Goal: Information Seeking & Learning: Learn about a topic

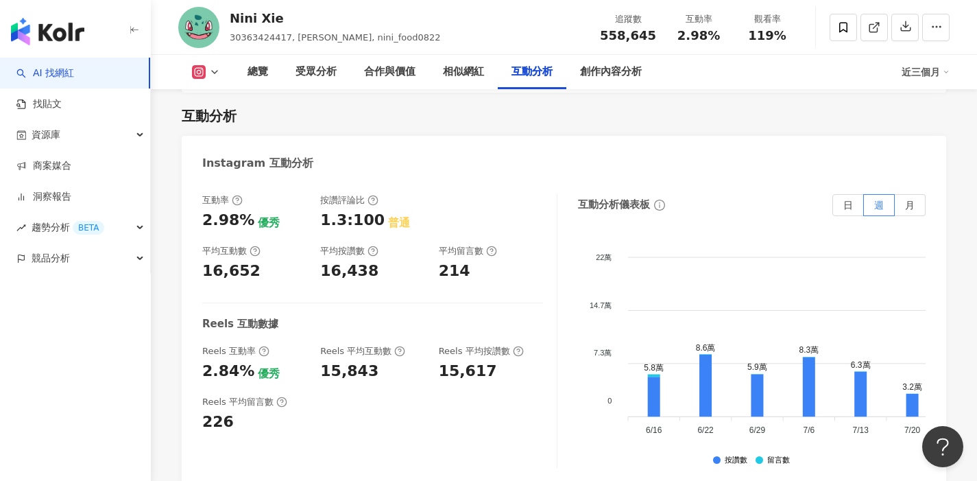
scroll to position [2741, 0]
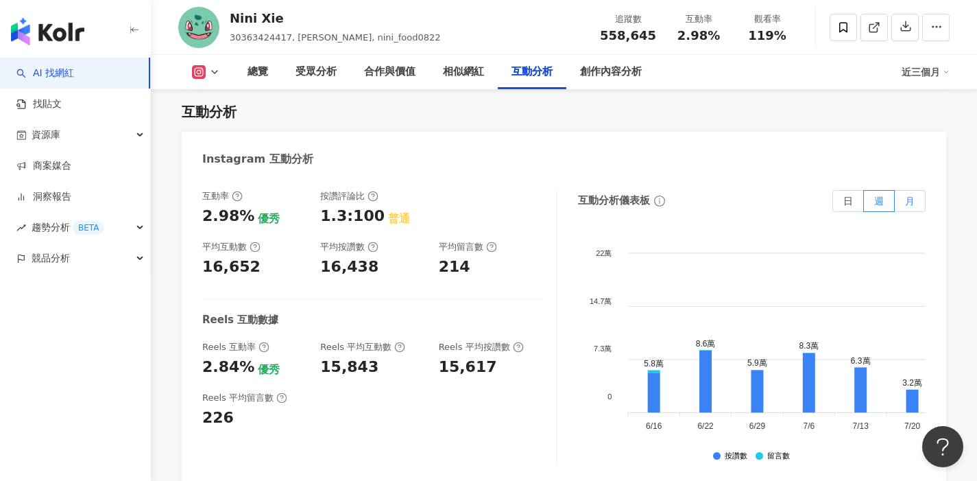
click at [909, 195] on span "月" at bounding box center [910, 200] width 10 height 11
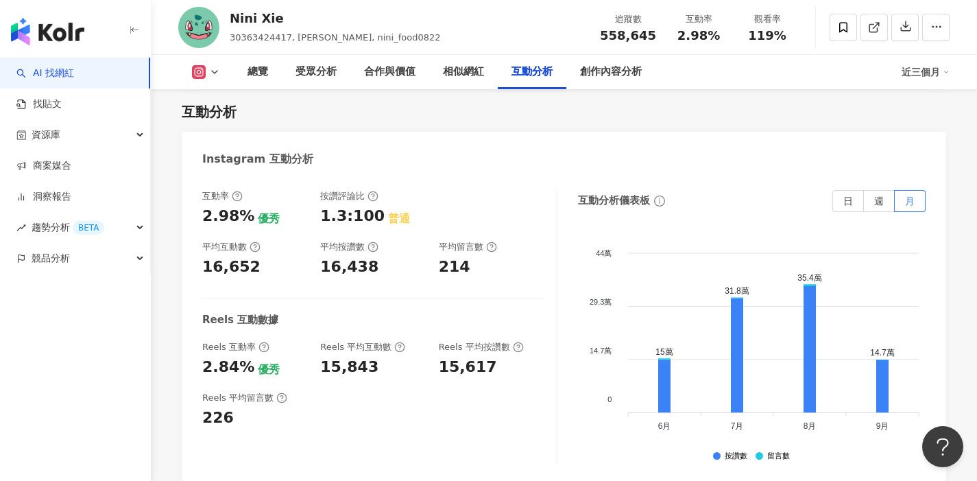
scroll to position [2749, 0]
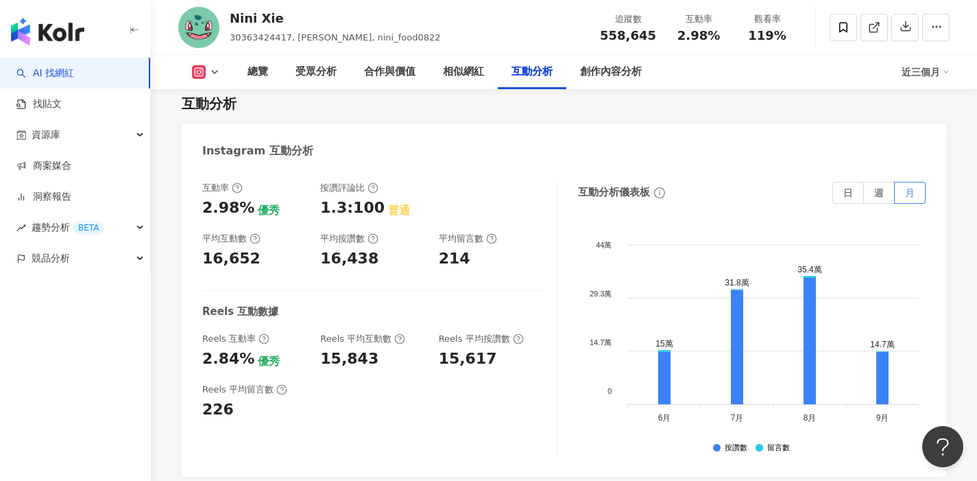
drag, startPoint x: 434, startPoint y: 336, endPoint x: 503, endPoint y: 337, distance: 69.3
click at [503, 337] on div "Reels 互動率 2.84% 優秀 Reels 平均互動數 15,843 Reels 平均按讚數 15,617" at bounding box center [372, 351] width 341 height 37
click at [495, 348] on div "15,617" at bounding box center [491, 358] width 104 height 21
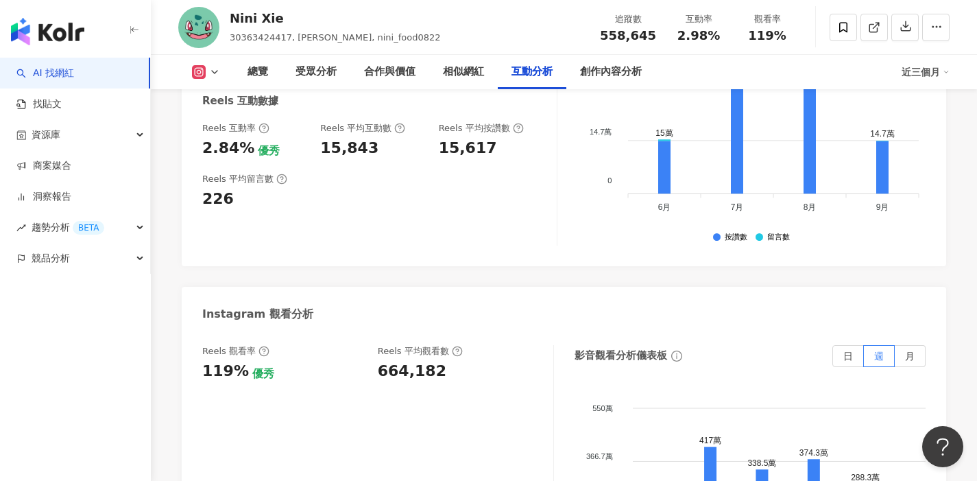
scroll to position [2983, 0]
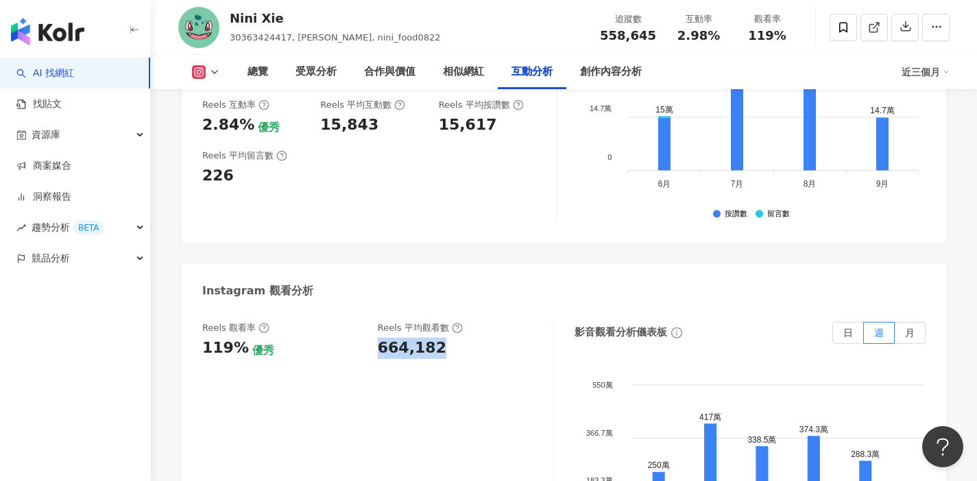
drag, startPoint x: 374, startPoint y: 323, endPoint x: 483, endPoint y: 326, distance: 108.4
click at [483, 326] on div "Reels 觀看率 119% 優秀 Reels 平均觀看數 664,182" at bounding box center [370, 340] width 337 height 37
copy div "664,182"
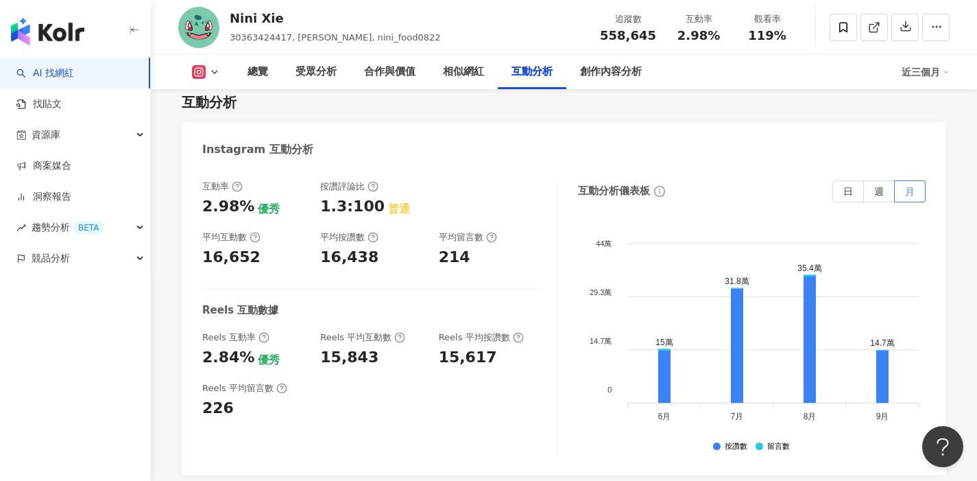
scroll to position [2811, 0]
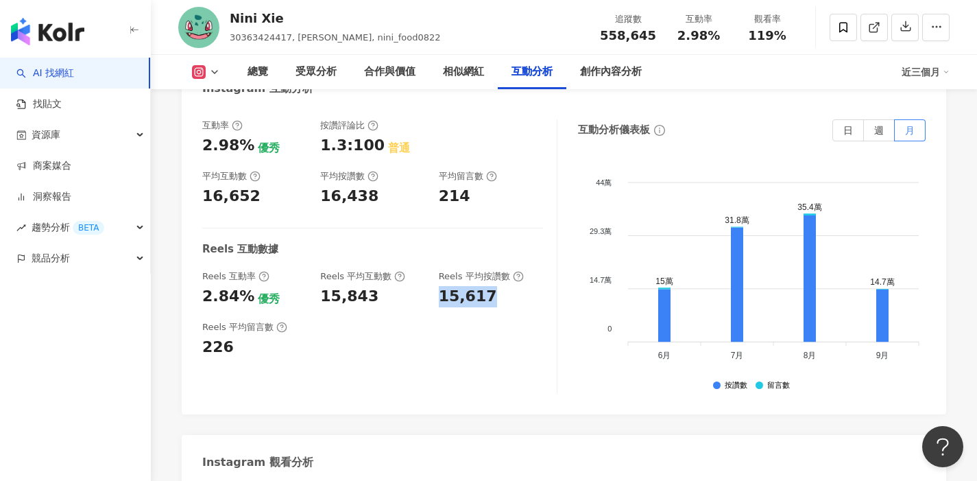
drag, startPoint x: 432, startPoint y: 274, endPoint x: 510, endPoint y: 275, distance: 77.5
click at [510, 275] on div "Reels 互動率 2.84% 優秀 Reels 平均互動數 15,843 Reels 平均按讚數 15,617" at bounding box center [372, 288] width 341 height 37
copy div "15,617"
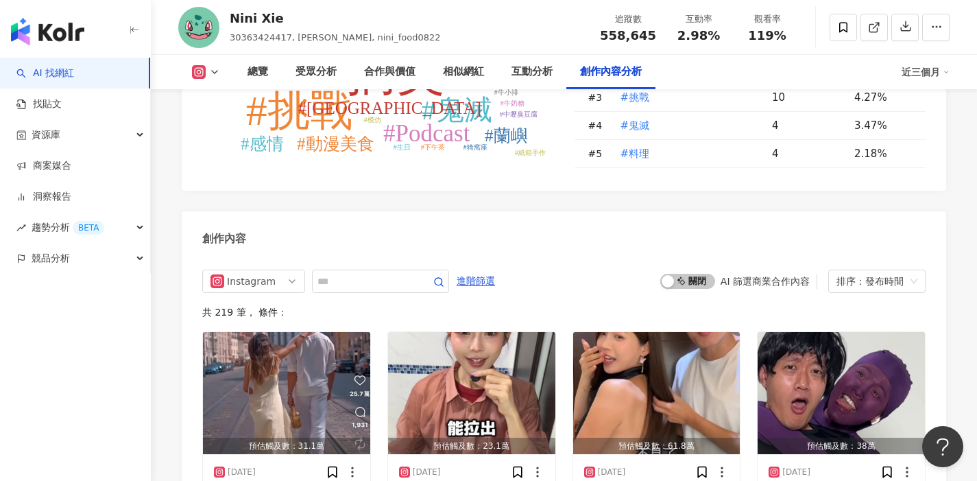
scroll to position [4233, 0]
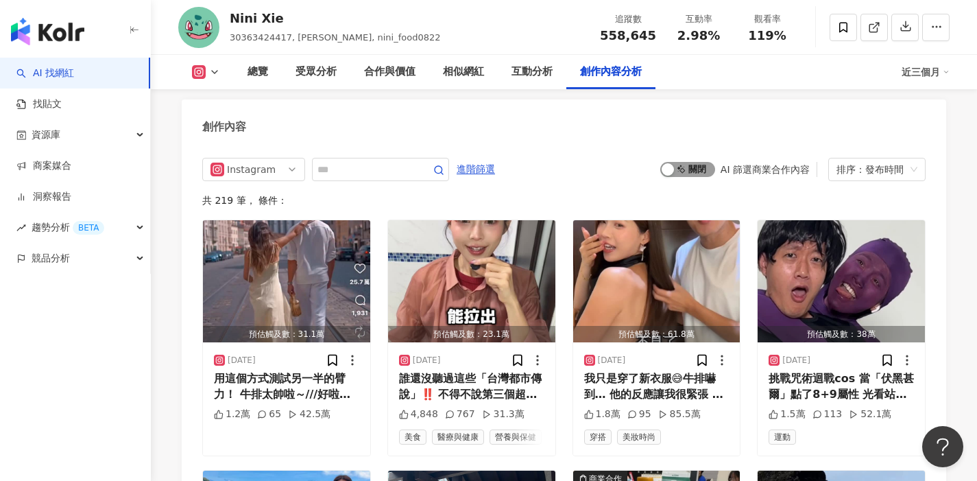
click at [689, 162] on span "啟動 關閉" at bounding box center [688, 169] width 55 height 15
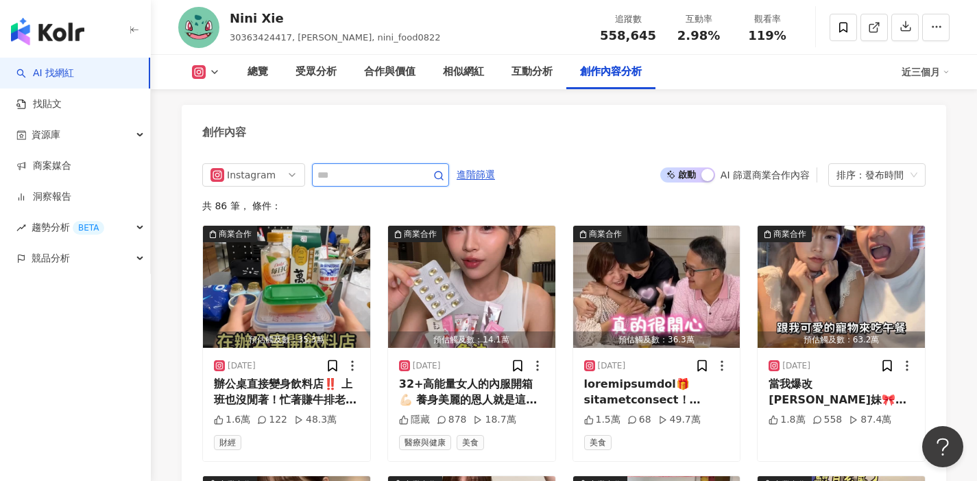
click at [366, 167] on input "text" at bounding box center [366, 175] width 96 height 16
type input "**"
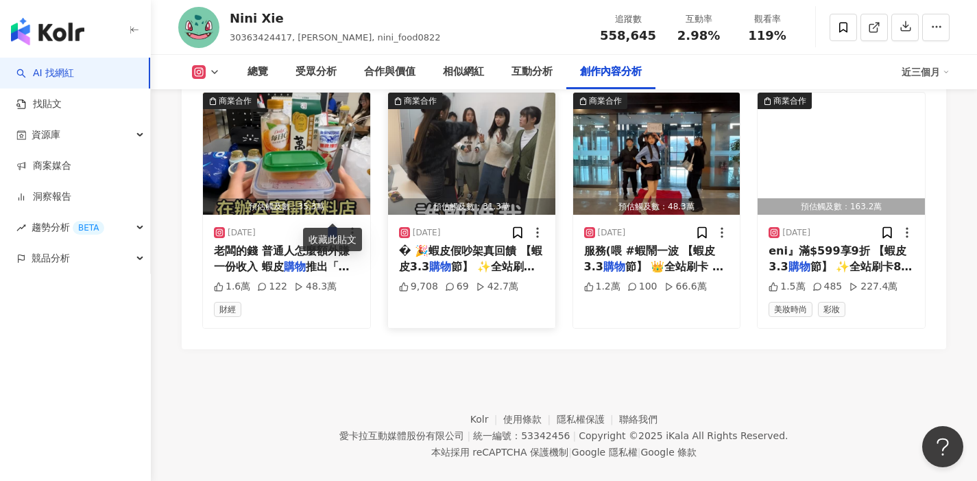
scroll to position [4331, 0]
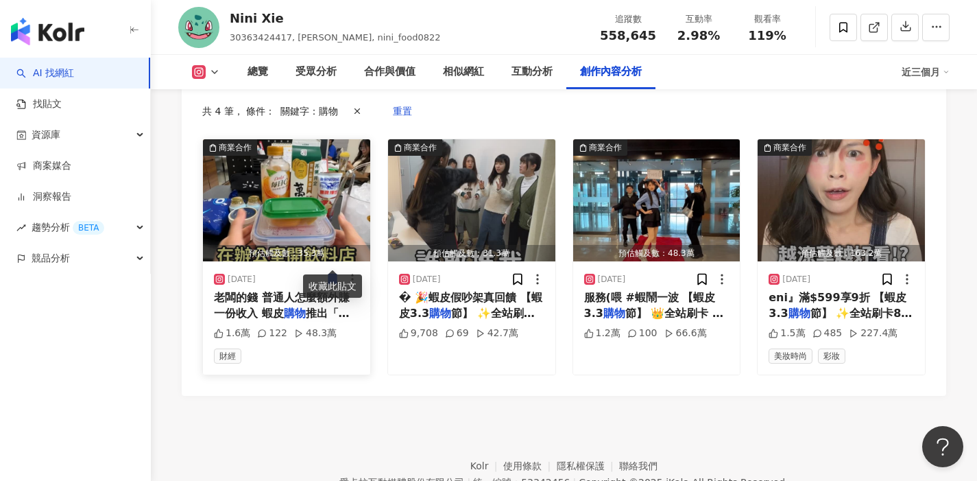
click at [308, 348] on div "財經" at bounding box center [286, 355] width 145 height 15
click at [278, 290] on div "老闆的錢 普通人怎麼額外賺一份收入 蝦皮 購物 推出「蝦皮短影音」分潤全新功能 無論" at bounding box center [286, 305] width 145 height 31
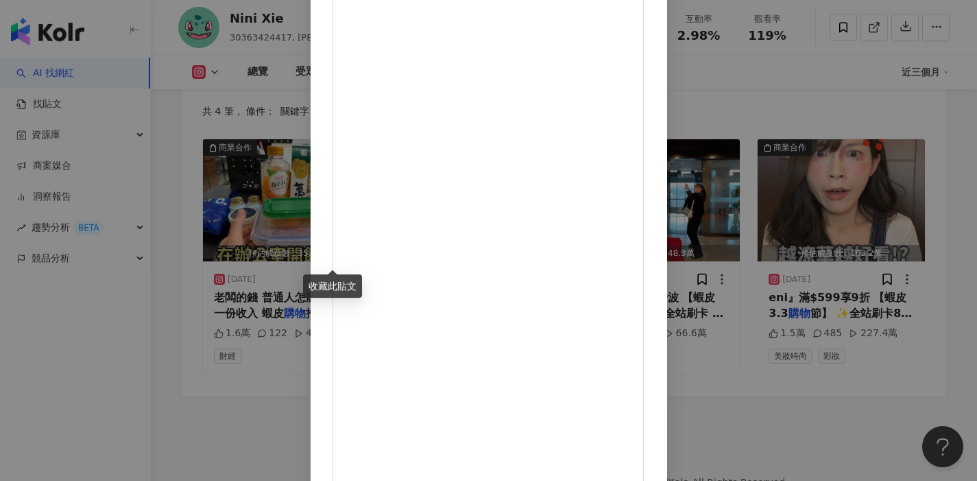
scroll to position [0, 0]
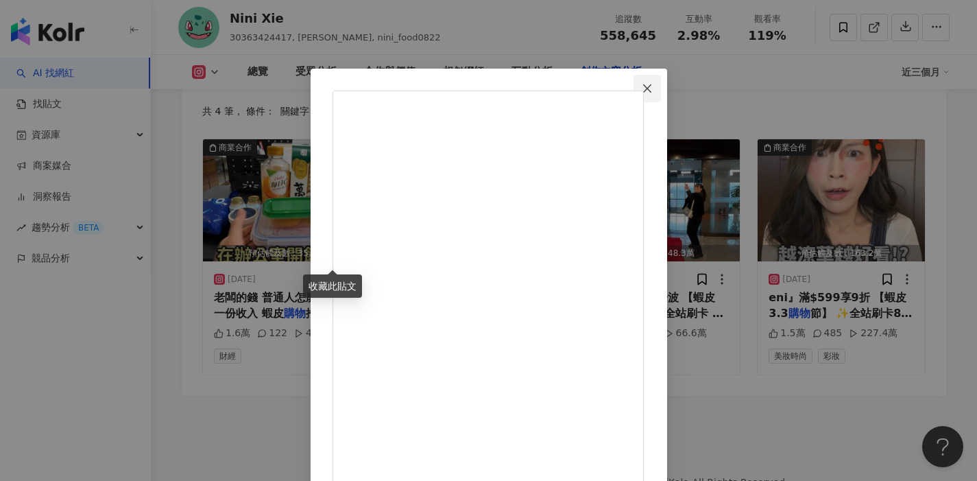
click at [653, 85] on icon "close" at bounding box center [647, 88] width 11 height 11
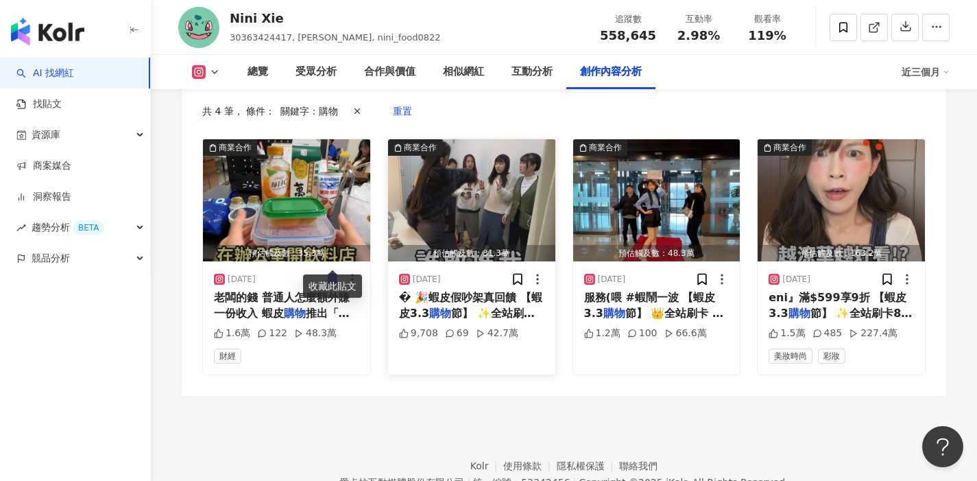
click at [475, 291] on span "� 🎉蝦皮假吵架真回饋 【蝦皮3.3" at bounding box center [470, 305] width 143 height 28
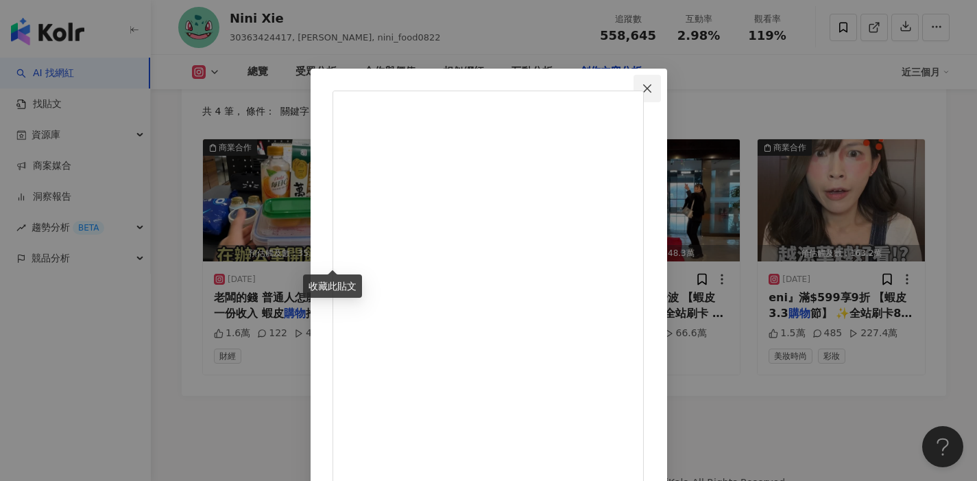
click at [652, 91] on icon "close" at bounding box center [647, 88] width 8 height 8
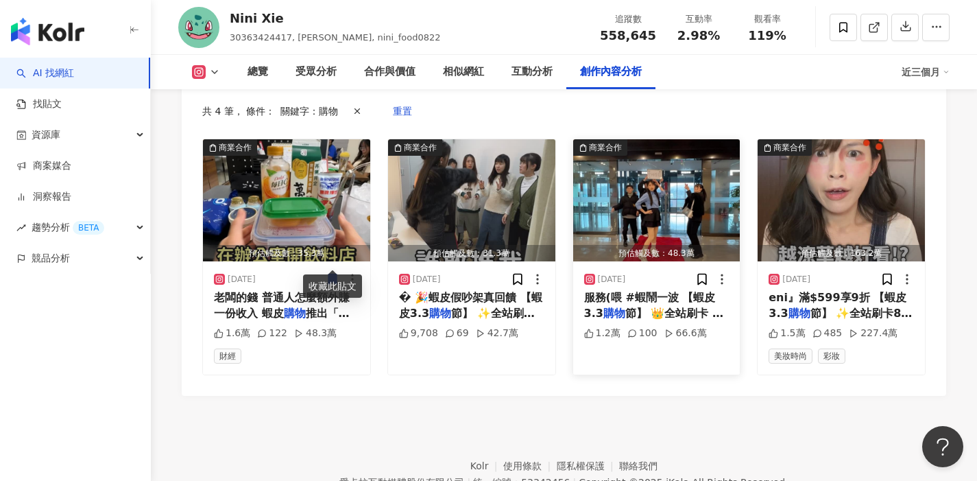
click at [667, 290] on div "服務(喂#蝦鬧一波【蝦皮 3.3 購物 節】👑全站刷卡 8 折起👑回" at bounding box center [656, 305] width 145 height 31
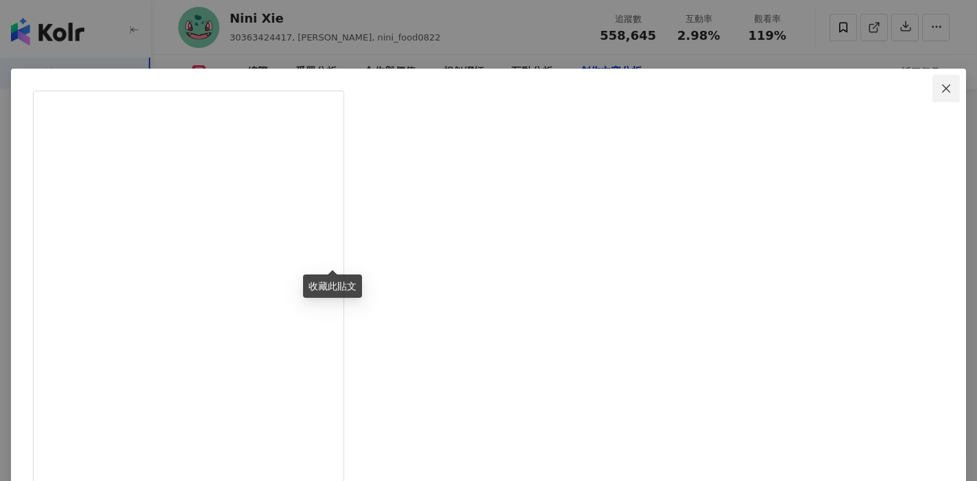
click at [942, 91] on icon "close" at bounding box center [946, 88] width 8 height 8
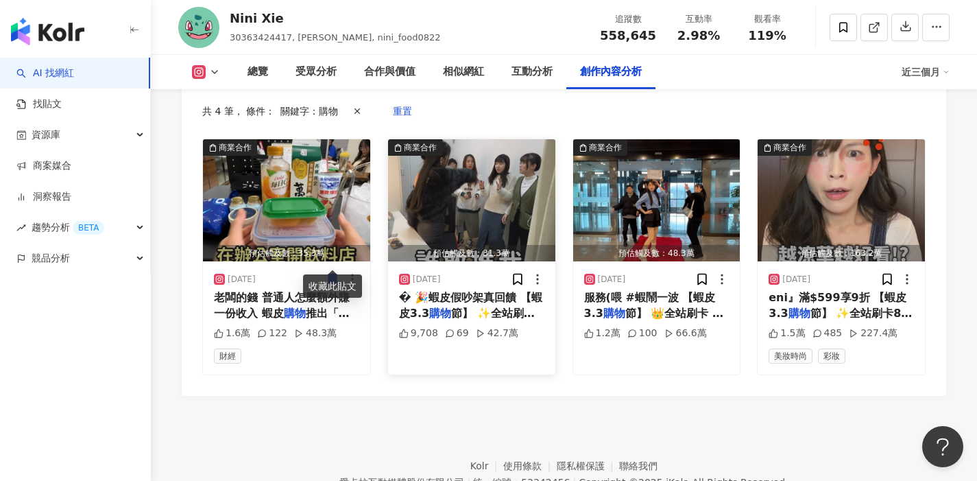
click at [525, 307] on span "節】 ✨全站刷卡8折起 ✨回購享11" at bounding box center [470, 321] width 143 height 28
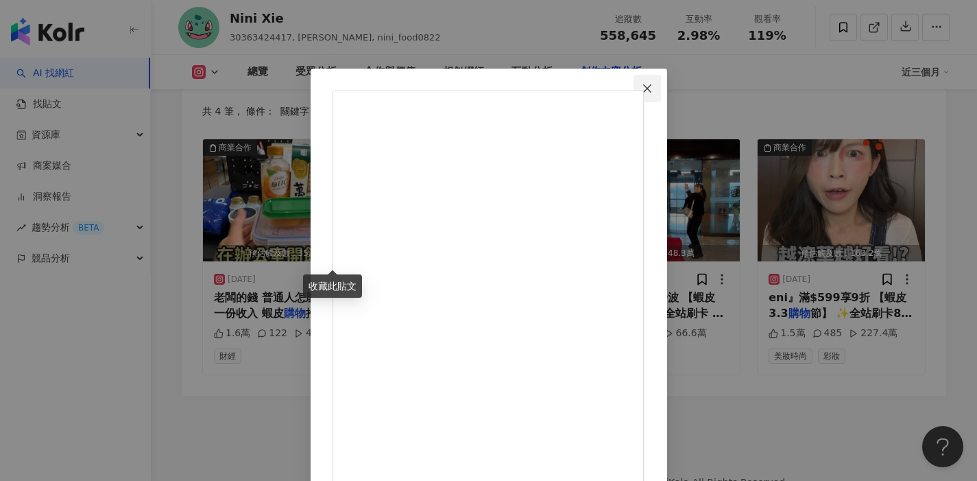
click at [652, 88] on icon "close" at bounding box center [647, 88] width 8 height 8
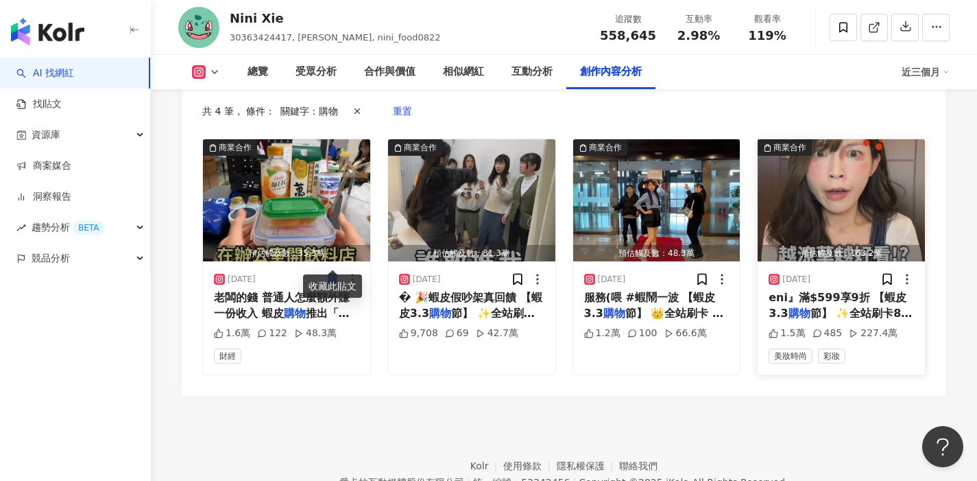
click at [820, 290] on div "eni』滿$599享9折 【蝦皮3.3 購物 節】 ✨全站刷卡8折起 ✨回購享11" at bounding box center [841, 305] width 145 height 31
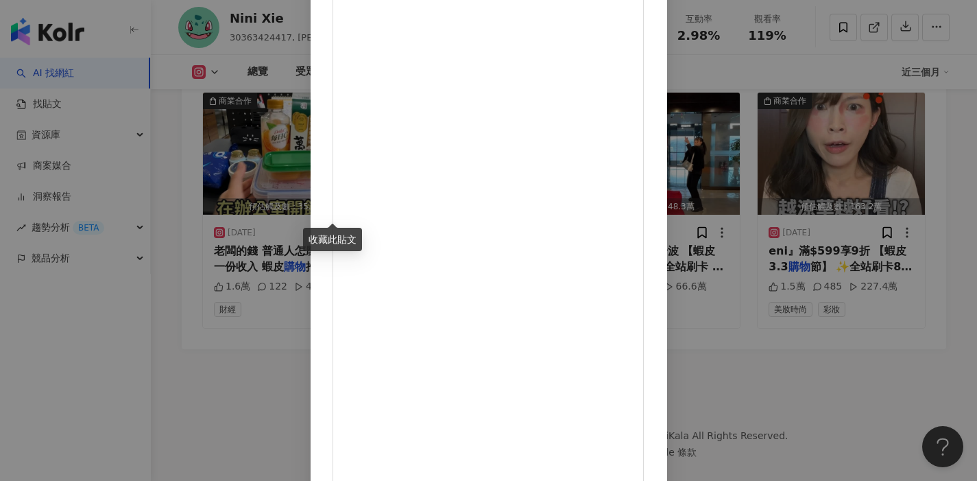
scroll to position [126, 0]
click at [869, 390] on div "Nini Xie 2025/2/25 越潦草越好看⁉️挑戰早八女神妝 偽素顏就算了！居然還有點微醺和減齡感✨ 第一次妝感那麼簡單😳你們覺得有成功嗎？ 推薦SO…" at bounding box center [488, 240] width 977 height 481
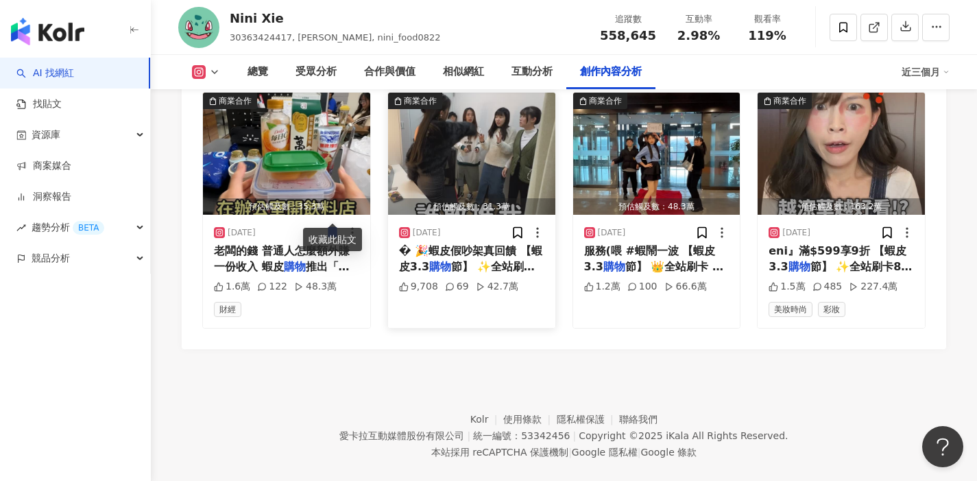
click at [501, 260] on span "節】 ✨全站刷卡8折起 ✨回購享11" at bounding box center [470, 274] width 143 height 28
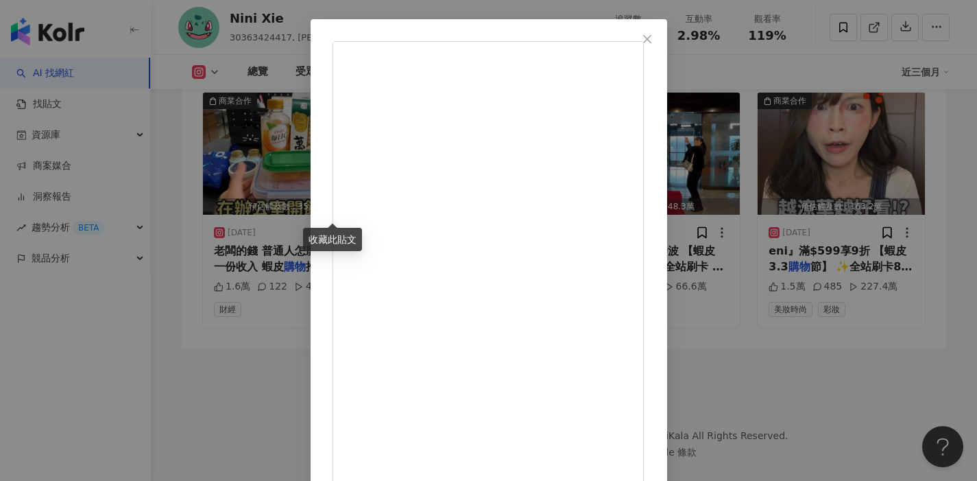
scroll to position [58, 0]
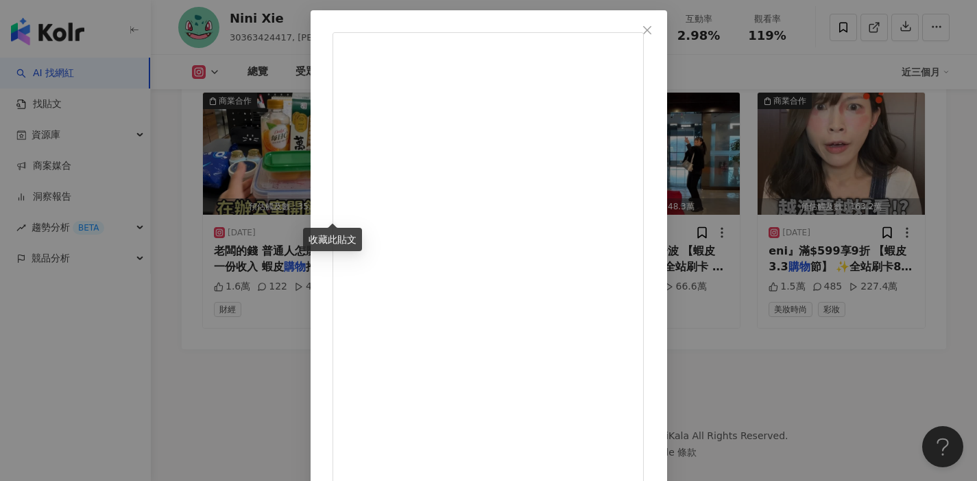
click at [837, 389] on div "Nini Xie 2025/3/2 蝦皮小編偷拍我吵架?!結果…笑到並軌 有沒有電視劇要來找我演戲🤣 🎉蝦皮假吵架真回饋 【蝦皮3.3購物節】 ✨全站刷卡8折…" at bounding box center [488, 240] width 977 height 481
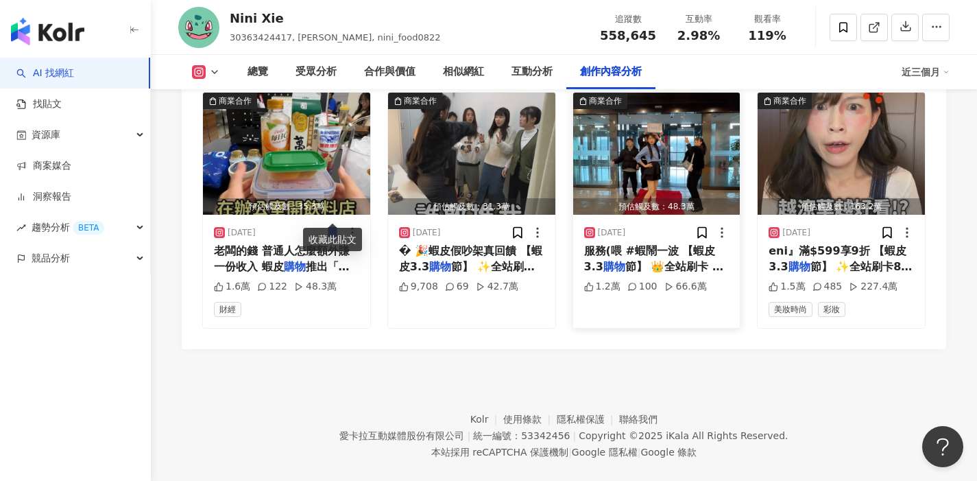
click at [661, 144] on img "button" at bounding box center [656, 154] width 167 height 122
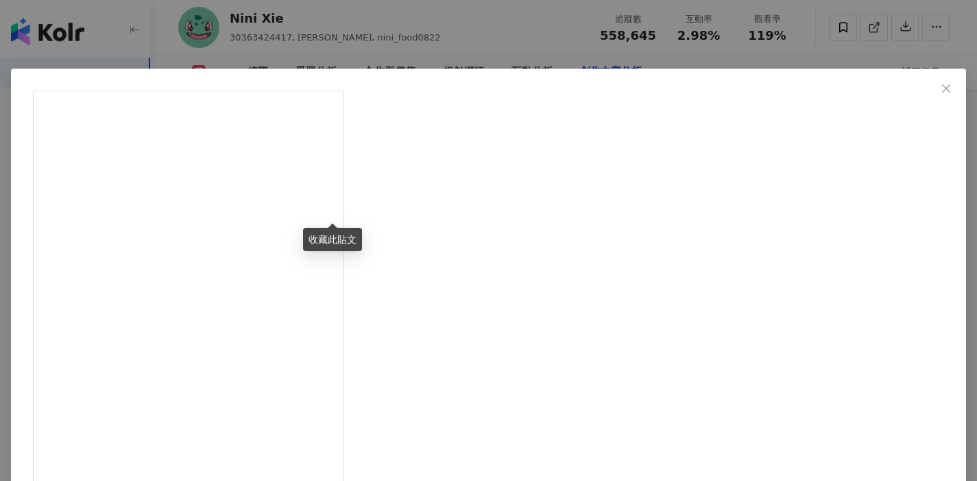
click at [833, 388] on div "Shopee 蝦皮購物 2025/3/1 女神級服務 現正熱烈預約中🔥如果你自認自己是女神 歡迎留言報名!我們不會抽一位 進行女神級服務(喂#蝦鬧一波…" at bounding box center [488, 240] width 977 height 481
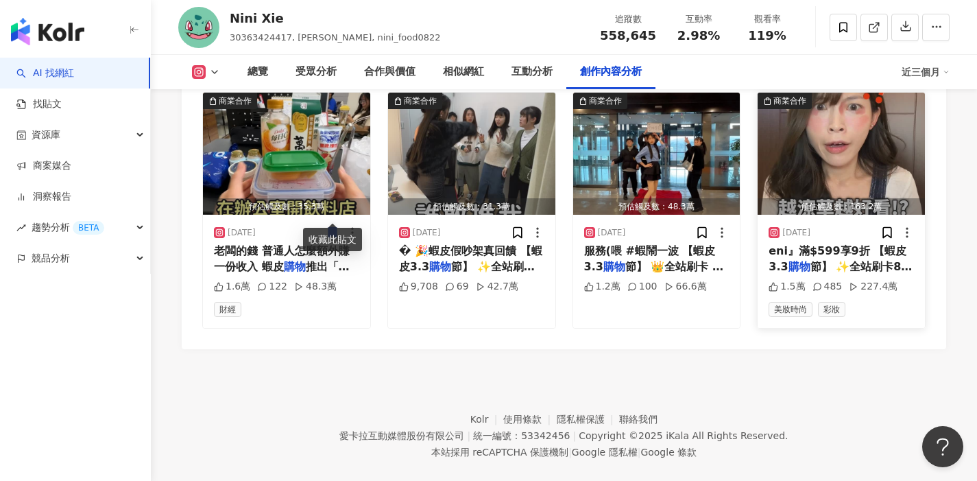
click at [850, 244] on span "eni』滿$599享9折 【蝦皮3.3" at bounding box center [838, 258] width 138 height 28
click at [844, 140] on img "button" at bounding box center [841, 154] width 167 height 122
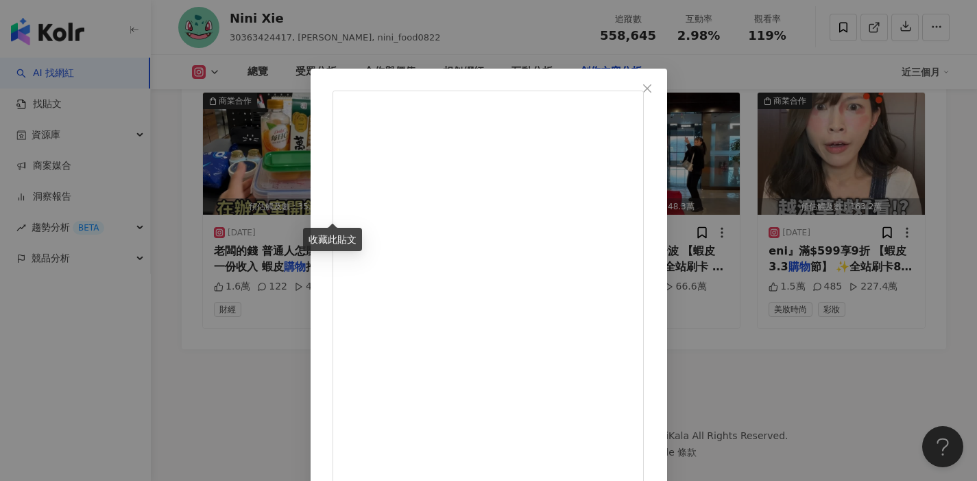
scroll to position [134, 0]
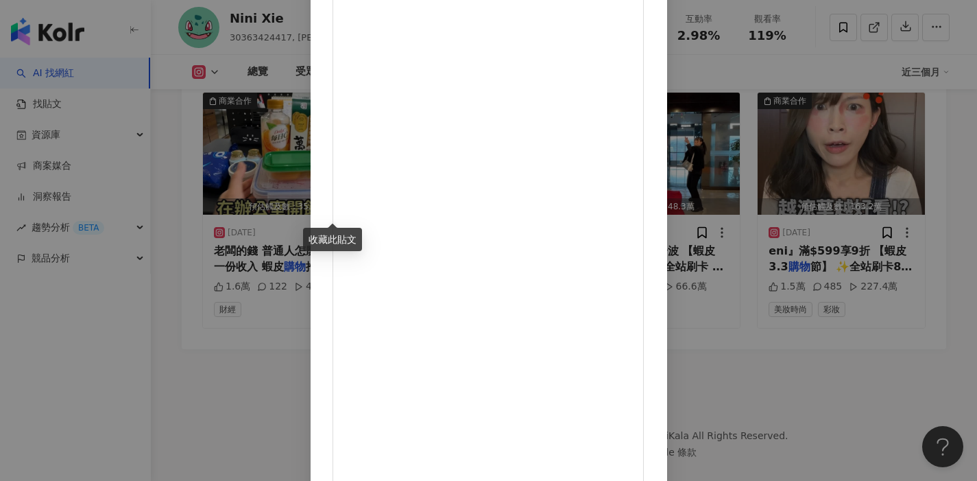
click at [859, 378] on div "Nini Xie 2025/2/25 越潦草越好看⁉️挑戰早八女神妝 偽素顏就算了！居然還有點微醺和減齡感✨ 第一次妝感那麼簡單😳你們覺得有成功嗎？ 推薦SO…" at bounding box center [488, 240] width 977 height 481
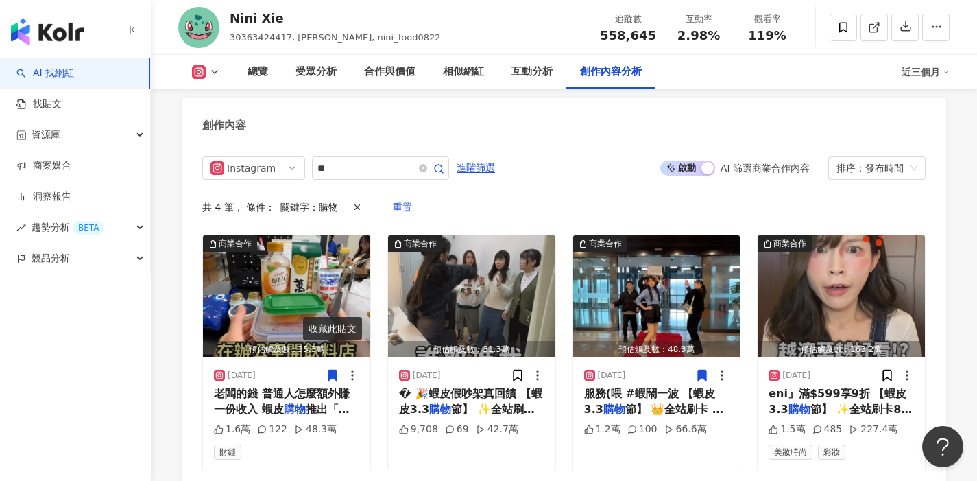
scroll to position [4019, 0]
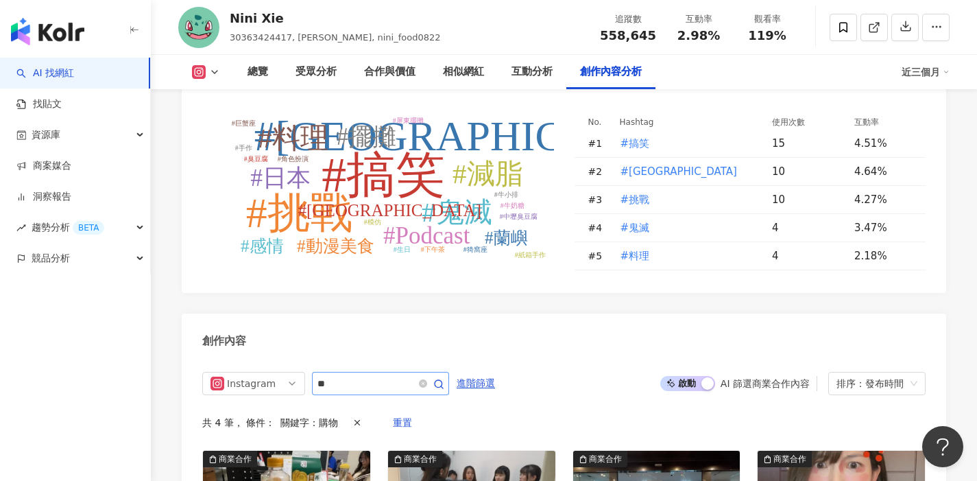
click at [380, 379] on span "**" at bounding box center [380, 383] width 137 height 23
click at [427, 379] on icon "close-circle" at bounding box center [423, 383] width 8 height 8
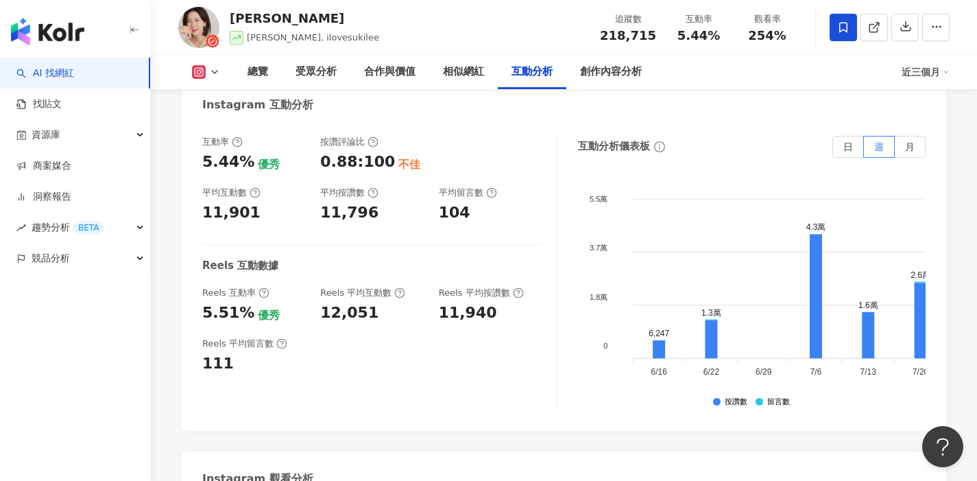
scroll to position [2808, 0]
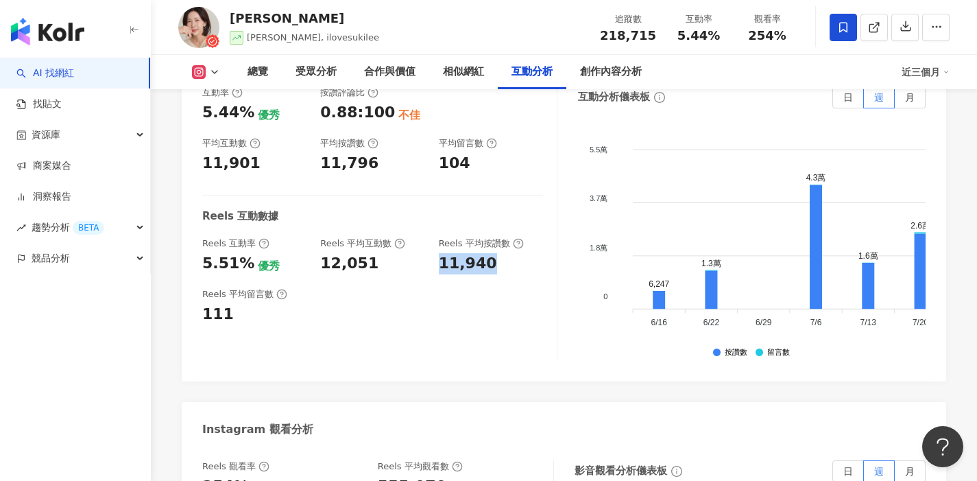
drag, startPoint x: 441, startPoint y: 228, endPoint x: 516, endPoint y: 235, distance: 75.1
click at [516, 237] on div "Reels 互動率 5.51% 優秀 Reels 平均互動數 12,051 Reels 平均按讚數 11,940" at bounding box center [372, 255] width 341 height 37
copy div "11,940"
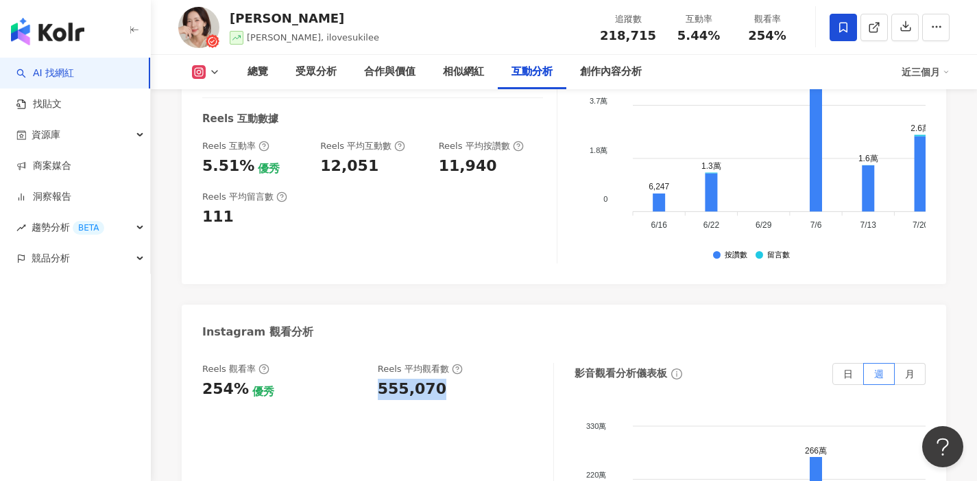
drag, startPoint x: 372, startPoint y: 354, endPoint x: 457, endPoint y: 360, distance: 84.6
click at [457, 363] on div "Reels 觀看率 254% 優秀 Reels 平均觀看數 555,070" at bounding box center [370, 381] width 337 height 37
copy div "555,070"
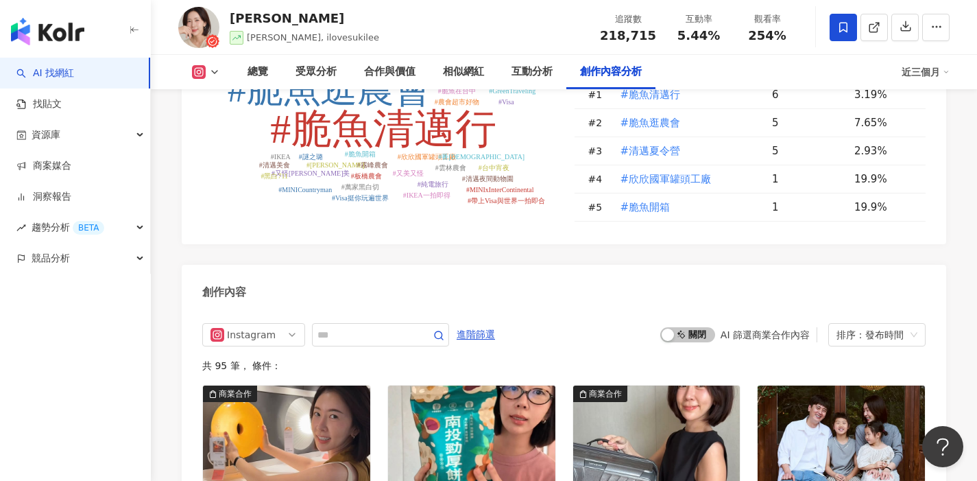
scroll to position [4101, 0]
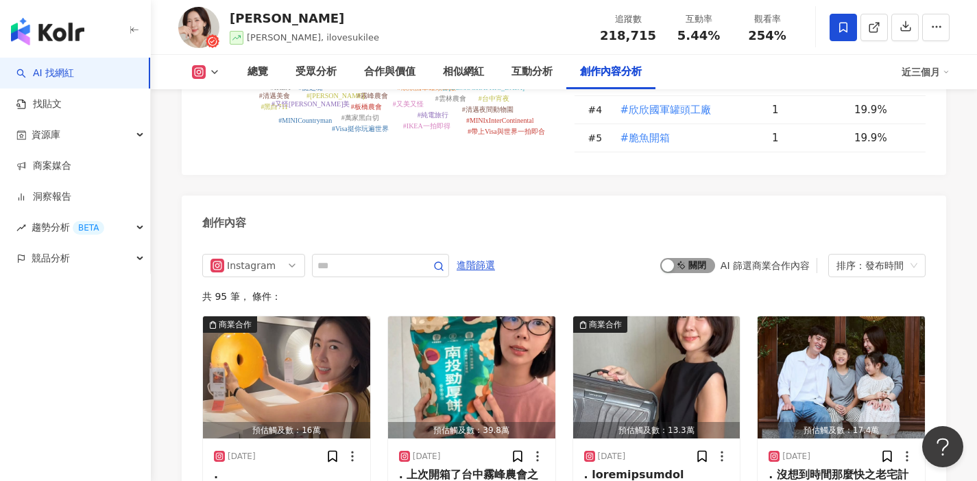
click at [668, 259] on div "button" at bounding box center [668, 265] width 12 height 12
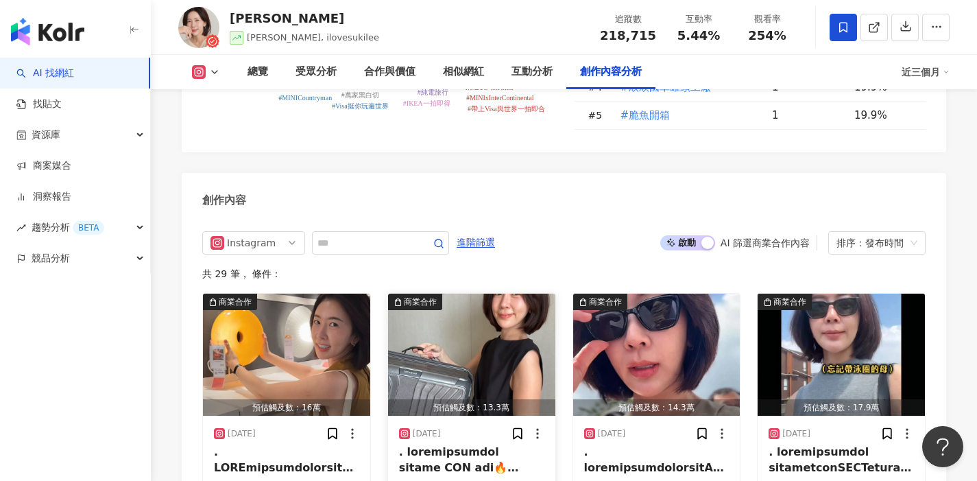
scroll to position [4121, 0]
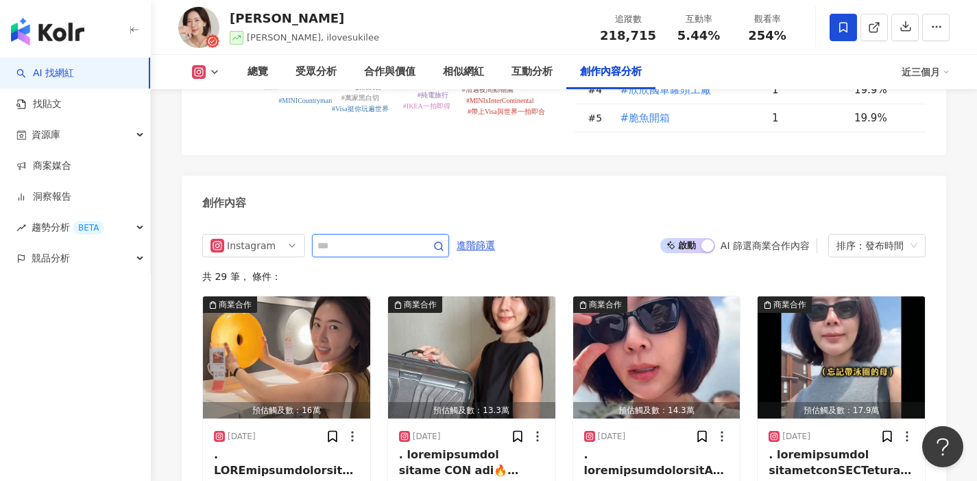
click at [370, 237] on input "text" at bounding box center [366, 245] width 96 height 16
type input "*"
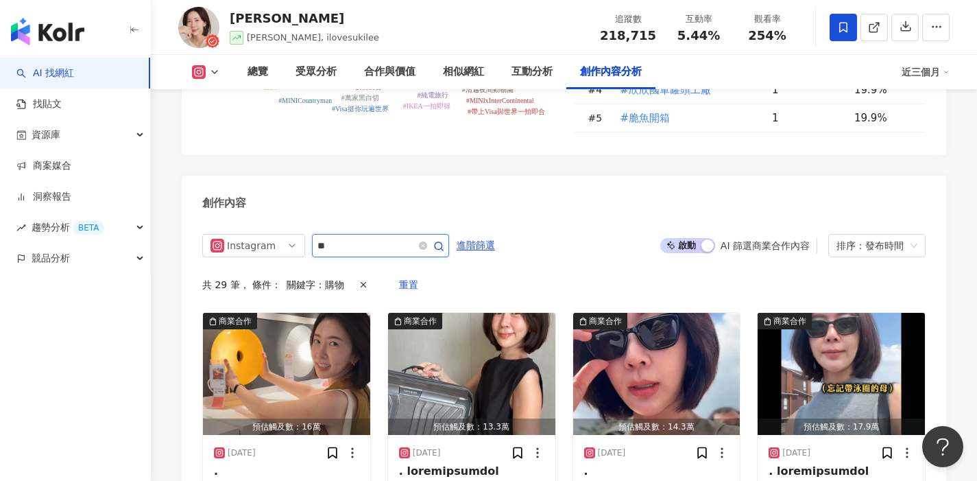
scroll to position [4182, 0]
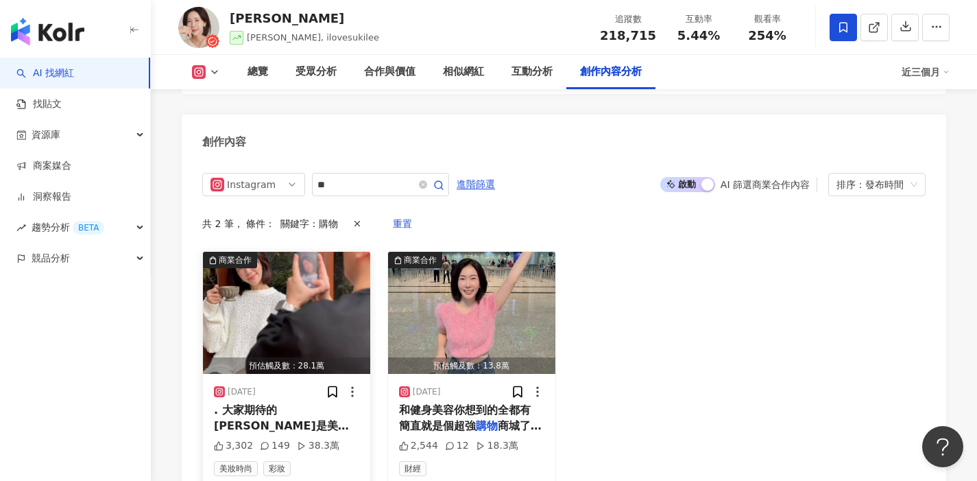
click at [329, 403] on div ". 大家期待的康是美專業醫美節來了啊！ 你們都想好 購物 車清單了嗎我還在搜集大家的情報中（猛滑 不過要是你也跟我一樣是雅漾愛用人 那以下這三樣可以先加入 購物" at bounding box center [286, 418] width 145 height 31
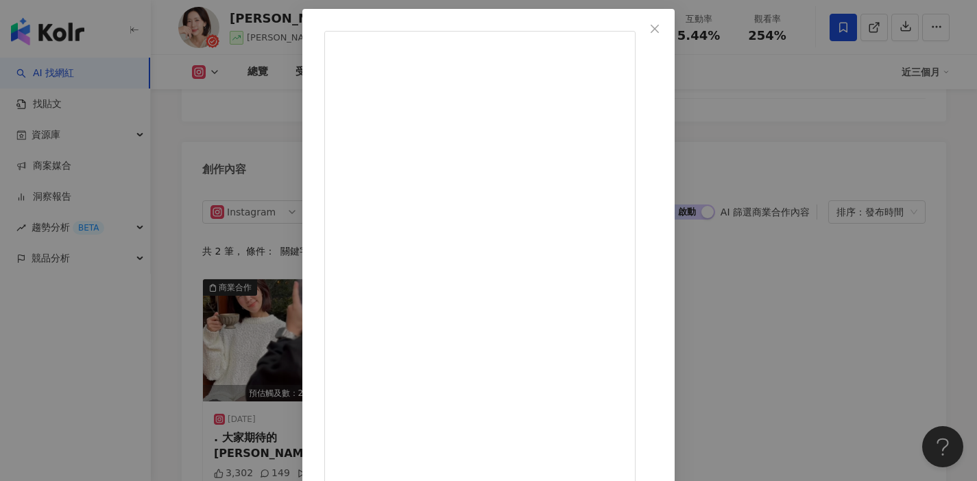
scroll to position [134, 0]
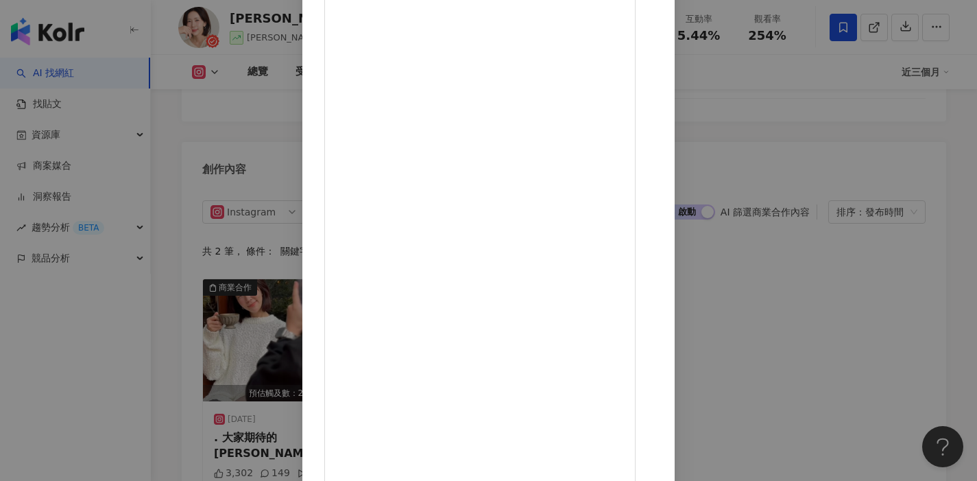
click at [831, 229] on div "蘇斉李 2025/3/21 3,302 149 38.3萬 查看原始貼文" at bounding box center [488, 240] width 977 height 481
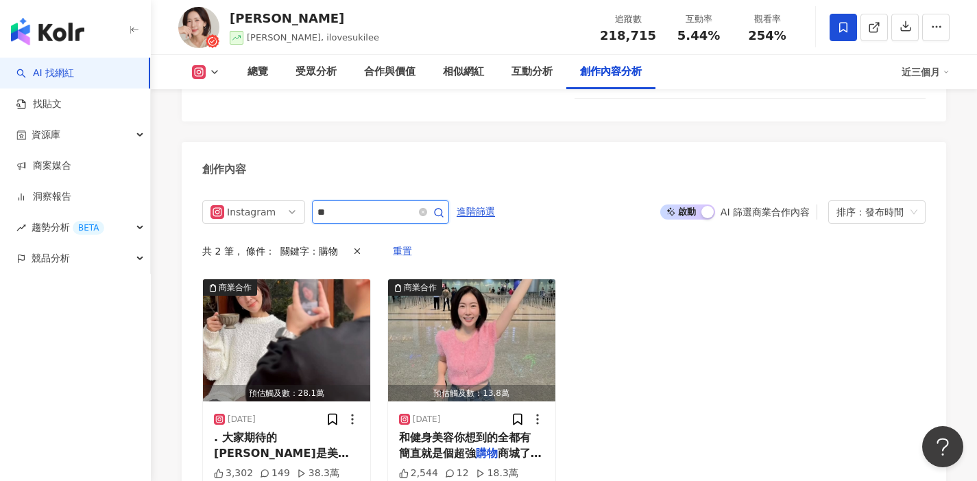
click at [391, 204] on input "**" at bounding box center [366, 212] width 96 height 16
type input "*"
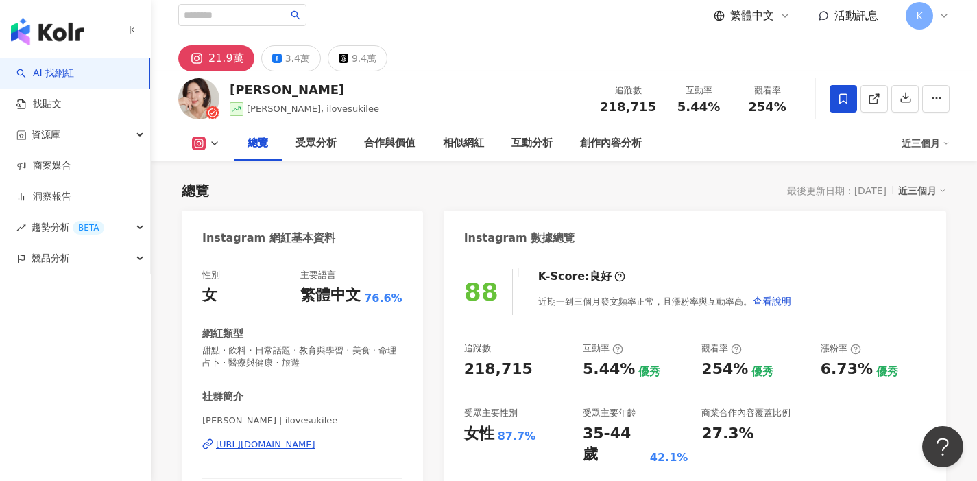
scroll to position [8, 0]
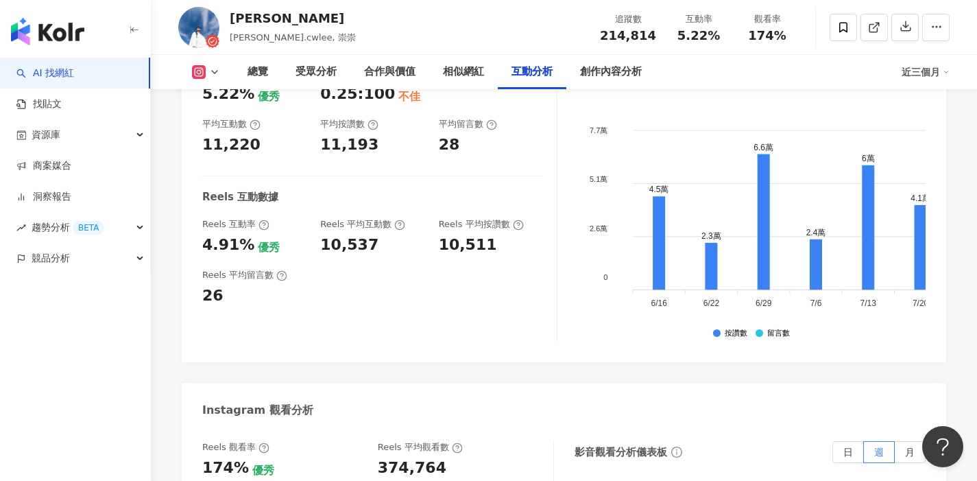
scroll to position [2868, 0]
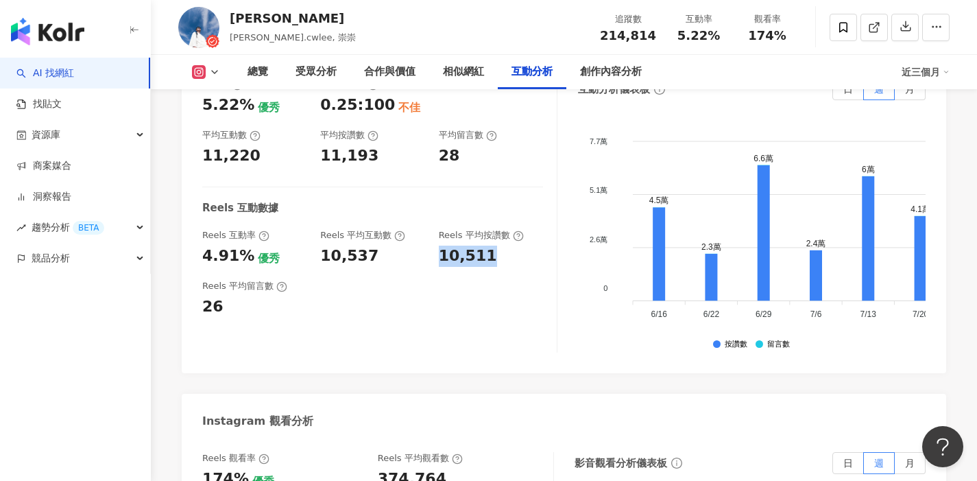
drag, startPoint x: 467, startPoint y: 190, endPoint x: 512, endPoint y: 192, distance: 44.6
click at [512, 229] on div "Reels 互動率 4.91% 優秀 Reels 平均互動數 10,537 Reels 平均按讚數 10,511" at bounding box center [372, 247] width 341 height 37
copy div "10,511"
drag, startPoint x: 396, startPoint y: 411, endPoint x: 451, endPoint y: 414, distance: 54.3
click at [451, 452] on div "Reels 觀看率 174% 優秀 Reels 平均觀看數 374,764" at bounding box center [370, 470] width 337 height 37
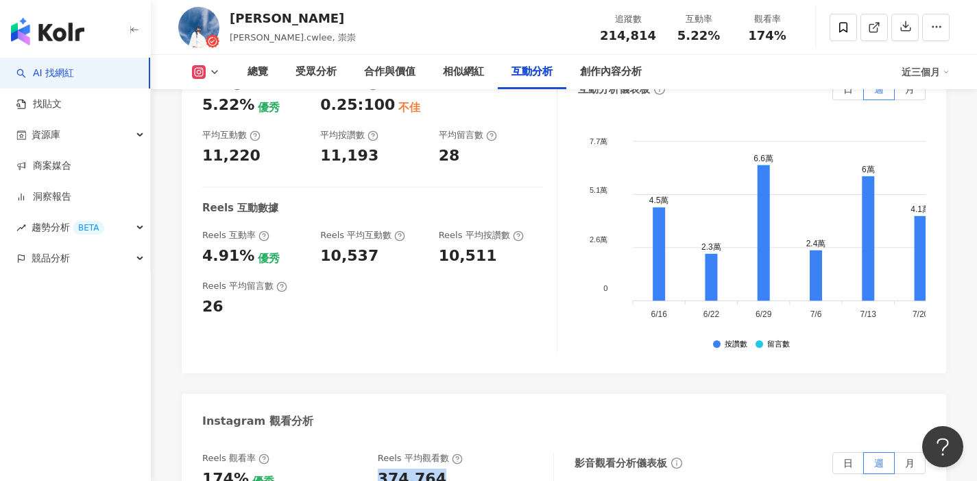
copy div "374,764"
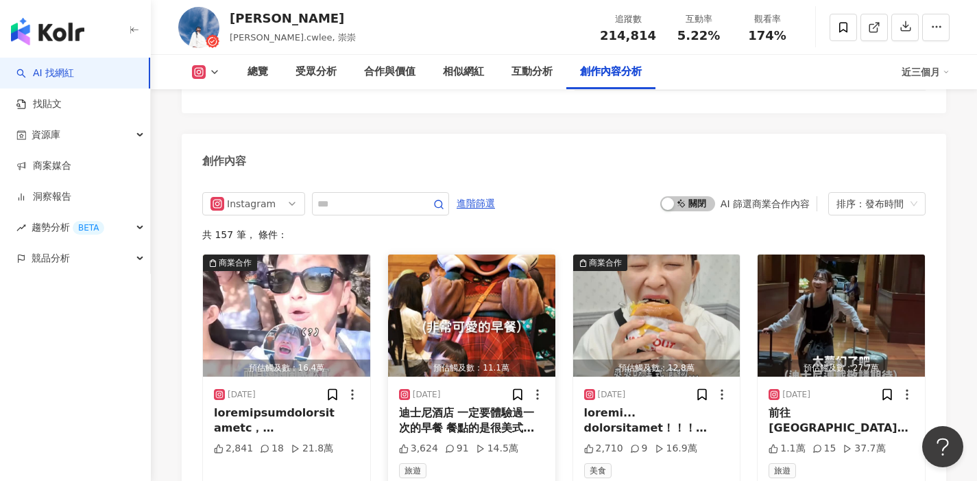
scroll to position [4213, 0]
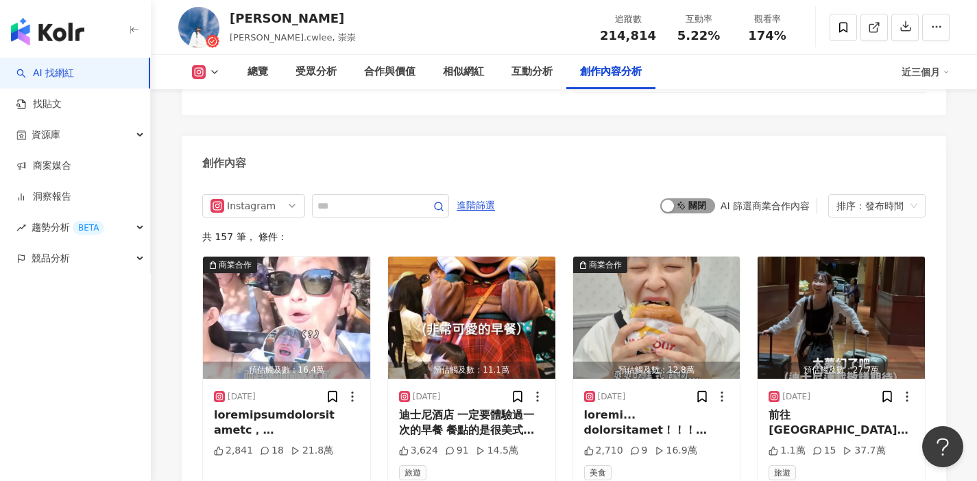
click at [674, 198] on button "啟動 關閉" at bounding box center [688, 205] width 55 height 15
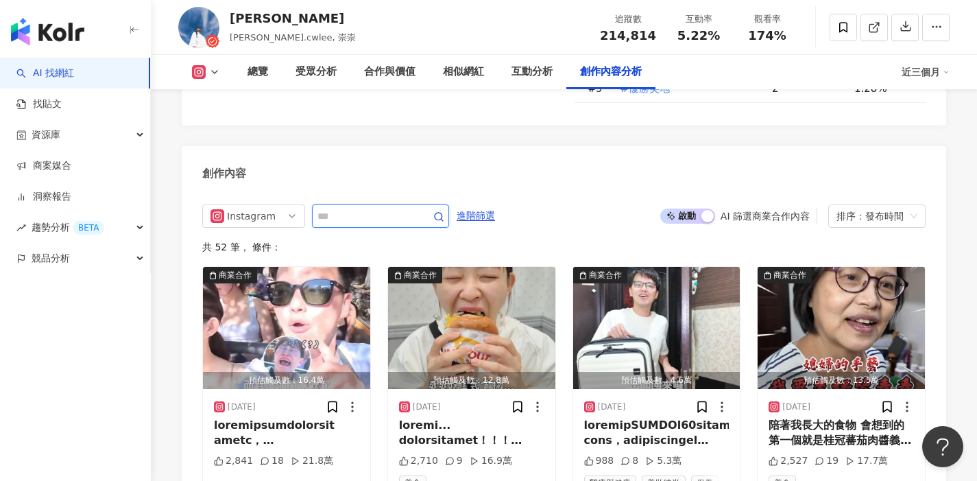
click at [396, 208] on input "text" at bounding box center [366, 216] width 96 height 16
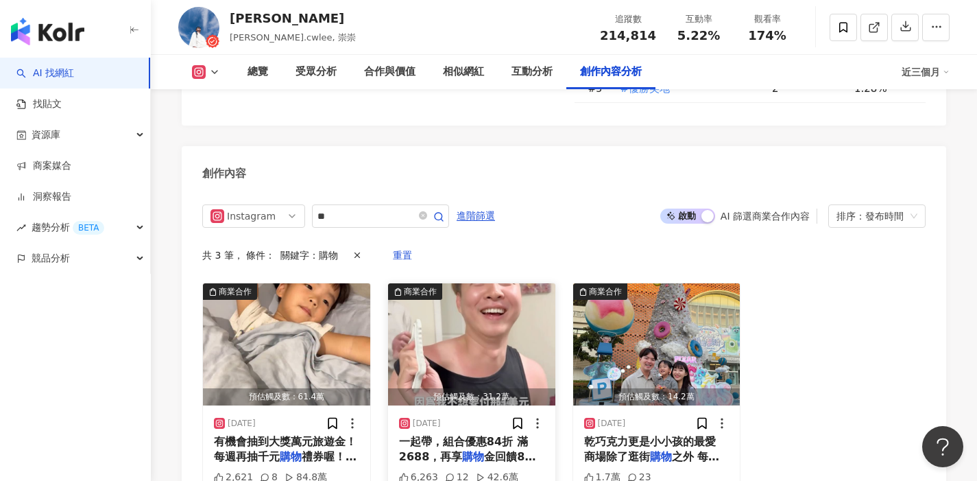
click at [494, 450] on span "金回饋8% 輸入我的折扣碼【dan" at bounding box center [467, 472] width 137 height 44
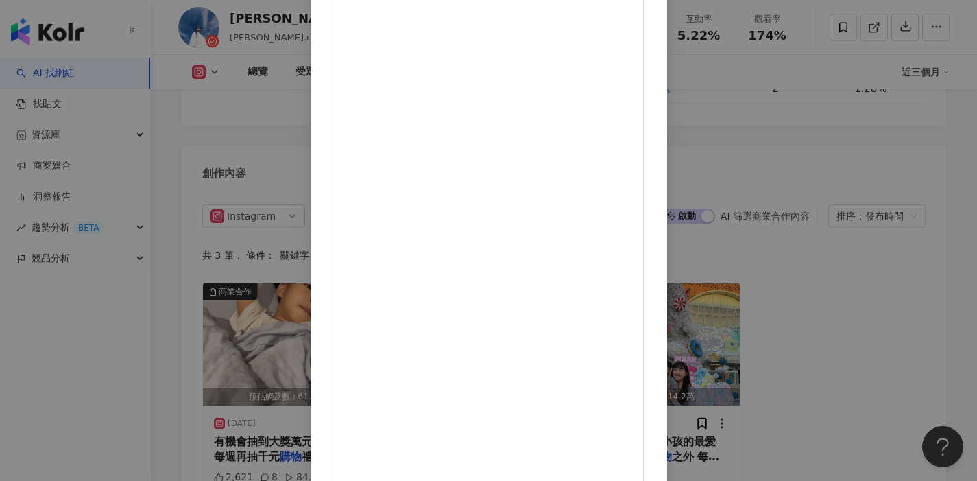
scroll to position [125, 0]
click at [858, 261] on div "Daniel 2025/6/17 6,263 12 42.6萬 查看原始貼文" at bounding box center [488, 240] width 977 height 481
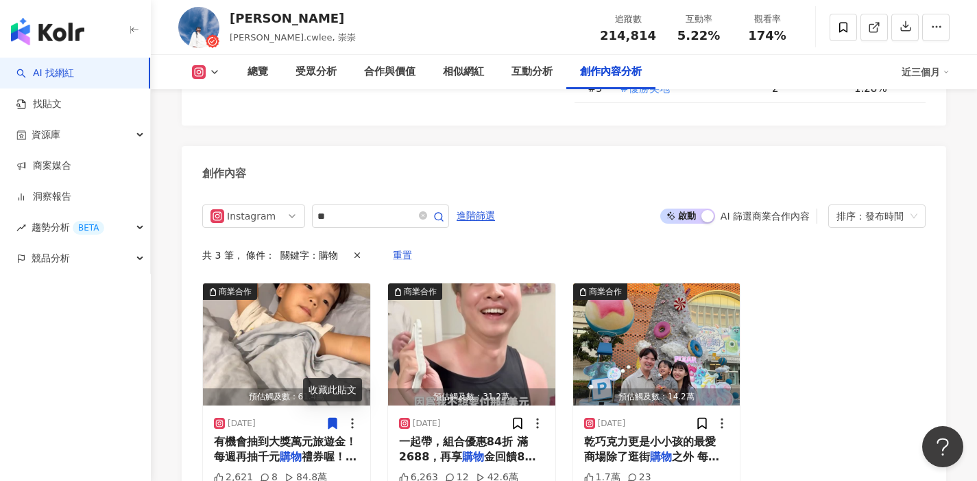
click at [309, 383] on div "收藏此貼文" at bounding box center [332, 389] width 59 height 23
click at [274, 435] on span "有機會抽到大獎萬元旅遊金！ 每週再抽千元" at bounding box center [285, 449] width 143 height 28
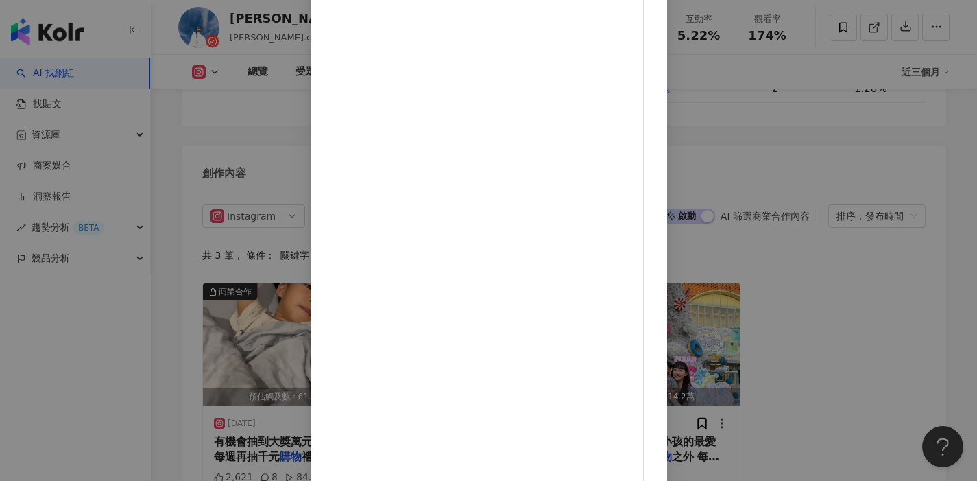
scroll to position [134, 0]
click at [868, 257] on div "Daniel 2025/7/16 2,621 8 84.8萬 查看原始貼文" at bounding box center [488, 240] width 977 height 481
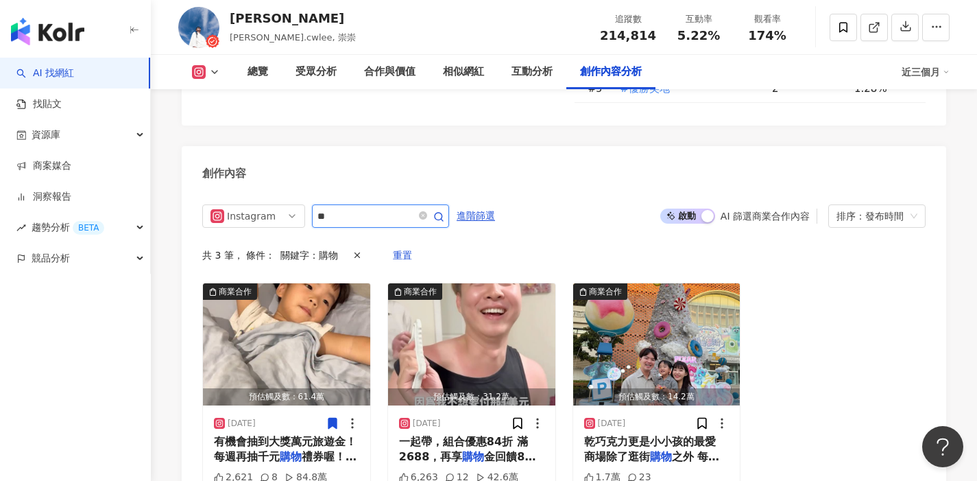
click at [366, 208] on input "**" at bounding box center [366, 216] width 96 height 16
type input "*"
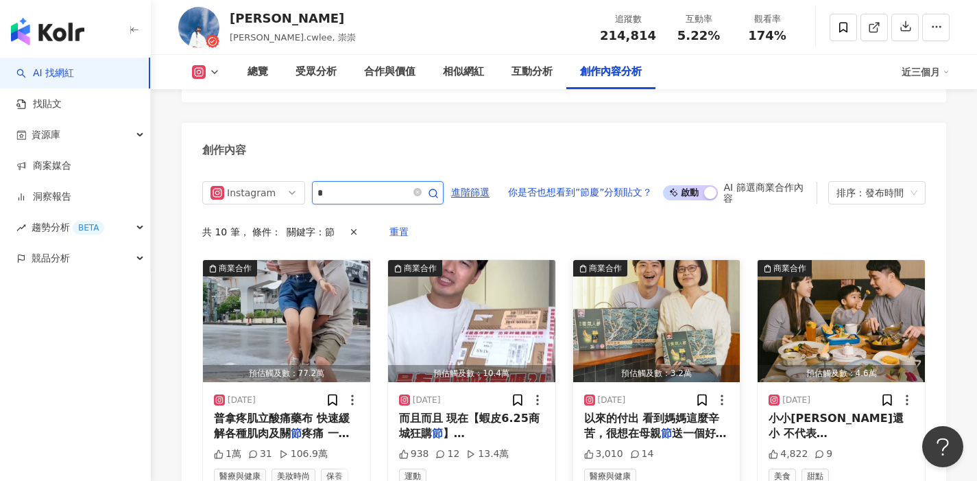
scroll to position [4235, 0]
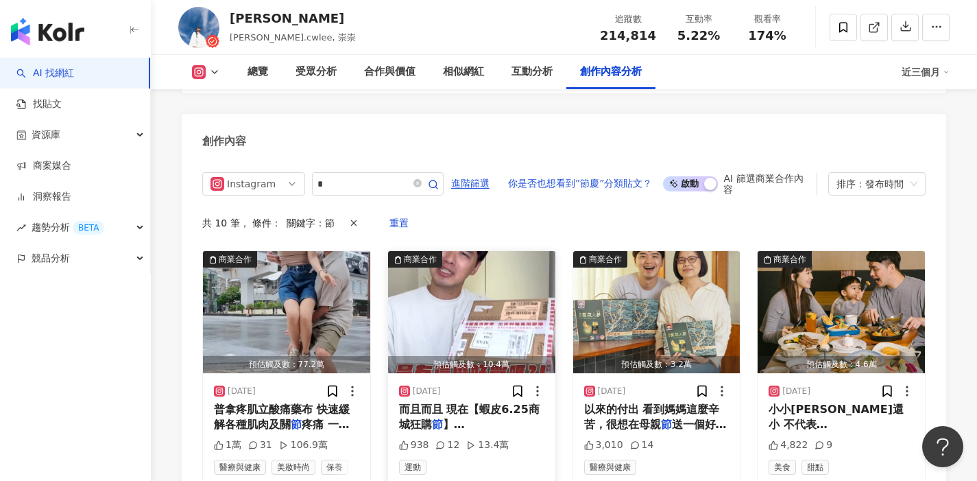
click at [479, 403] on span "而且而且 現在【蝦皮6.25商城狂購" at bounding box center [469, 417] width 141 height 28
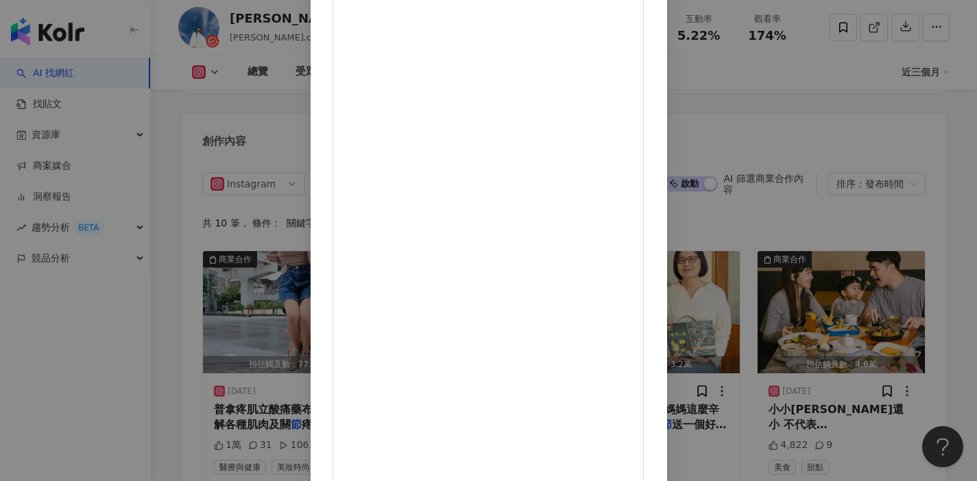
scroll to position [112, 0]
click at [828, 108] on div "Daniel 2025/6/22 小小李已經完全被打開愛海灘的開關了 一天到晚要我帶他去白沙灣玩沙玩水哈哈哈哈 之前我們準備的拖鞋到沙灘很容易掉 對小小李而言…" at bounding box center [488, 240] width 977 height 481
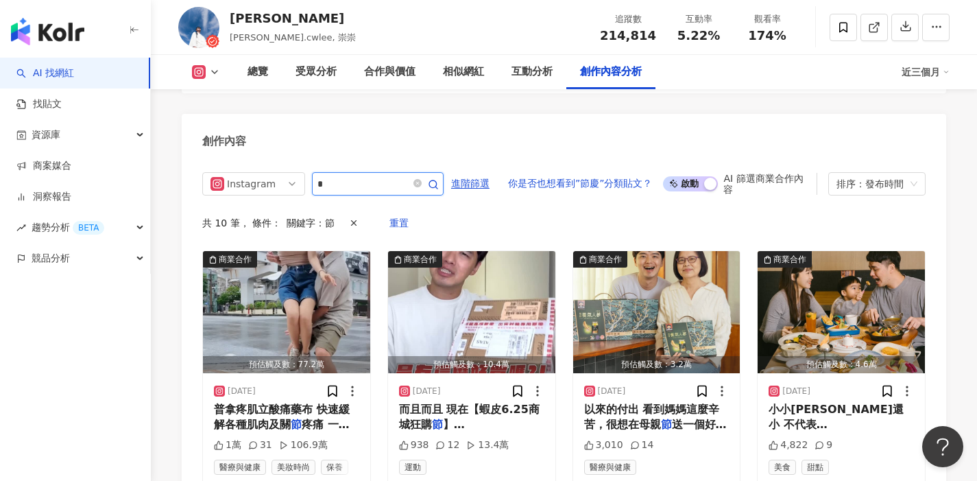
click at [385, 176] on input "*" at bounding box center [363, 184] width 91 height 16
type input "*"
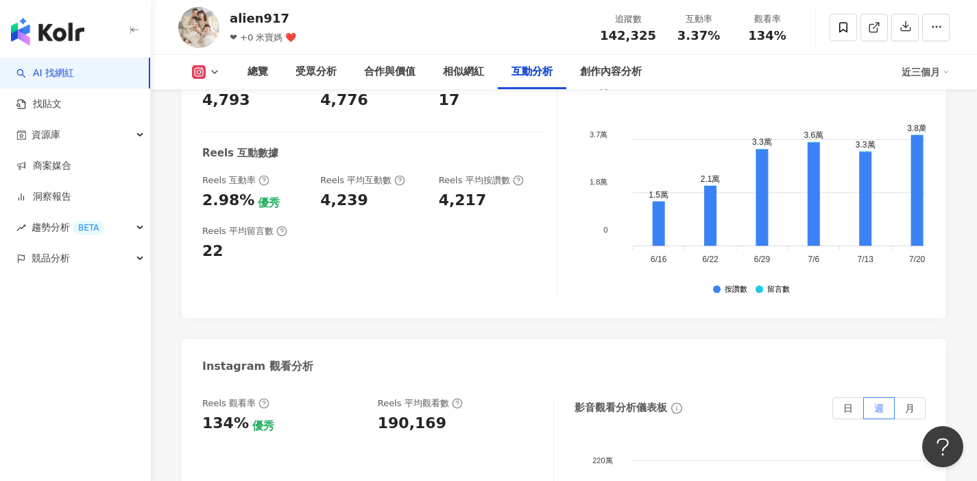
scroll to position [2973, 0]
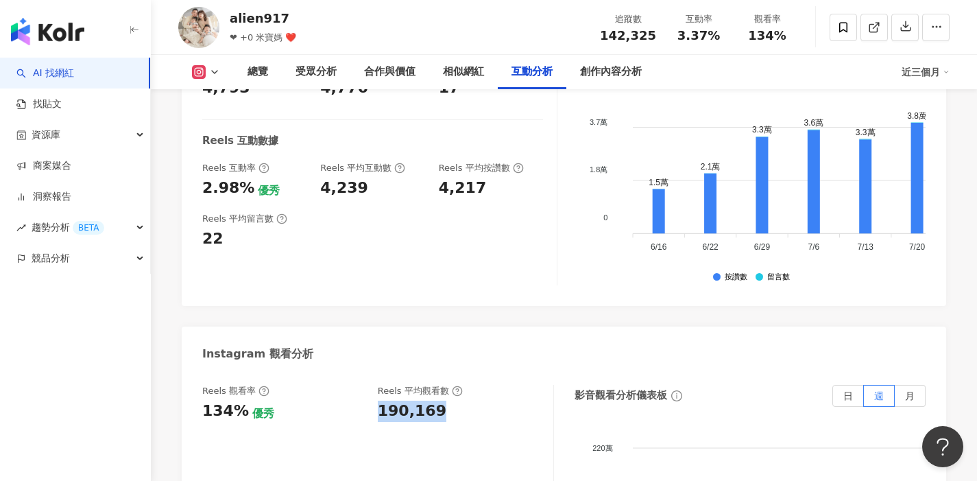
drag, startPoint x: 375, startPoint y: 316, endPoint x: 442, endPoint y: 320, distance: 67.3
click at [442, 385] on div "Reels 觀看率 134% 優秀 Reels 平均觀看數 190,169" at bounding box center [370, 403] width 337 height 37
copy div "190,169"
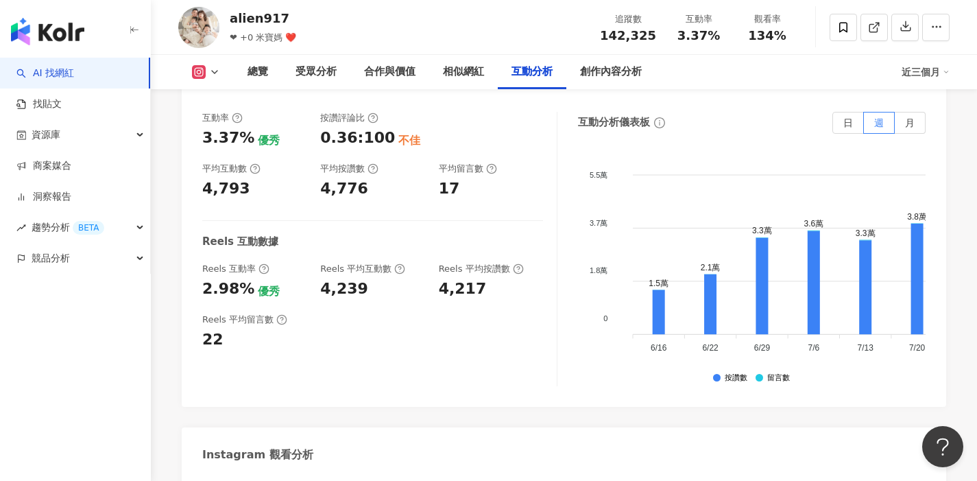
scroll to position [2870, 0]
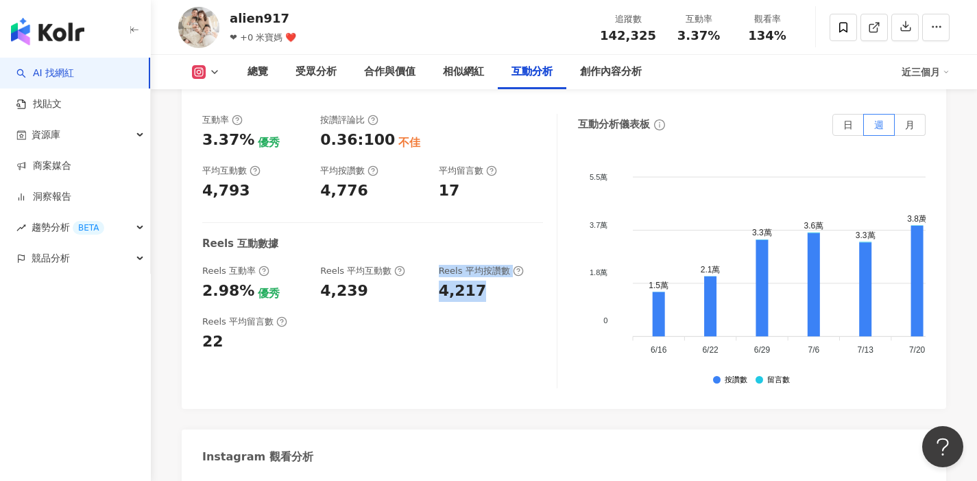
drag, startPoint x: 430, startPoint y: 204, endPoint x: 513, endPoint y: 205, distance: 83.0
click at [513, 265] on div "Reels 互動率 2.98% 優秀 Reels 平均互動數 4,239 Reels 平均按讚數 4,217" at bounding box center [372, 283] width 341 height 37
click at [513, 281] on div "4,217" at bounding box center [491, 291] width 104 height 21
drag, startPoint x: 440, startPoint y: 201, endPoint x: 501, endPoint y: 205, distance: 61.2
click at [501, 281] on div "4,217" at bounding box center [491, 291] width 104 height 21
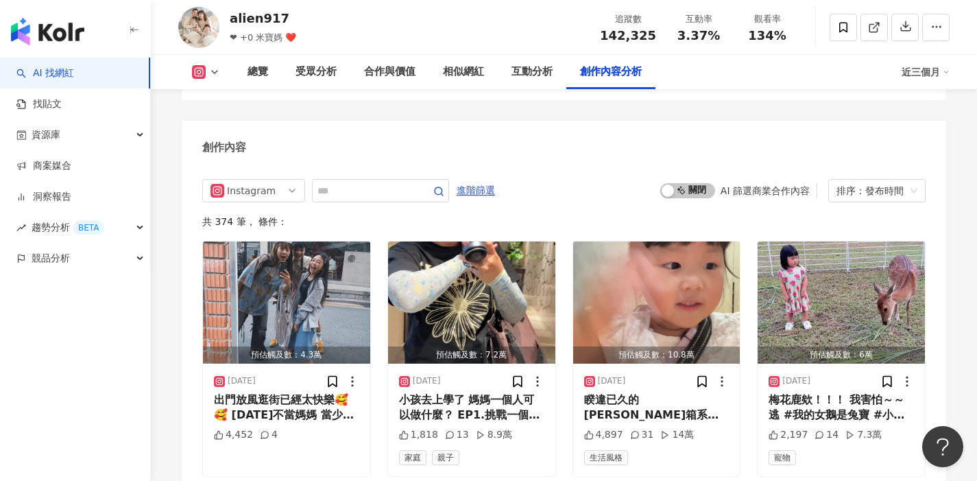
scroll to position [4108, 0]
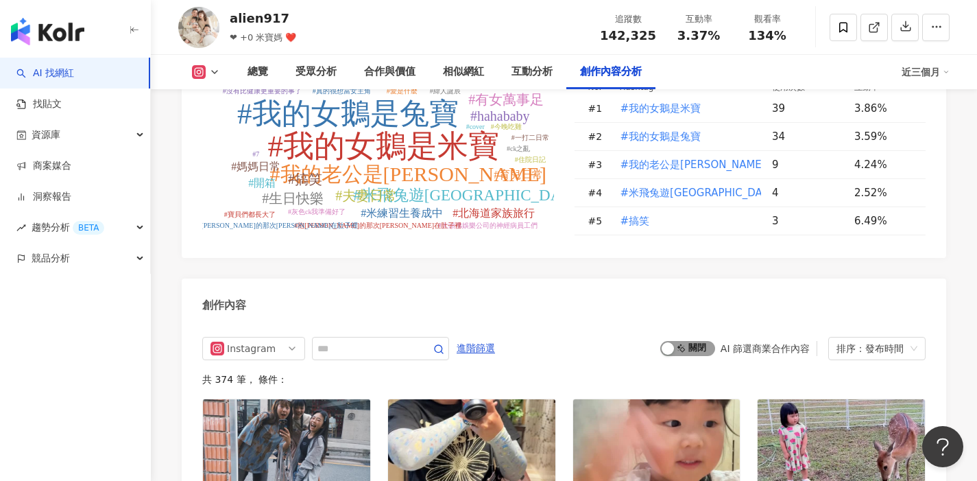
click at [664, 342] on div "button" at bounding box center [668, 348] width 12 height 12
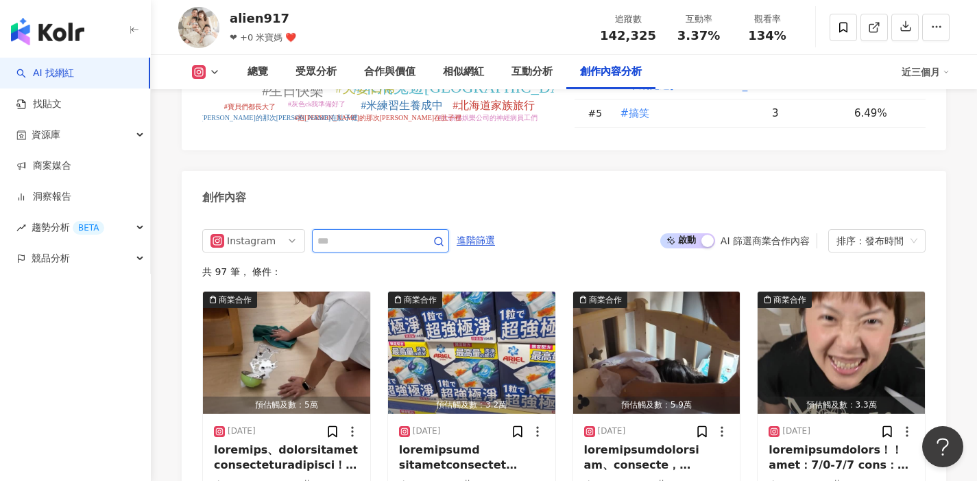
click at [381, 233] on input "text" at bounding box center [366, 241] width 96 height 16
type input "*"
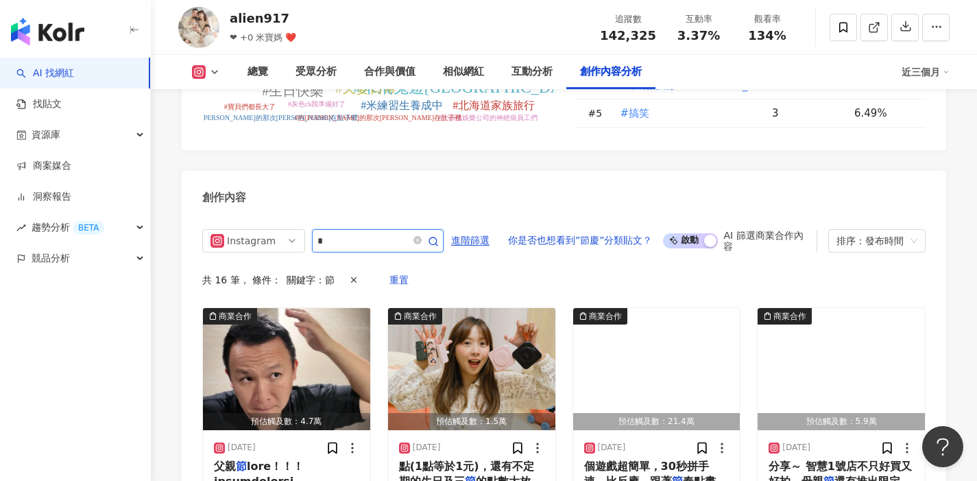
scroll to position [4268, 0]
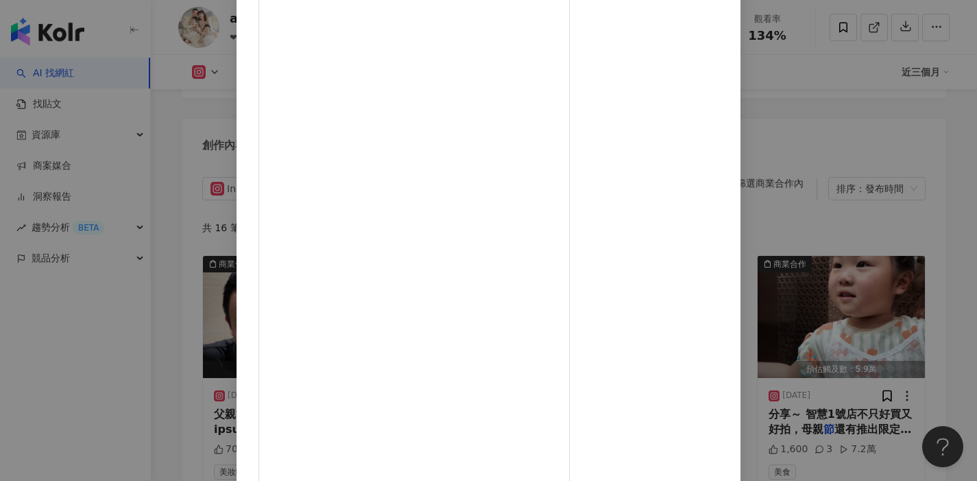
scroll to position [4272, 0]
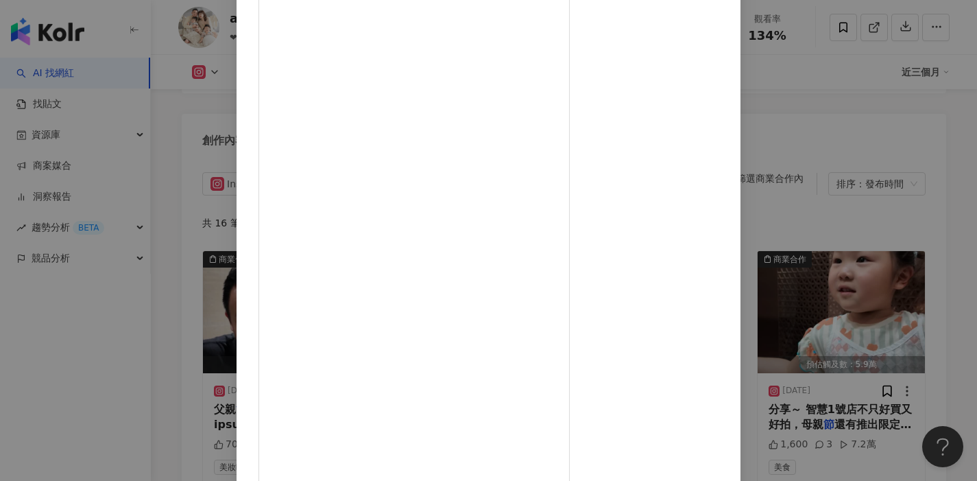
click at [958, 228] on div "alien917 2025/7/21 709 1 5.4萬 查看原始貼文" at bounding box center [488, 240] width 977 height 481
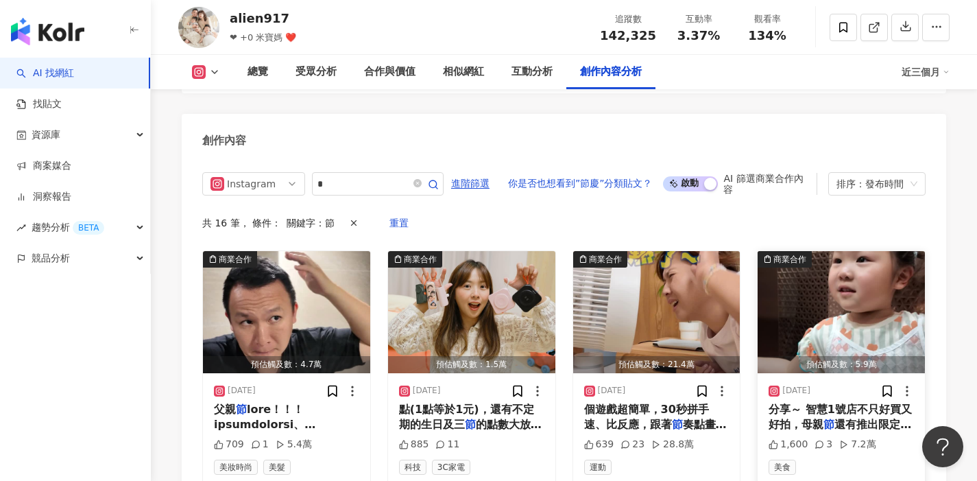
click at [846, 402] on div "分享～ 智慧1號店不只好買又好拍，母親 節 還有推出限定活動！5/7(三)11:3" at bounding box center [841, 417] width 145 height 31
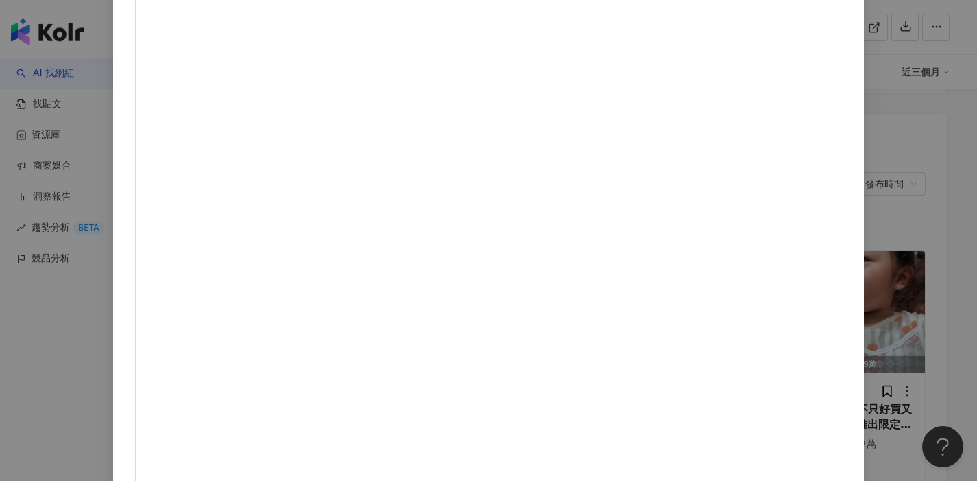
scroll to position [4322, 0]
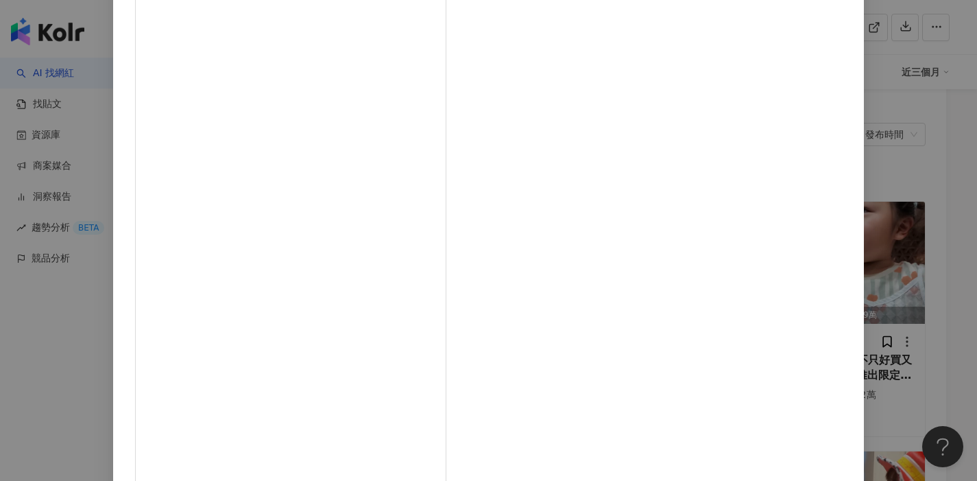
click at [963, 241] on div "alien917 2025/5/4 1,600 3 7.2萬 查看原始貼文" at bounding box center [488, 240] width 977 height 481
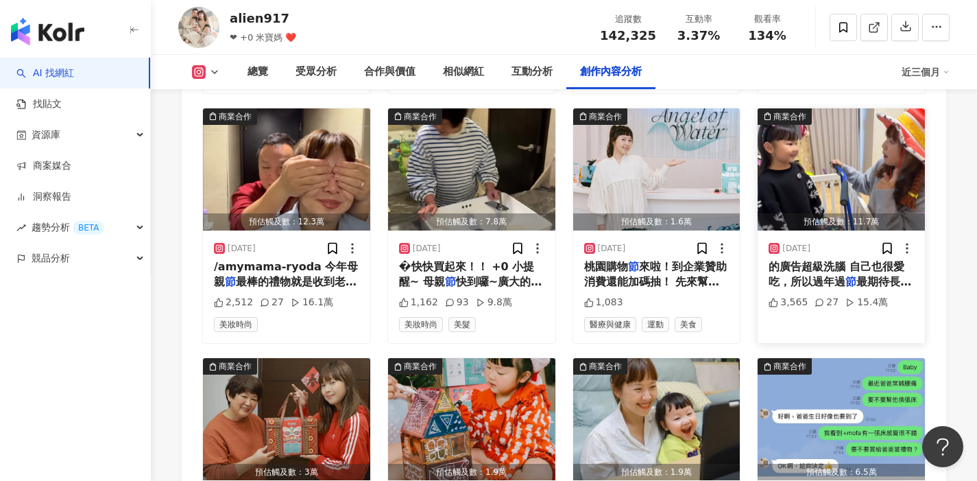
scroll to position [4664, 0]
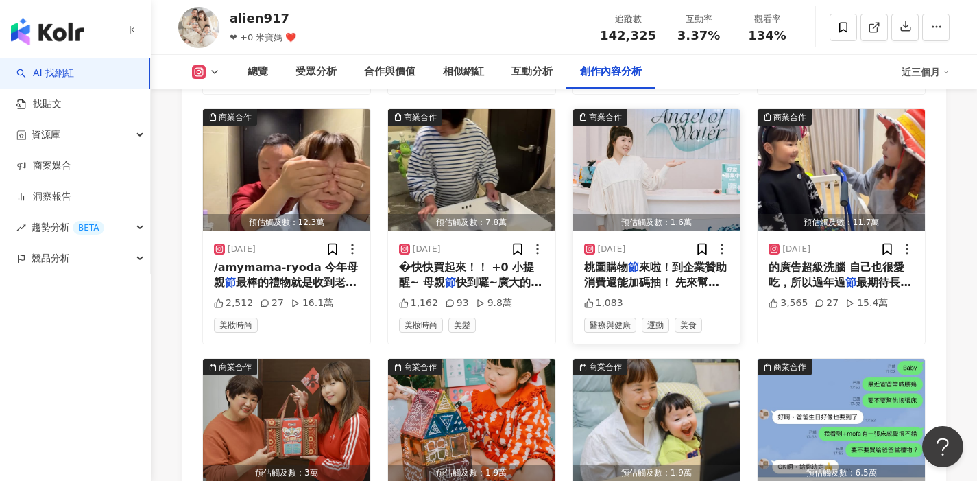
click at [669, 261] on span "來啦！到企業贊助消費還能加碼抽！ 先來幫大家探路及體驗！分享其中兩間贊助企業 第一間桃園水天使診所 `是頂級抗衰老預防醫學診所` ，這次豪氣贊助 「星肌動增肌…" at bounding box center [656, 390] width 145 height 259
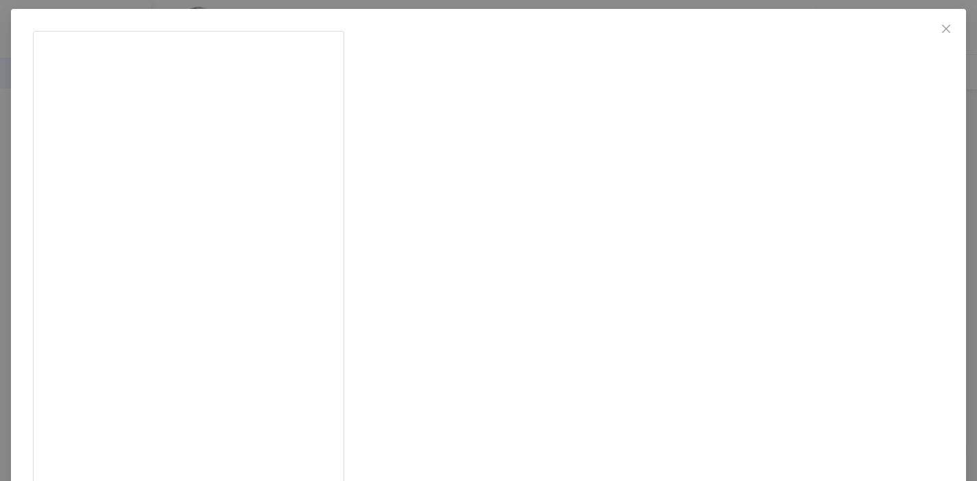
scroll to position [67, 0]
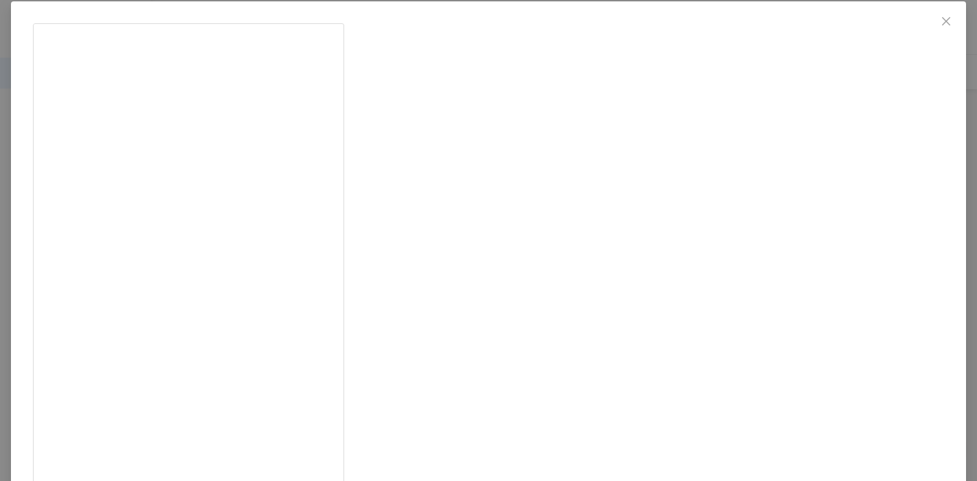
click at [960, 187] on div "alien917 2025/2/17 1,083 查看原始貼文" at bounding box center [488, 240] width 977 height 481
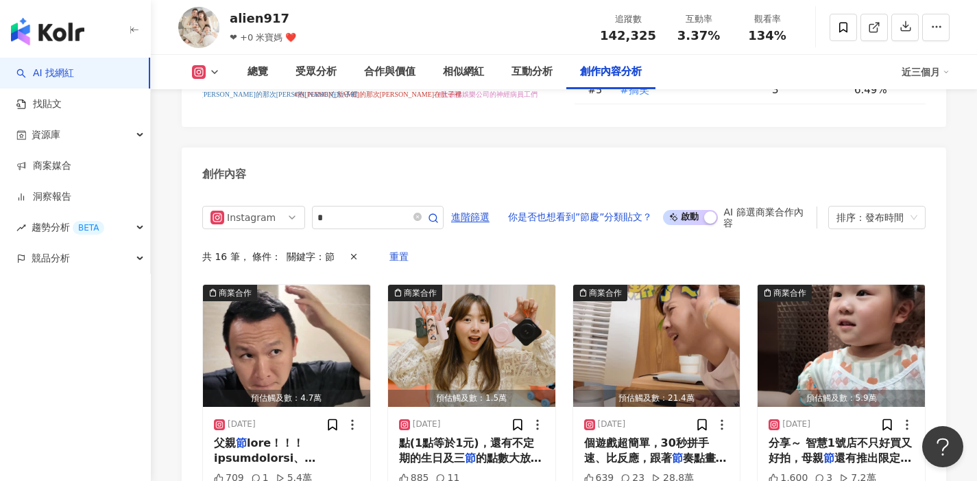
scroll to position [4215, 0]
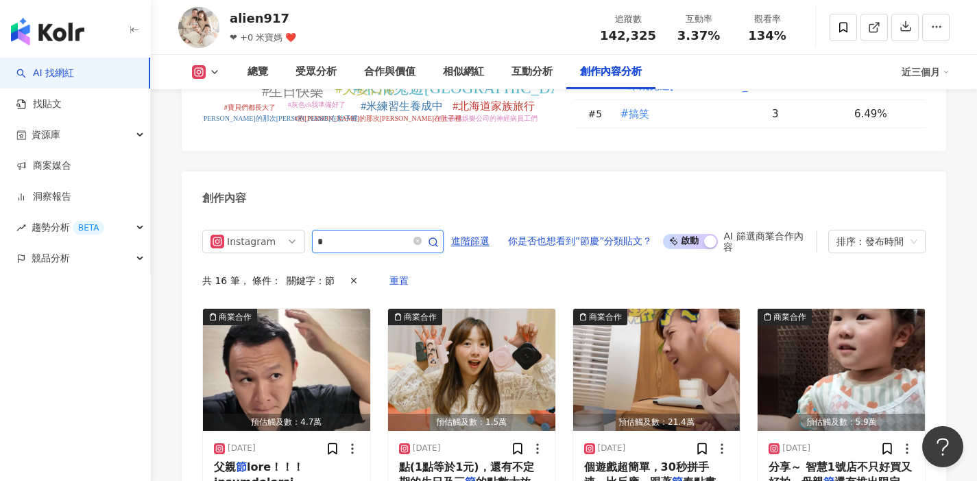
click at [394, 233] on input "*" at bounding box center [363, 241] width 91 height 16
type input "*"
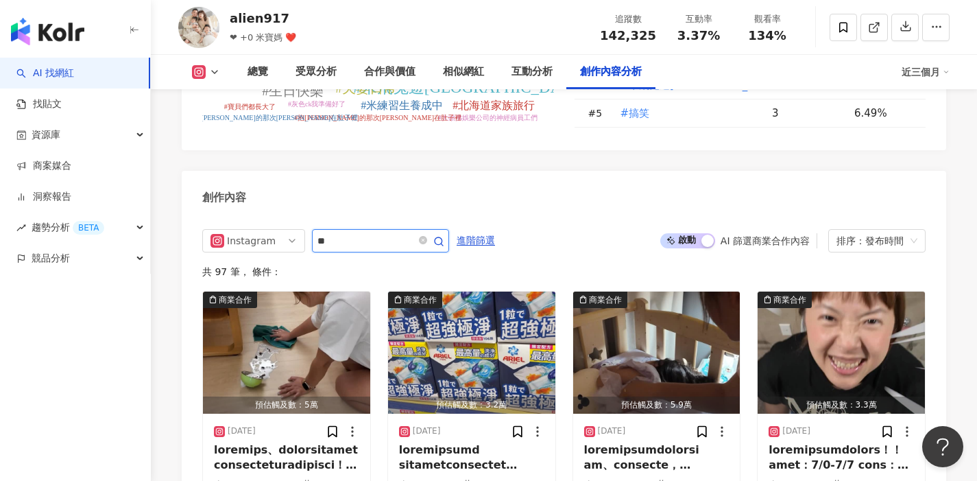
type input "**"
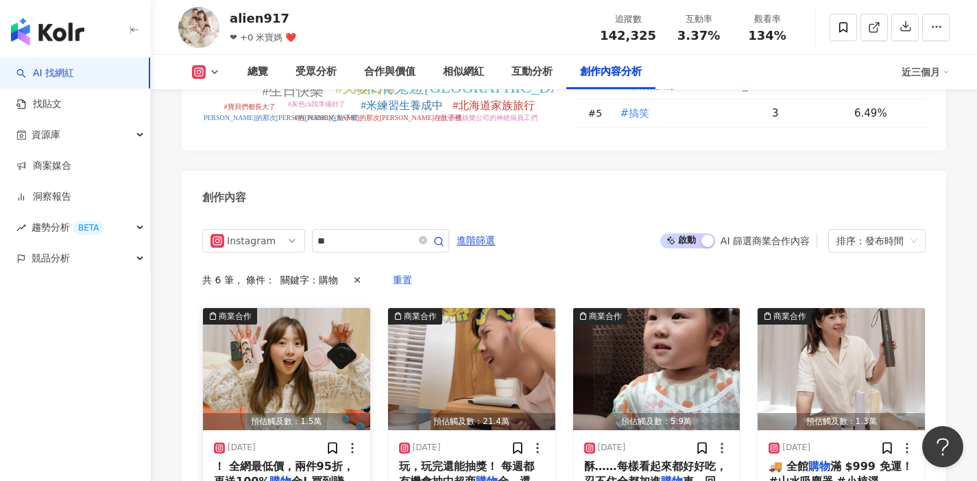
click at [302, 459] on div "！ 全網最低價，兩件95折，再送100% 購物 金! 買到賺到!!! 馬上跟低電量" at bounding box center [286, 474] width 145 height 31
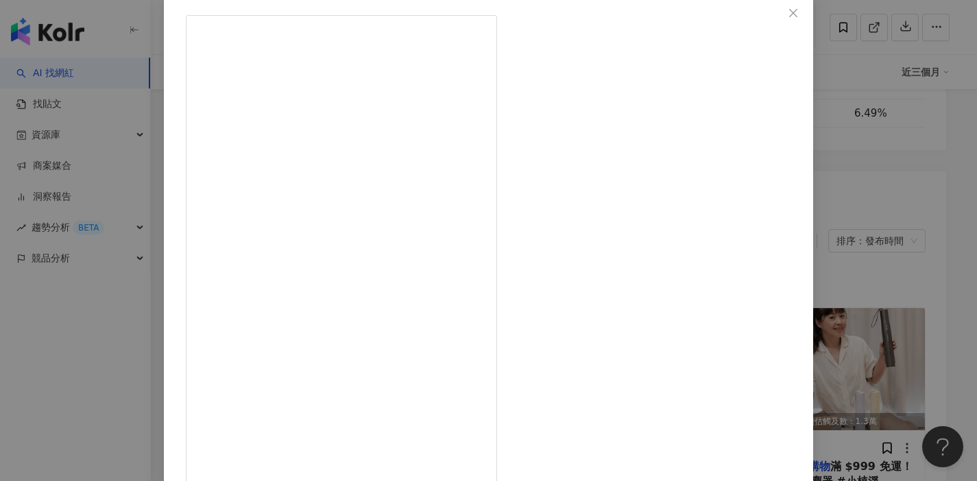
scroll to position [134, 0]
click at [918, 197] on div "alien917 2025/6/16 885 11 查看原始貼文" at bounding box center [488, 240] width 977 height 481
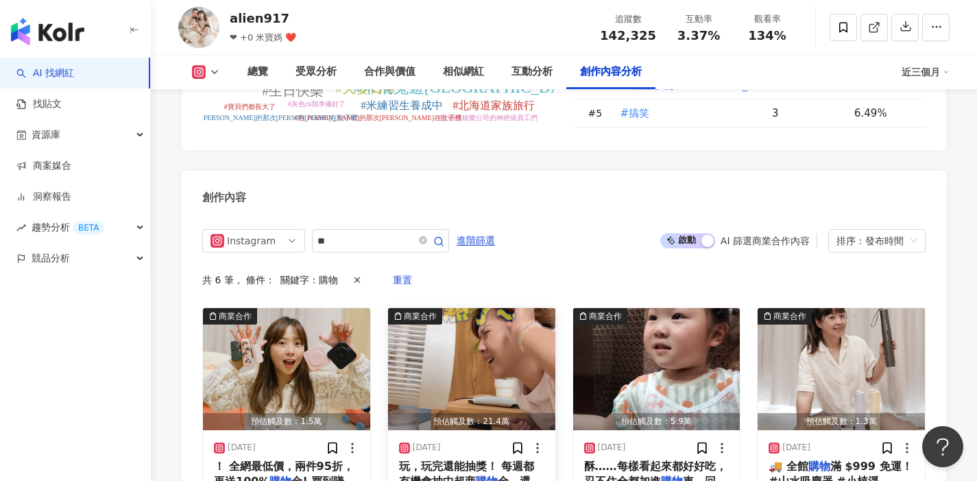
click at [497, 308] on img "button" at bounding box center [471, 369] width 167 height 122
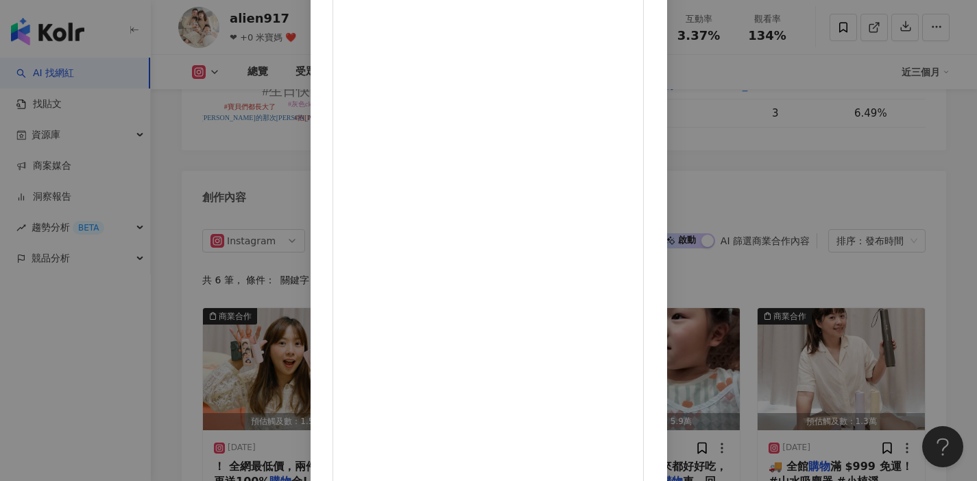
click at [933, 160] on div "alien917 2025/5/28 639 23 28.8萬 查看原始貼文" at bounding box center [488, 240] width 977 height 481
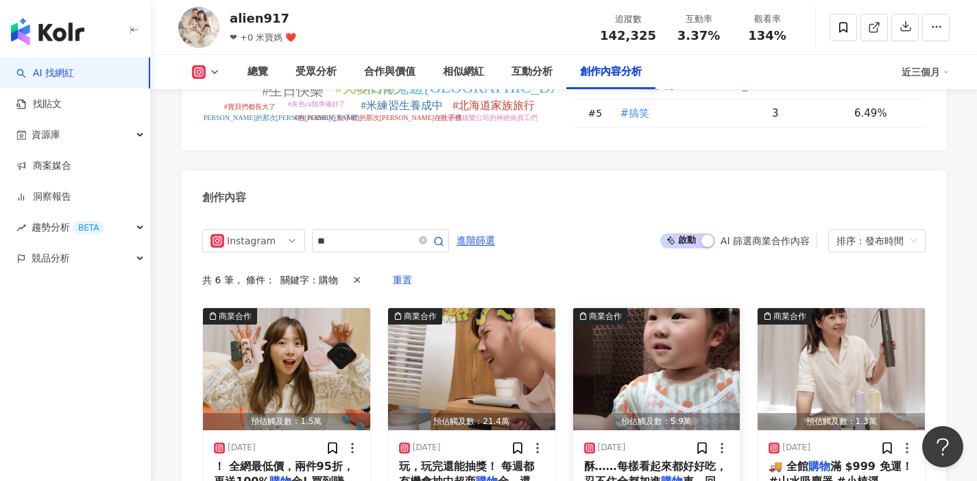
click at [716, 308] on img "button" at bounding box center [656, 369] width 167 height 122
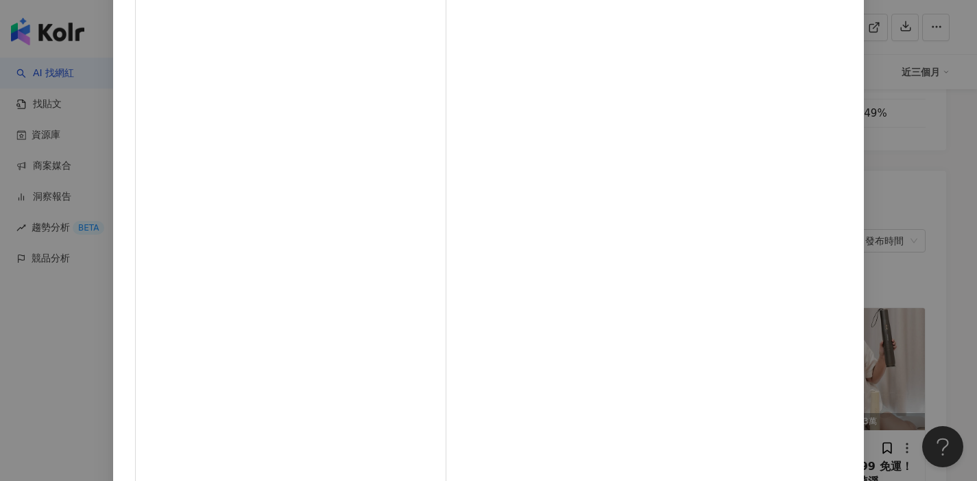
scroll to position [111, 0]
click at [894, 281] on div "alien917 2025/5/4 1,600 3 7.2萬 查看原始貼文" at bounding box center [488, 240] width 977 height 481
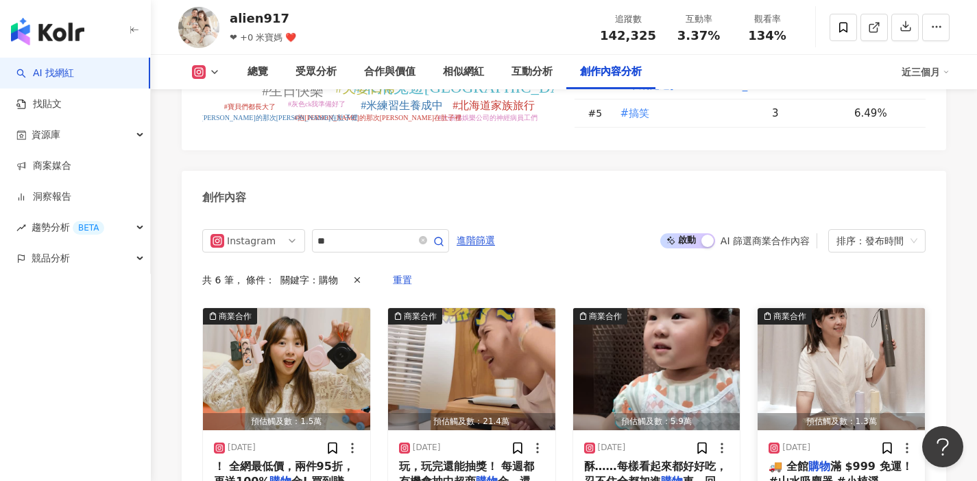
click at [864, 308] on img "button" at bounding box center [841, 369] width 167 height 122
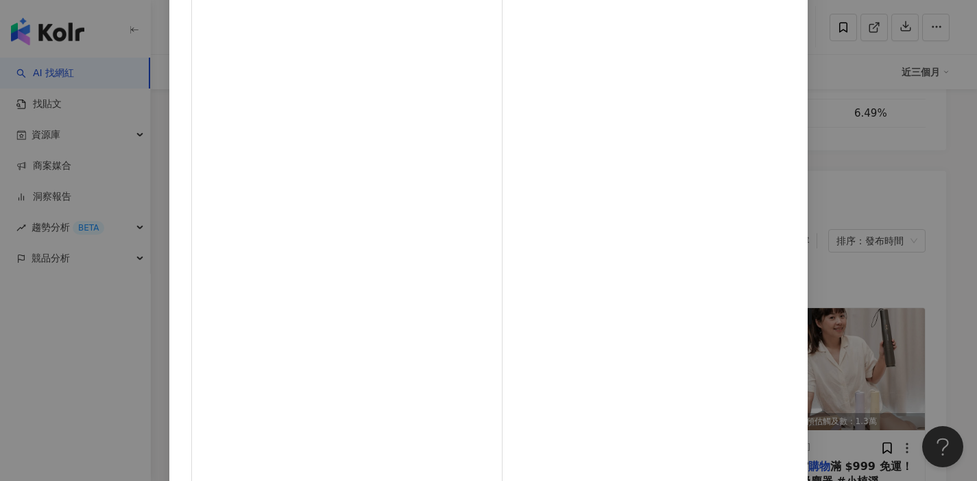
scroll to position [4231, 0]
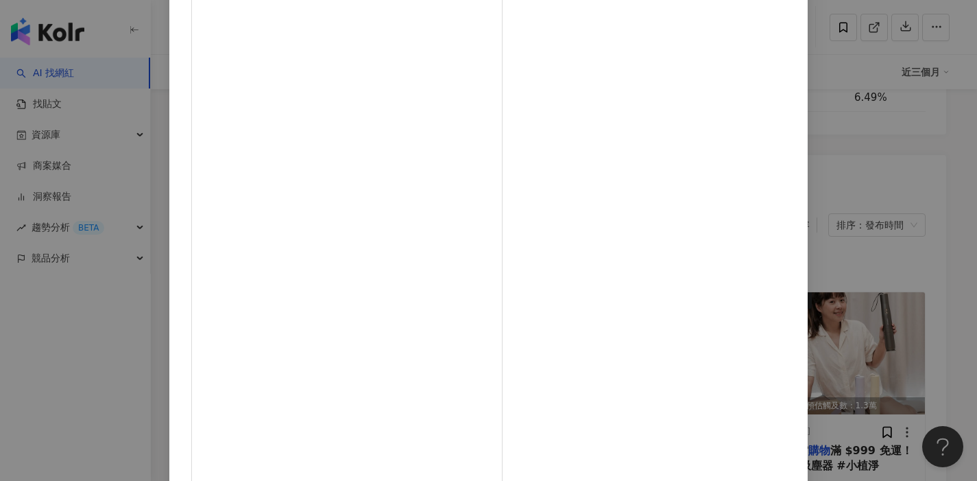
click at [933, 228] on div "alien917 2025/4/7 603 查看原始貼文" at bounding box center [488, 240] width 977 height 481
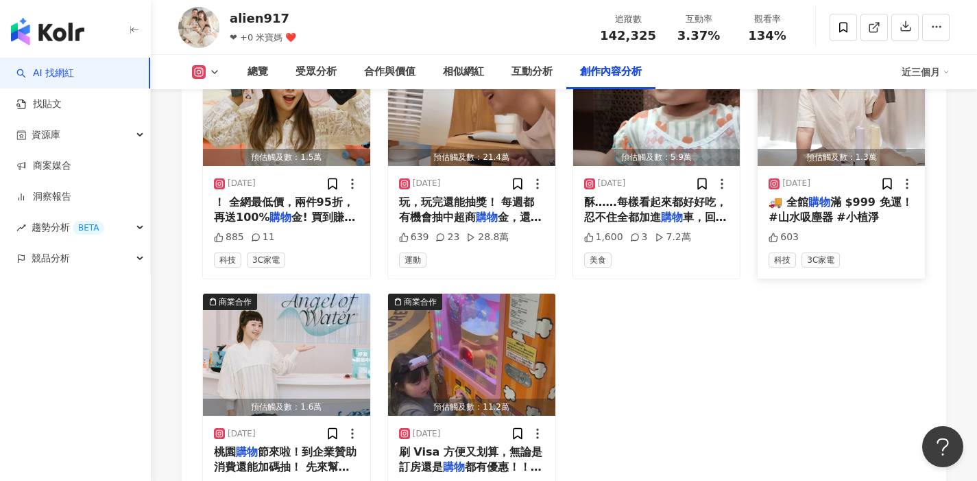
scroll to position [4504, 0]
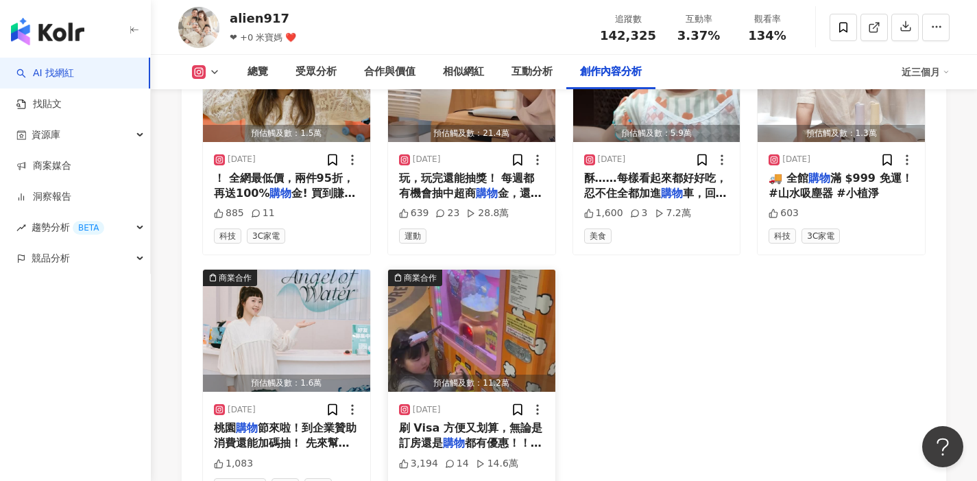
click at [516, 270] on img "button" at bounding box center [471, 331] width 167 height 122
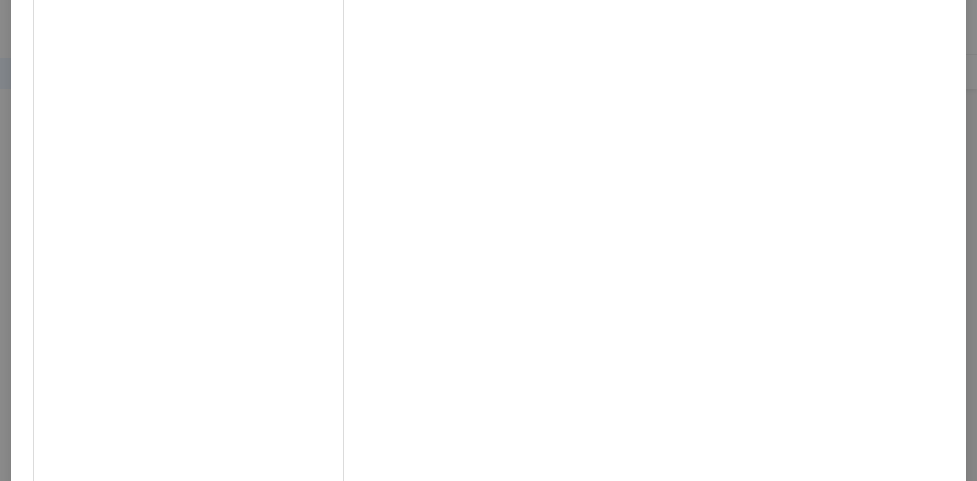
scroll to position [4510, 0]
click at [962, 266] on div "alien917 2025/1/24 我們一家最喜歡去的國家就是日本了… 如果可以真的好想長居在日本吶～～ 一家大小來日本玩刷 Visa 方便又划算，無論是訂…" at bounding box center [488, 240] width 977 height 481
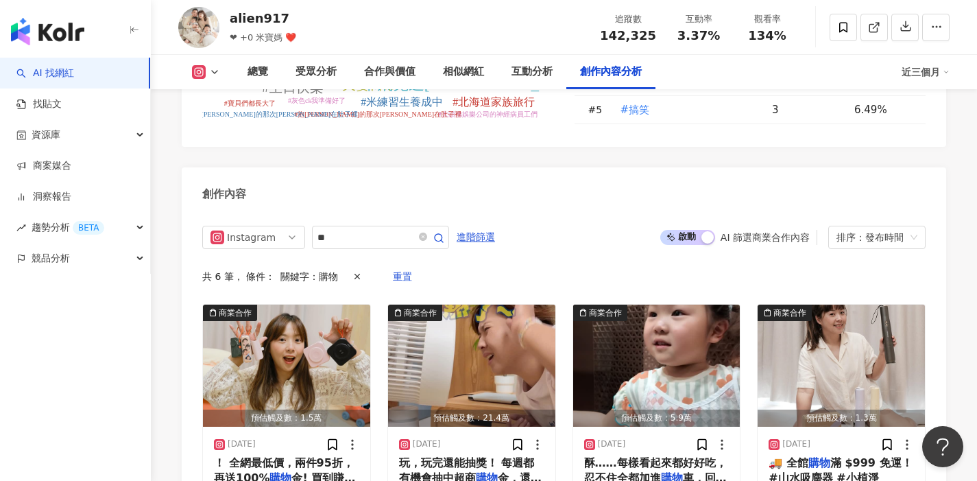
scroll to position [4217, 0]
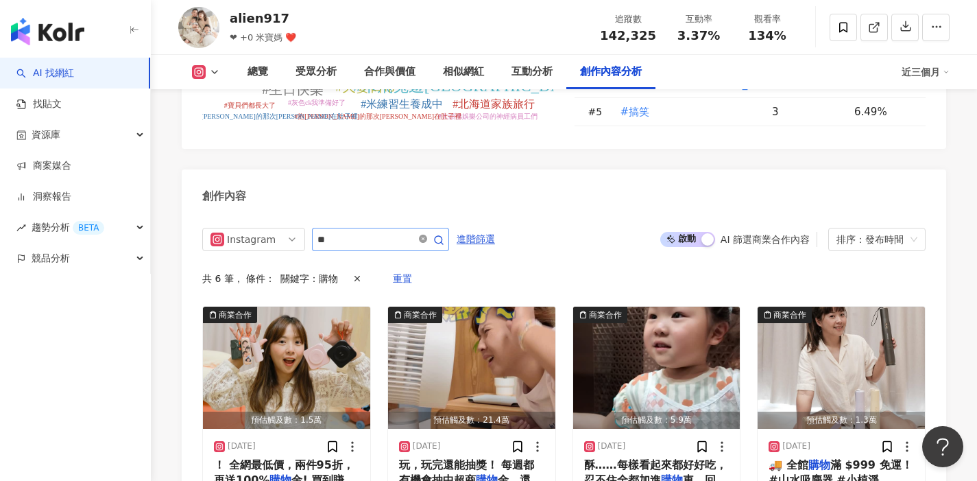
click at [427, 235] on icon "close-circle" at bounding box center [423, 239] width 8 height 8
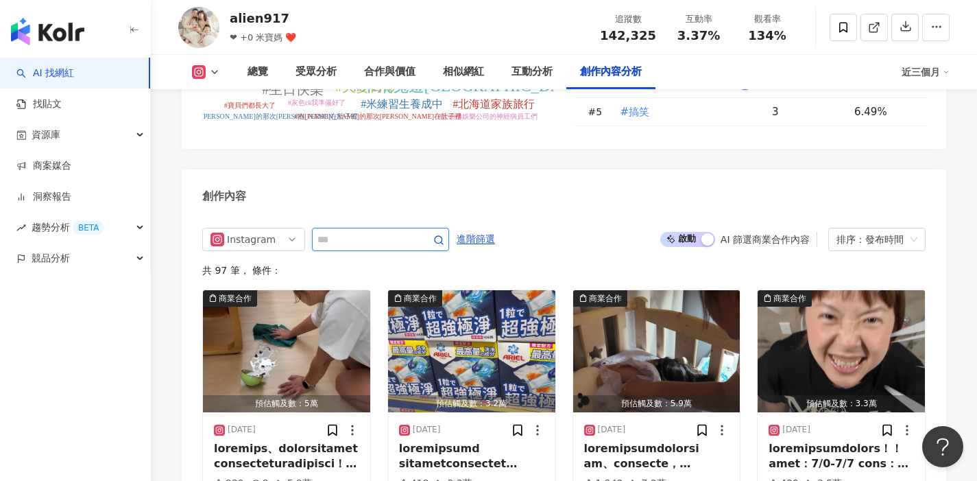
scroll to position [4215, 0]
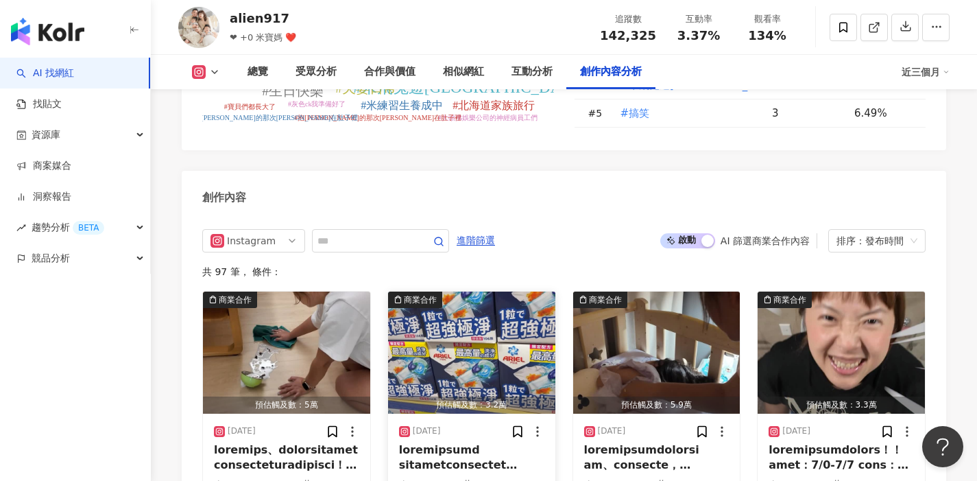
click at [514, 292] on img "button" at bounding box center [471, 353] width 167 height 122
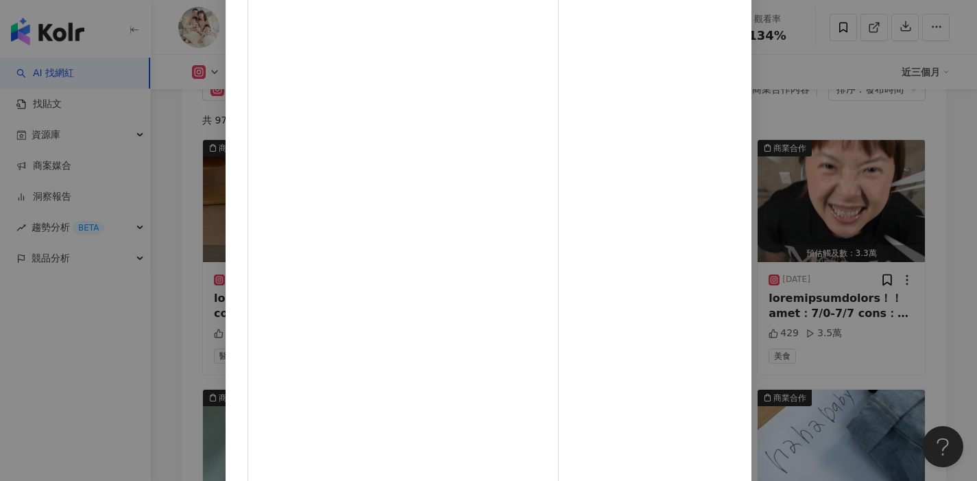
scroll to position [4386, 0]
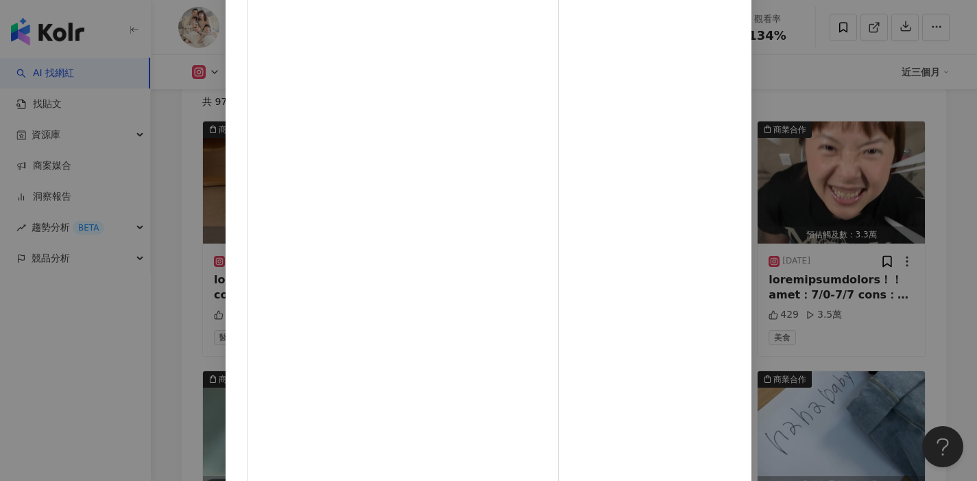
click at [948, 205] on div "alien917 2025/9/8 410 3.3萬 查看原始貼文" at bounding box center [488, 240] width 977 height 481
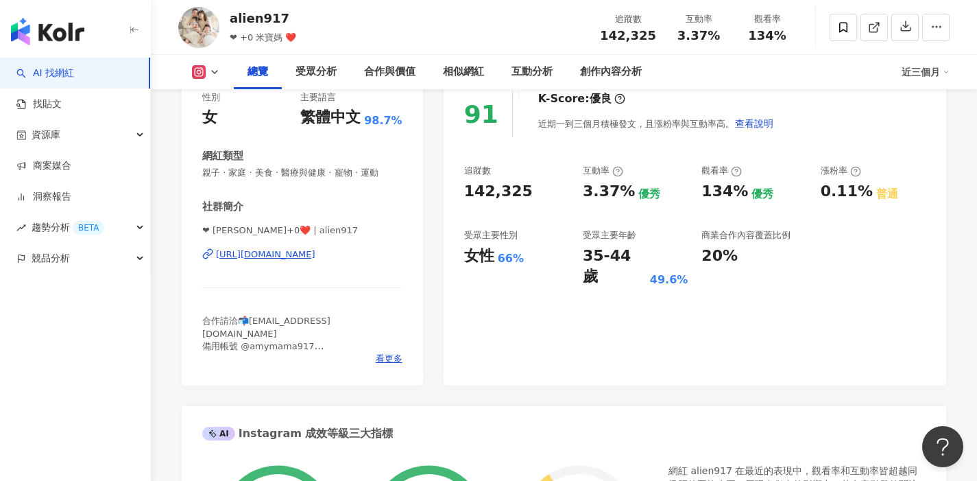
scroll to position [0, 0]
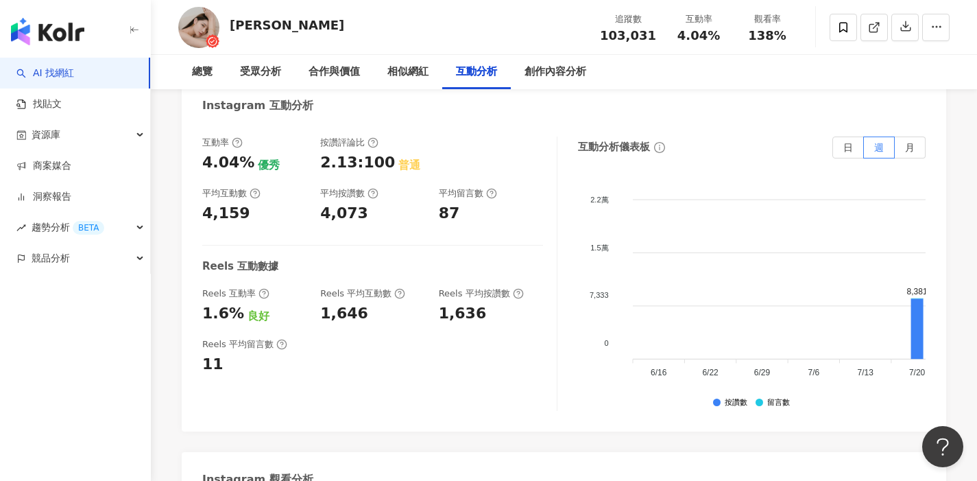
scroll to position [2816, 0]
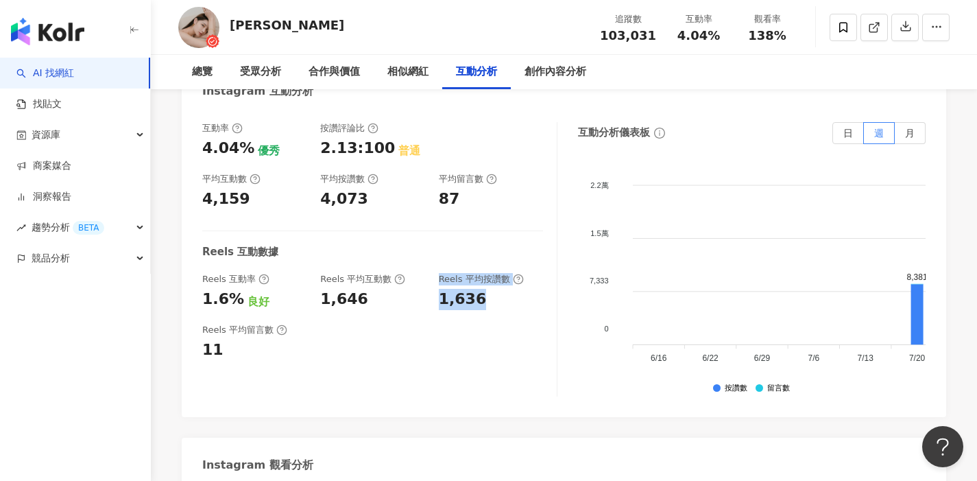
drag, startPoint x: 447, startPoint y: 235, endPoint x: 488, endPoint y: 239, distance: 41.3
click at [488, 273] on div "Reels 互動率 1.6% 良好 Reels 平均互動數 1,646 Reels 平均按讚數 1,636" at bounding box center [372, 291] width 341 height 37
click at [492, 289] on div "1,636" at bounding box center [491, 299] width 104 height 21
drag, startPoint x: 484, startPoint y: 242, endPoint x: 506, endPoint y: 242, distance: 22.6
click at [506, 289] on div "1,636" at bounding box center [491, 299] width 104 height 21
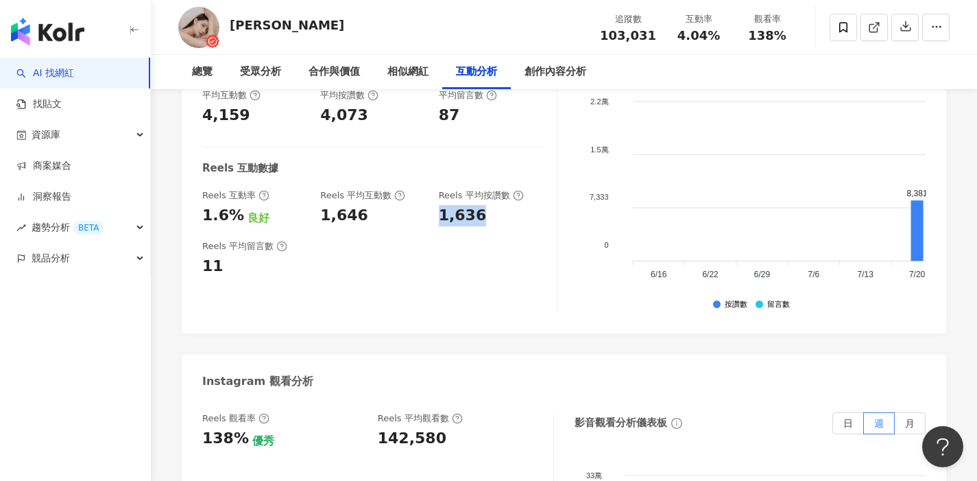
scroll to position [2921, 0]
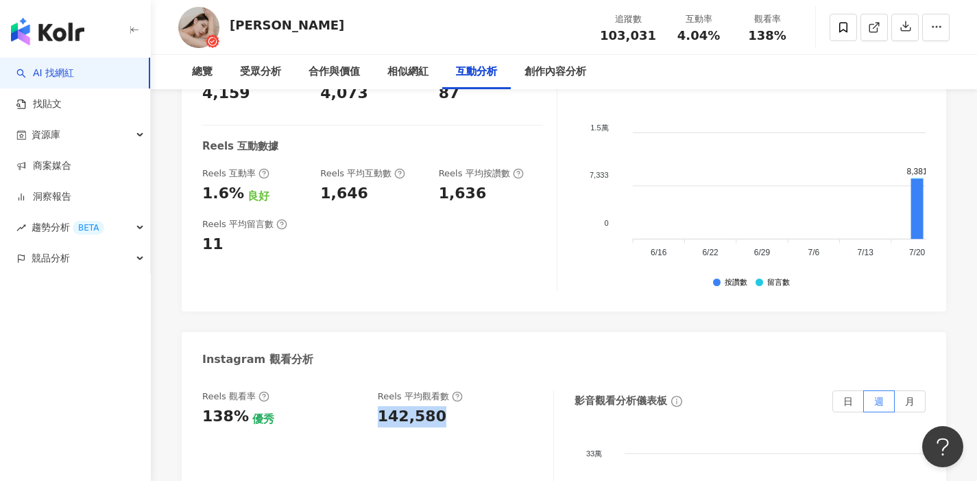
drag, startPoint x: 385, startPoint y: 359, endPoint x: 448, endPoint y: 361, distance: 62.5
click at [448, 390] on div "Reels 觀看率 138% 優秀 [PERSON_NAME] 平均觀看數 142,580" at bounding box center [370, 408] width 337 height 37
copy div "142,580"
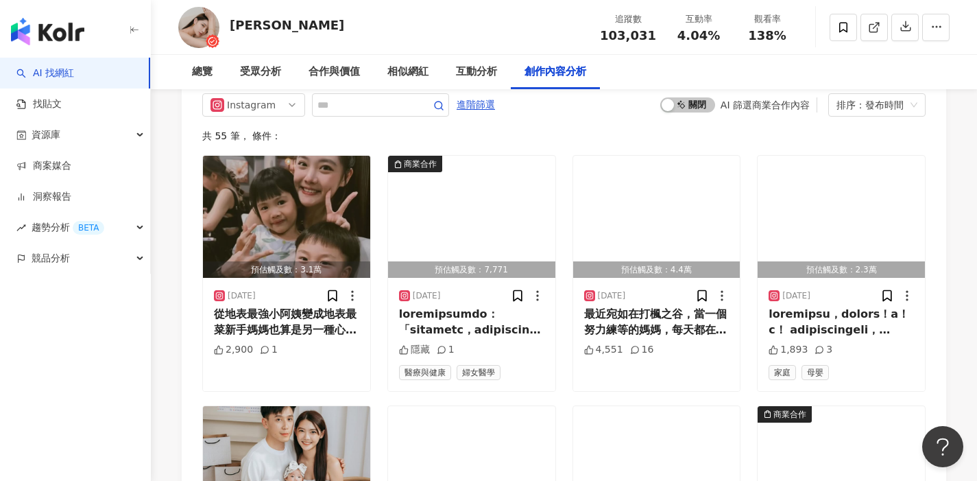
scroll to position [4115, 0]
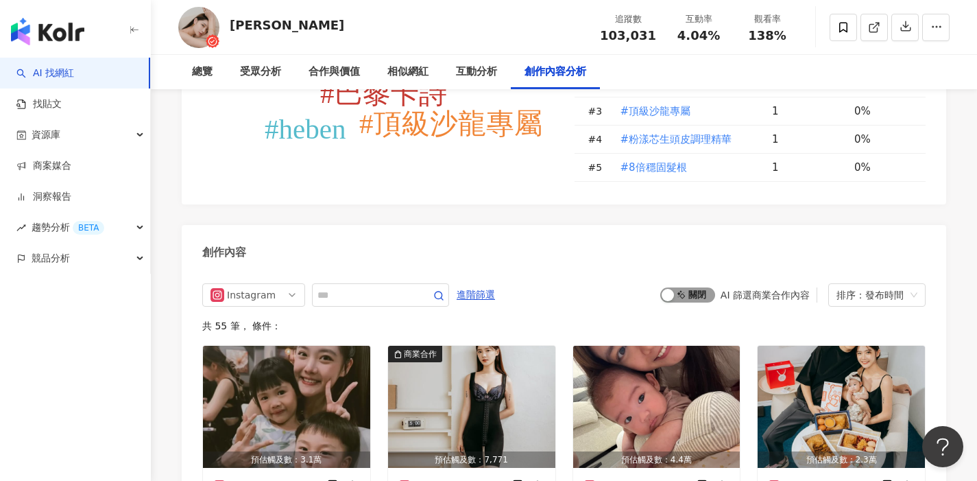
click at [695, 287] on span "啟動 關閉" at bounding box center [688, 294] width 55 height 15
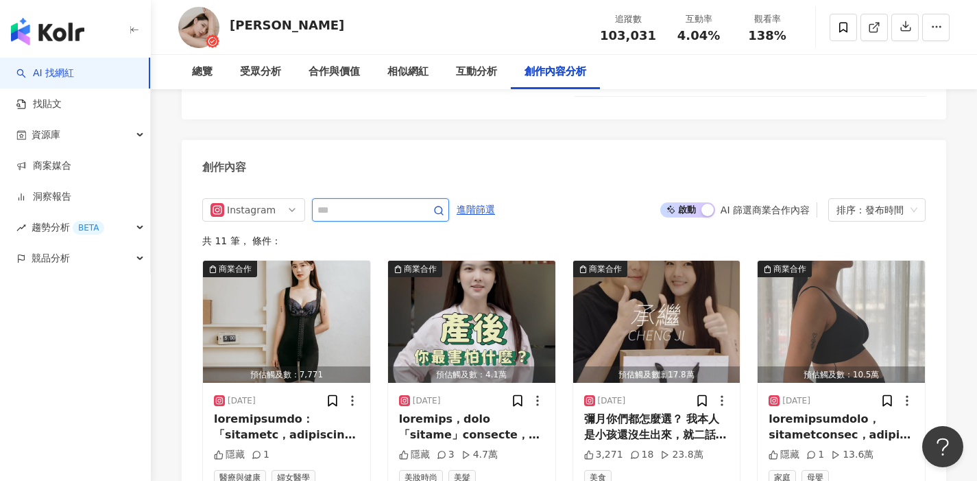
click at [349, 202] on input "text" at bounding box center [366, 210] width 96 height 16
type input "*"
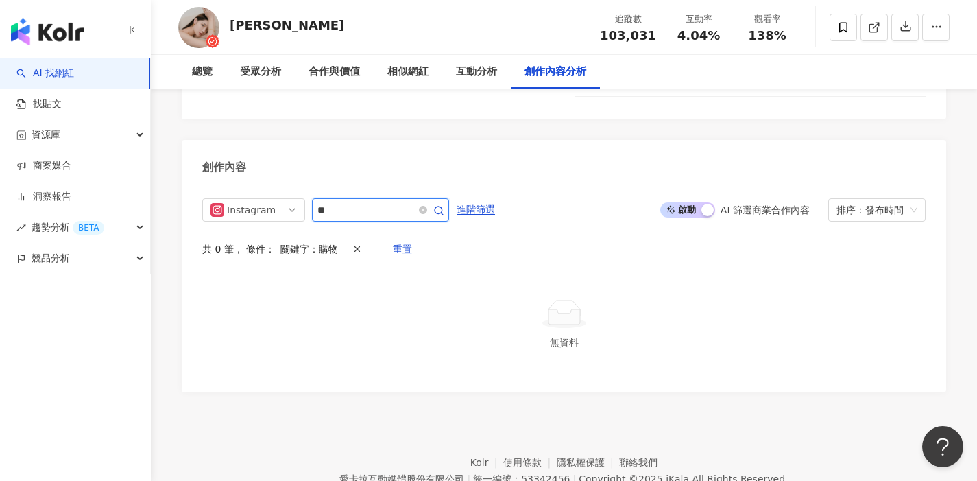
click at [345, 202] on input "**" at bounding box center [366, 210] width 96 height 16
type input "*"
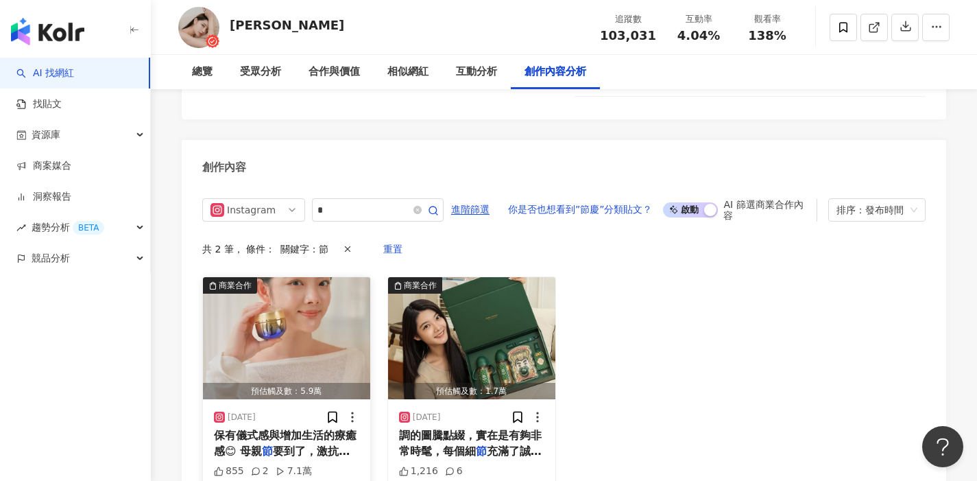
click at [279, 429] on span "保有儀式感與增加生活的療癒感😊 母親" at bounding box center [285, 443] width 143 height 28
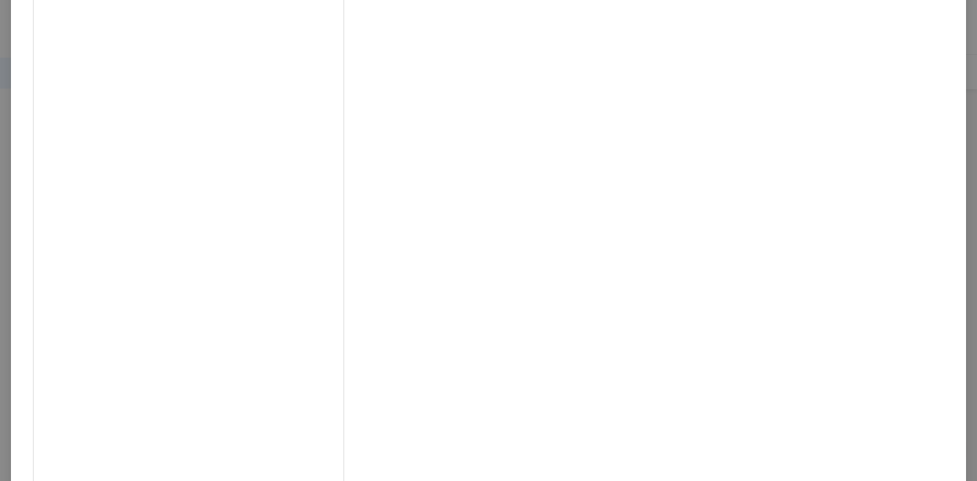
click at [864, 275] on div "[PERSON_NAME] [DATE] 855 2 7.1萬 查看原始貼文" at bounding box center [488, 240] width 977 height 481
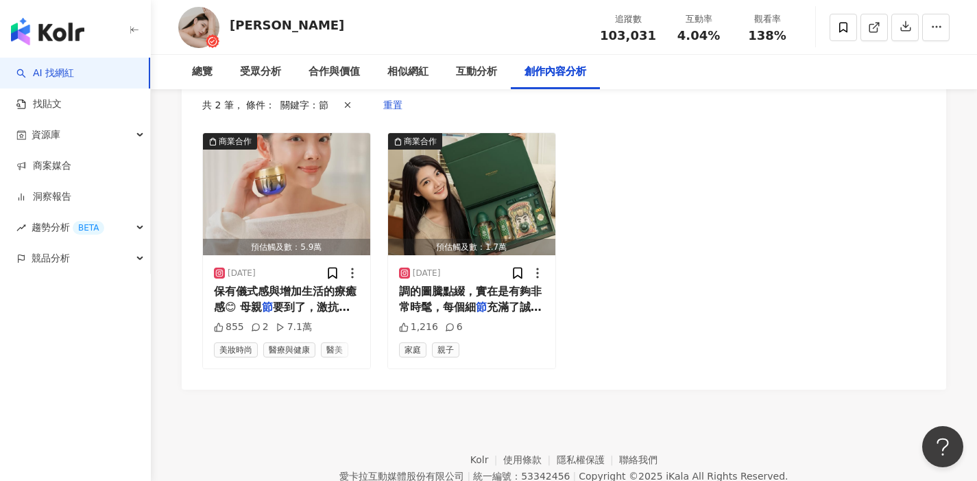
scroll to position [4227, 0]
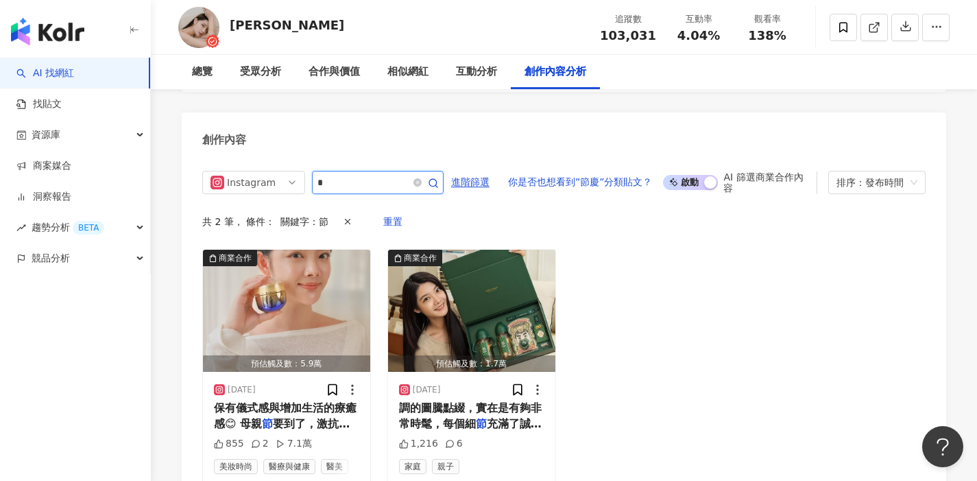
click at [341, 174] on input "*" at bounding box center [363, 182] width 91 height 16
type input "*"
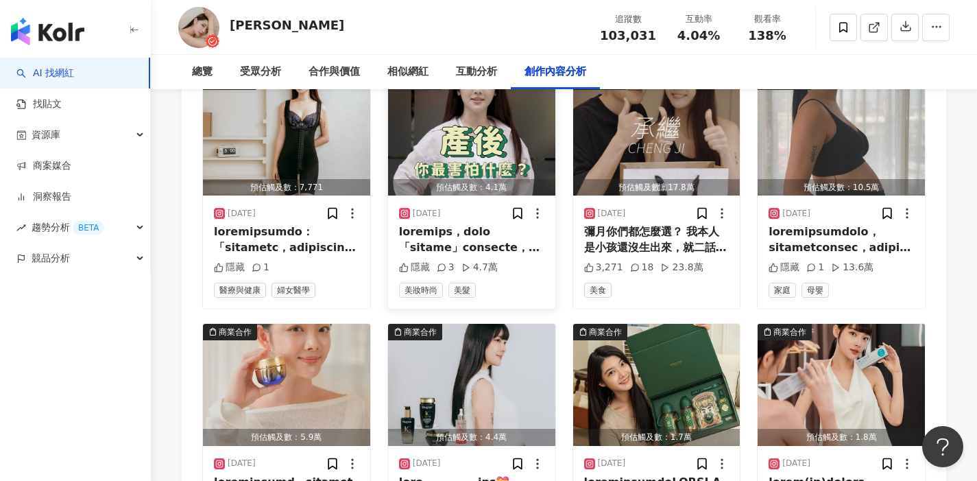
scroll to position [4352, 0]
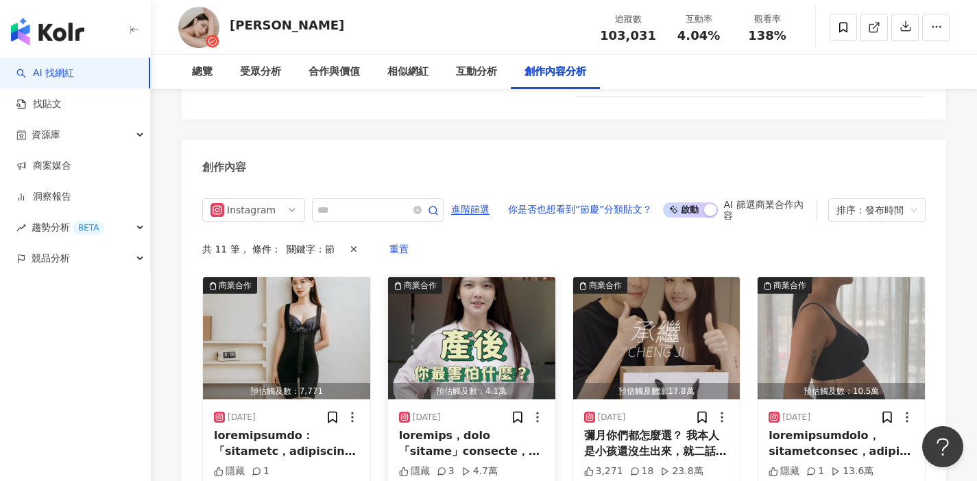
type input "*"
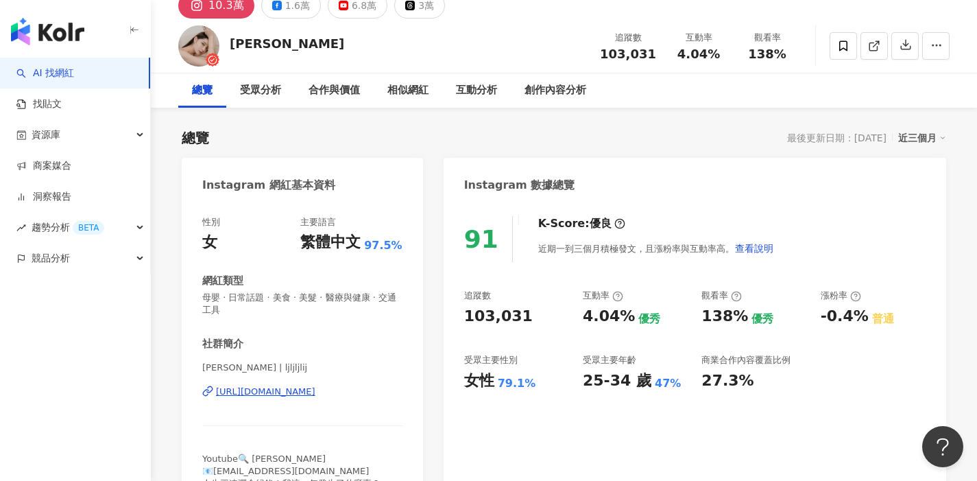
scroll to position [85, 0]
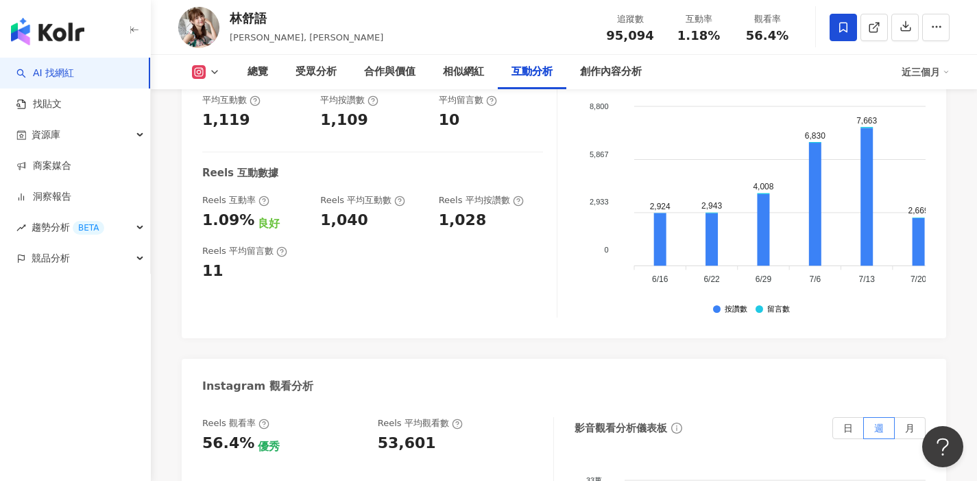
scroll to position [2989, 0]
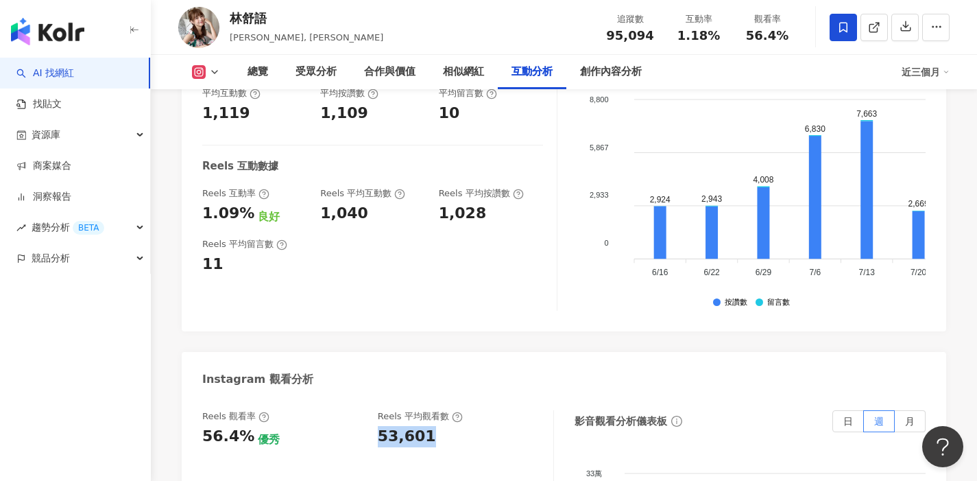
drag, startPoint x: 398, startPoint y: 305, endPoint x: 451, endPoint y: 311, distance: 53.9
click at [451, 410] on div "Reels 觀看率 56.4% 優秀 [PERSON_NAME] 平均觀看數 53,601" at bounding box center [370, 428] width 337 height 37
copy div "53,601"
click at [468, 352] on div "Instagram 觀看分析" at bounding box center [564, 374] width 765 height 45
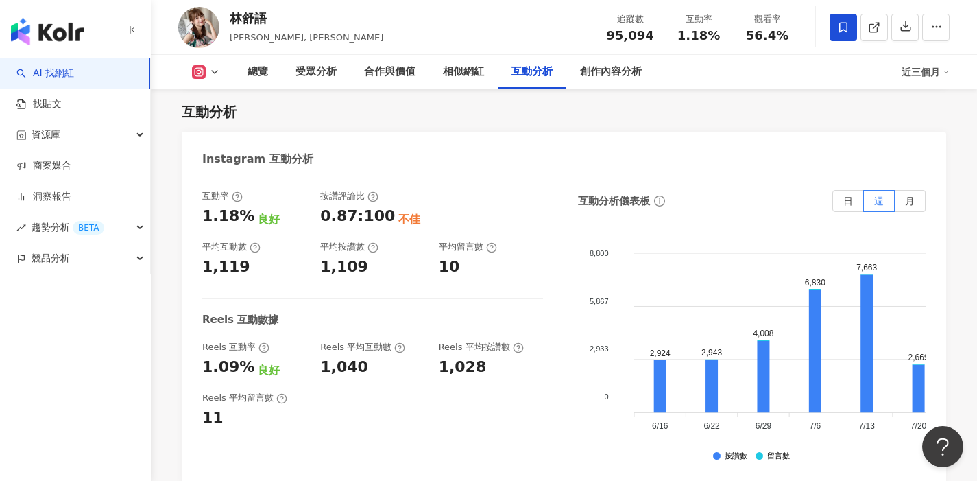
scroll to position [2829, 0]
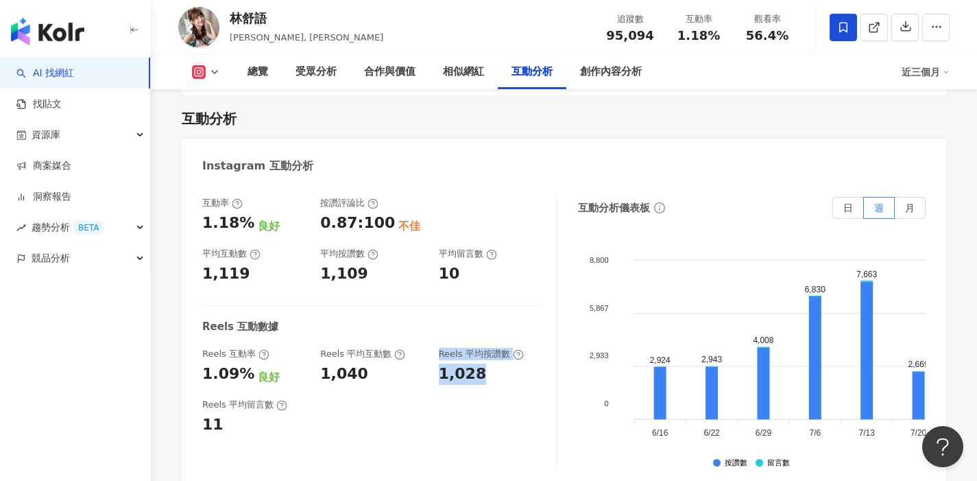
drag, startPoint x: 425, startPoint y: 239, endPoint x: 511, endPoint y: 248, distance: 86.9
click at [511, 348] on div "Reels 互動率 1.09% 良好 Reels 平均互動數 1,040 Reels 平均按讚數 1,028" at bounding box center [372, 366] width 341 height 37
click at [508, 364] on div "1,028" at bounding box center [491, 374] width 104 height 21
drag, startPoint x: 442, startPoint y: 241, endPoint x: 520, endPoint y: 243, distance: 77.6
click at [520, 364] on div "1,028" at bounding box center [491, 374] width 104 height 21
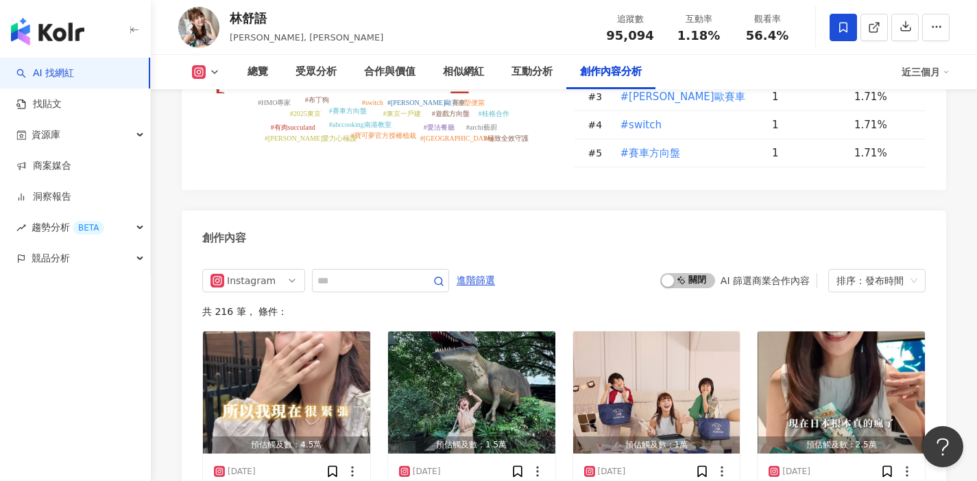
scroll to position [4213, 0]
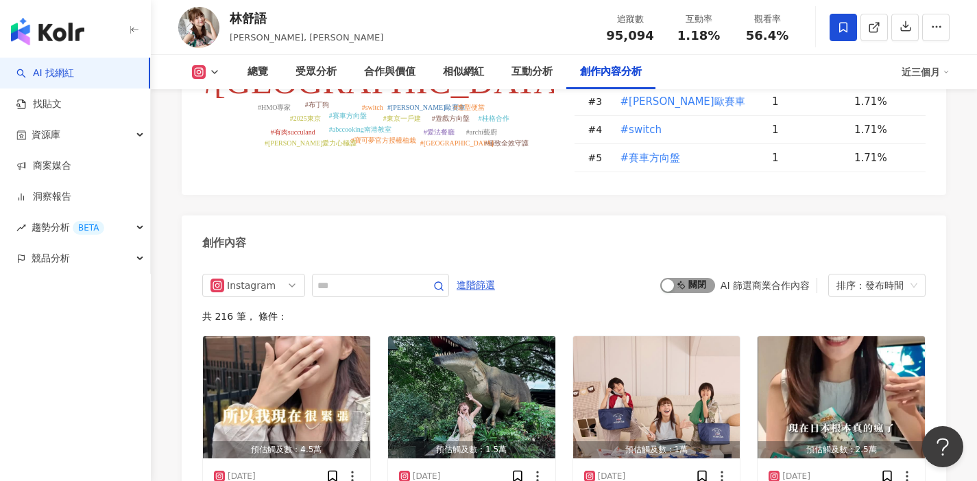
click at [677, 278] on span "啟動 關閉" at bounding box center [688, 285] width 55 height 15
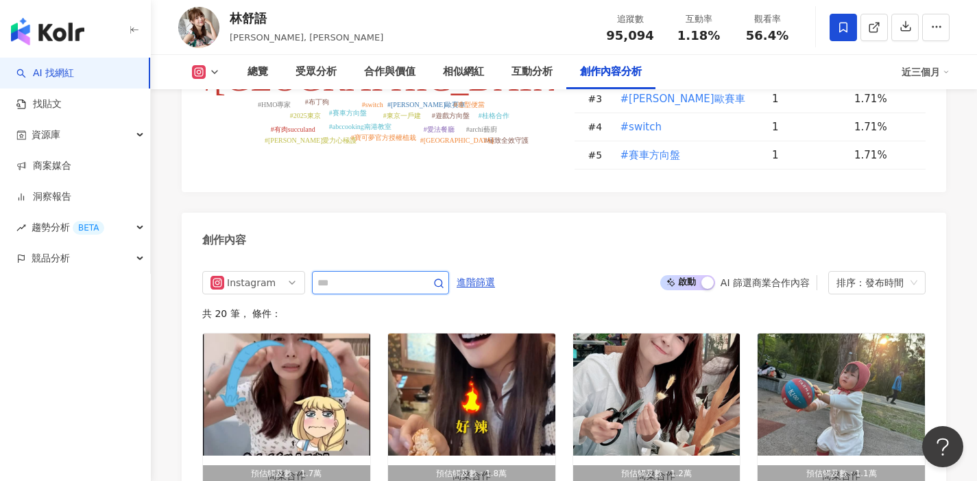
click at [389, 274] on input "text" at bounding box center [366, 282] width 96 height 16
type input "*"
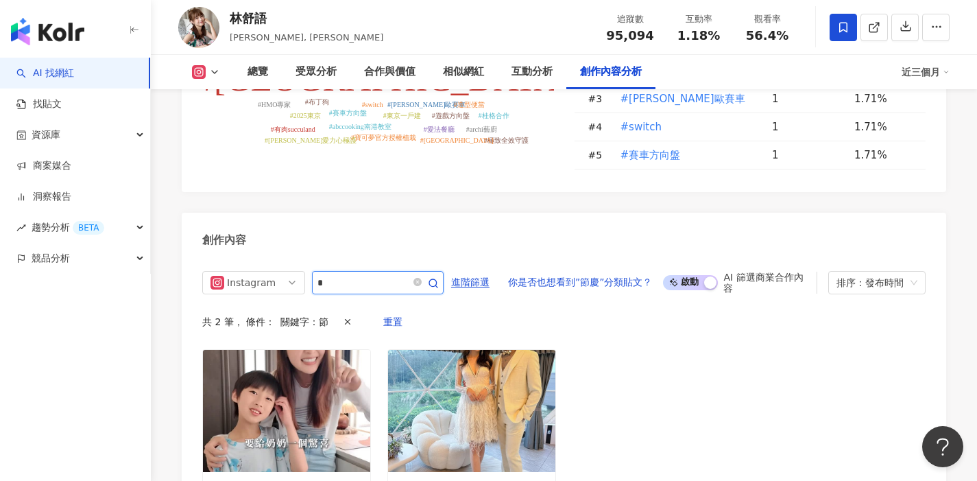
type input "*"
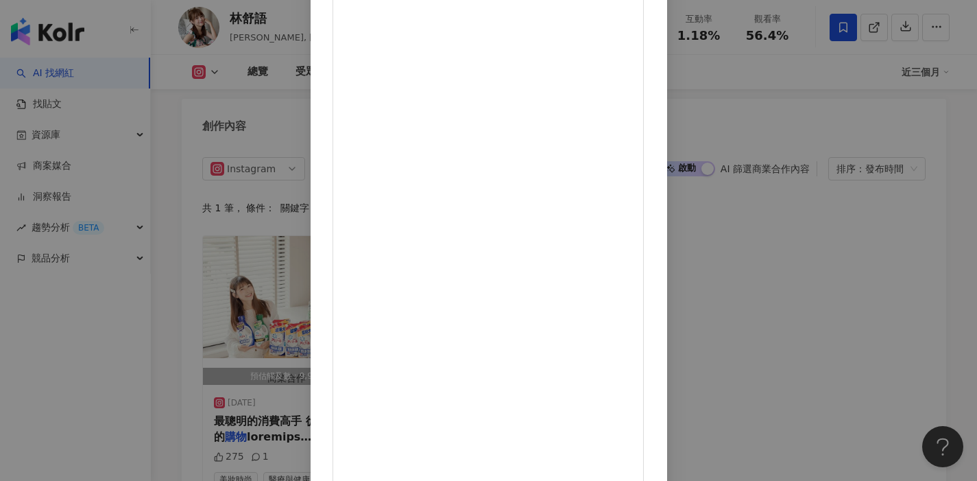
scroll to position [4336, 0]
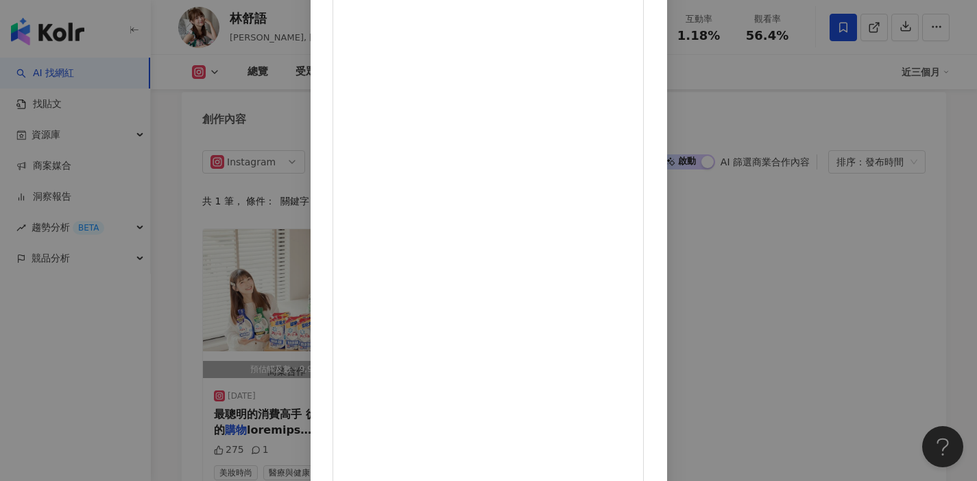
click at [859, 198] on div "林舒語 [DATE] 275 1 查看原始貼文" at bounding box center [488, 240] width 977 height 481
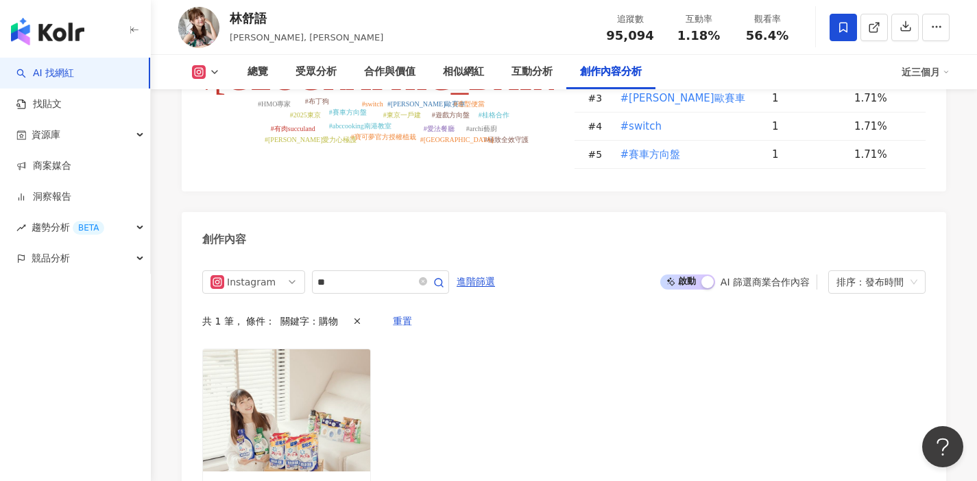
scroll to position [4215, 0]
click at [394, 274] on input "**" at bounding box center [366, 282] width 96 height 16
type input "*"
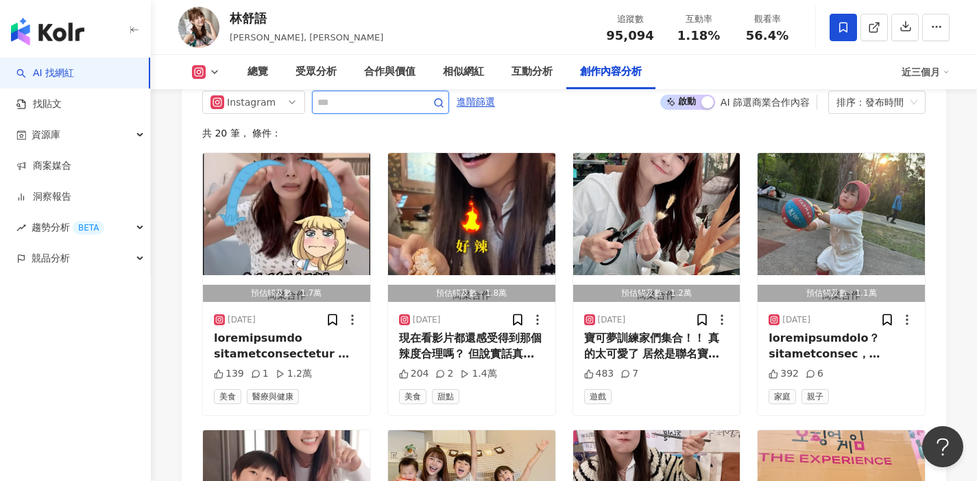
scroll to position [4338, 0]
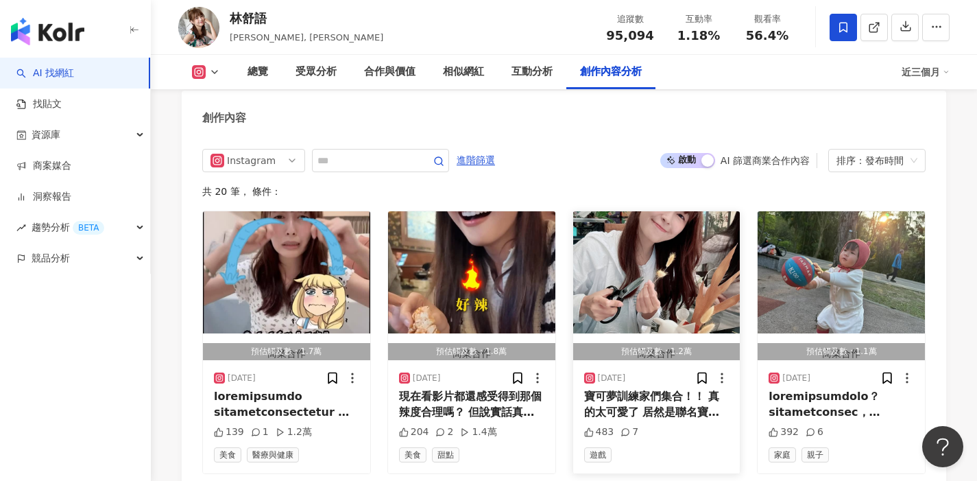
click at [704, 389] on div "寶可夢訓練家們集合！！ 真的太可愛了 居然是聯名寶可夢 聽說光是3D建模到燒製就下了好大的功夫 但成品真的讓所有人都想收集整組 超有儀式感的 @succula…" at bounding box center [656, 404] width 145 height 31
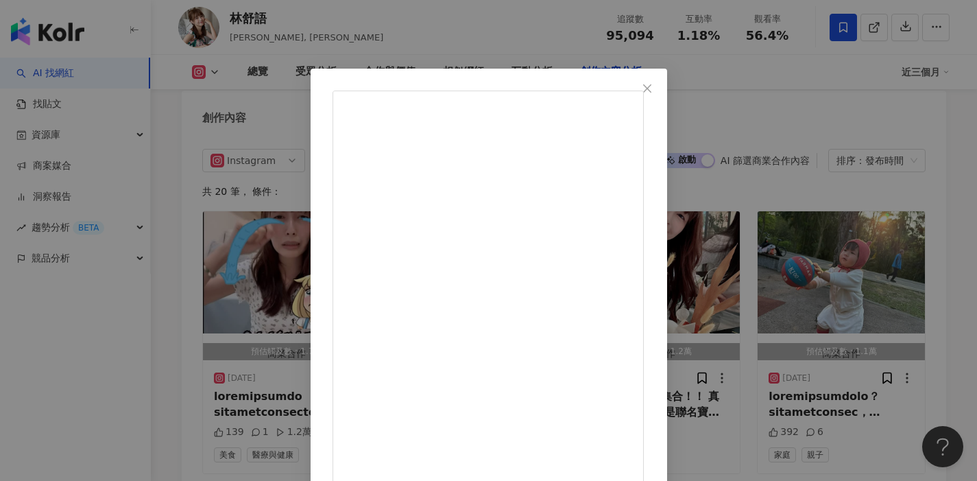
click at [921, 209] on div "[PERSON_NAME]語 [DATE] 寶可夢訓練家們集合！！ 真的太可愛了 居然是聯名寶可夢 聽說光是3D建模到燒製就下了好大的功夫 但成品真的讓所有人…" at bounding box center [488, 240] width 977 height 481
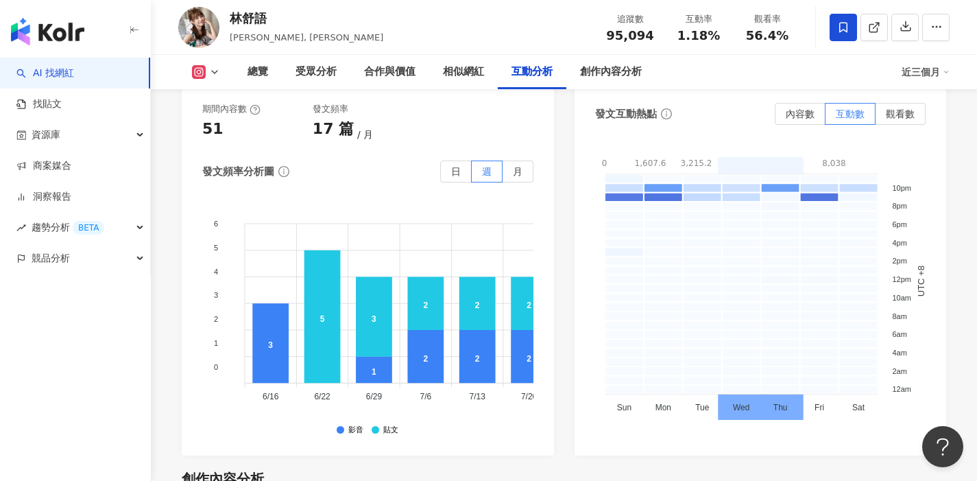
scroll to position [3657, 0]
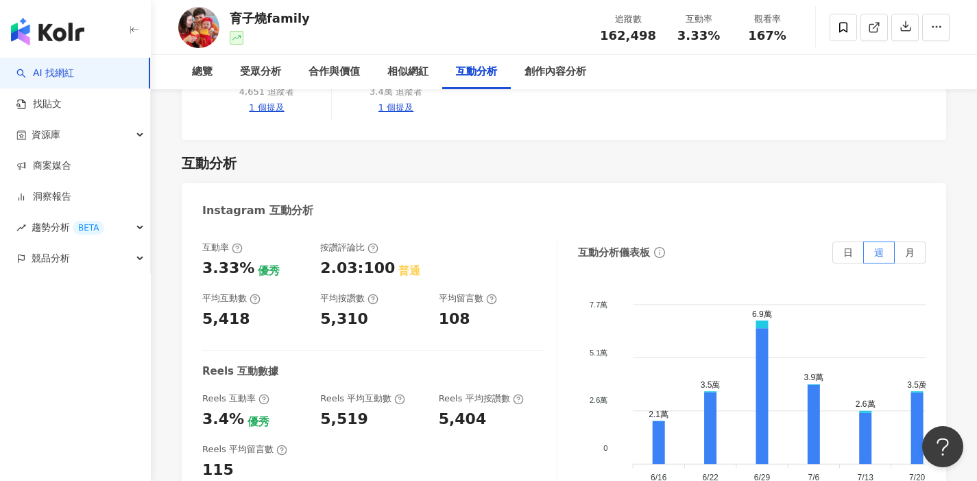
scroll to position [2825, 0]
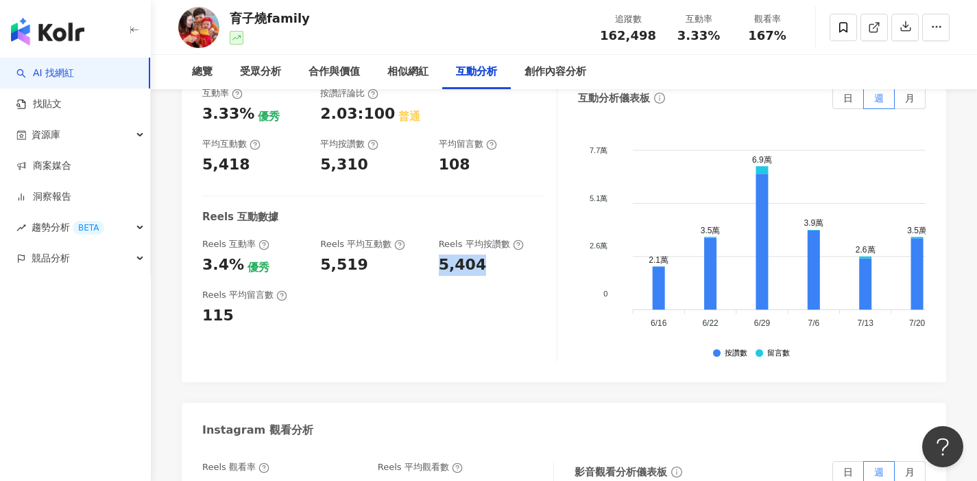
drag, startPoint x: 436, startPoint y: 214, endPoint x: 503, endPoint y: 221, distance: 66.9
click at [503, 238] on div "Reels 互動率 3.4% 優秀 Reels 平均互動數 5,519 Reels 平均按讚數 5,404" at bounding box center [372, 256] width 341 height 37
copy div "5,404"
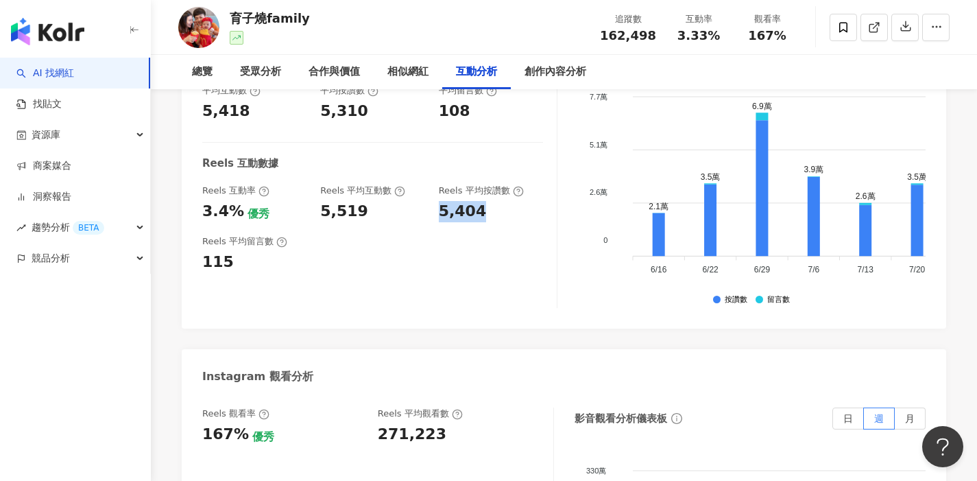
scroll to position [2879, 0]
drag, startPoint x: 379, startPoint y: 383, endPoint x: 476, endPoint y: 388, distance: 97.5
click at [476, 423] on div "271,223" at bounding box center [459, 433] width 162 height 21
copy div "271,223"
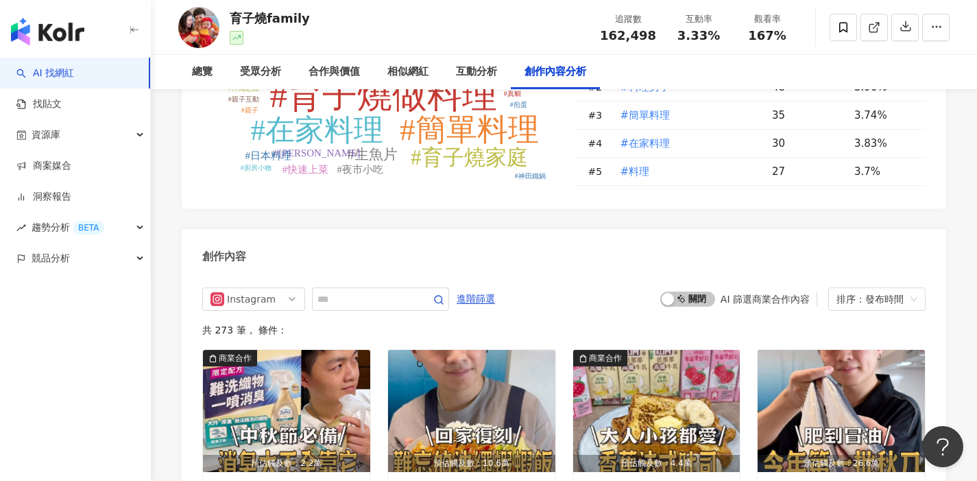
scroll to position [4087, 0]
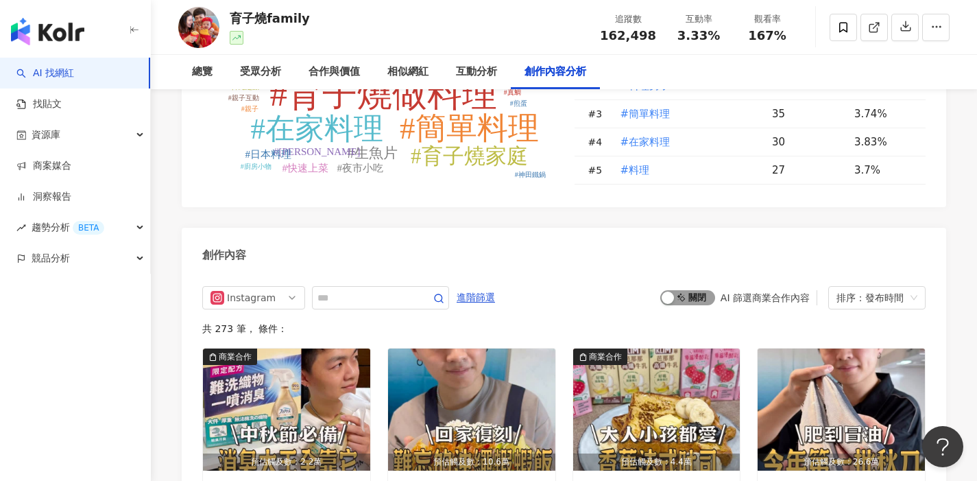
click at [679, 290] on span "啟動 關閉" at bounding box center [688, 297] width 55 height 15
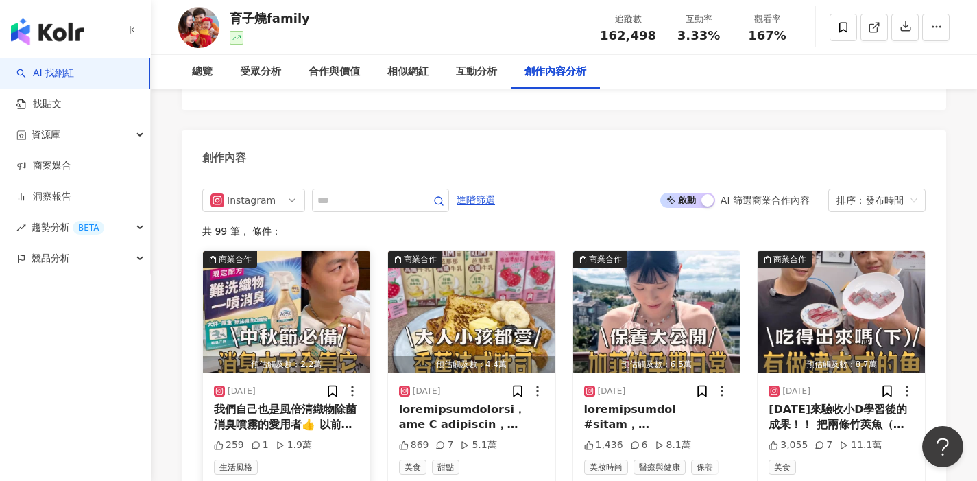
click at [316, 402] on div "我們自己也是風倍清織物除菌消臭噴霧的愛用者👍 以前都是買白色款的，沒想到竟然出了金標風倍清，是好市多限定日本原裝，有非常高級的香氣，我們都很喜歡的味道😍😍 小…" at bounding box center [286, 417] width 145 height 31
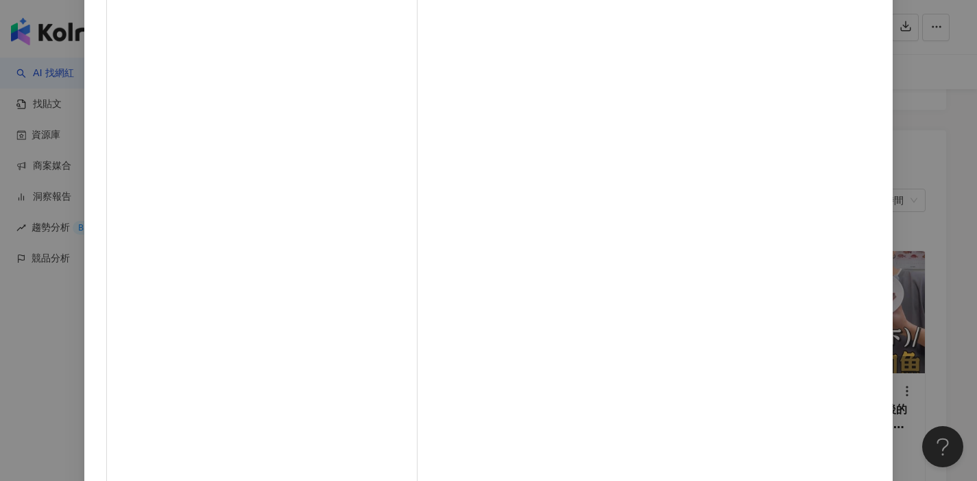
scroll to position [95, 0]
click at [952, 210] on div "育子燒family [DATE] 我們自己也是風倍清織物除菌消臭噴霧的愛用者👍 以前都是買白色款的，沒想到竟然出了金標風倍清，是好市多限定日本原裝，有非常高級…" at bounding box center [488, 240] width 977 height 481
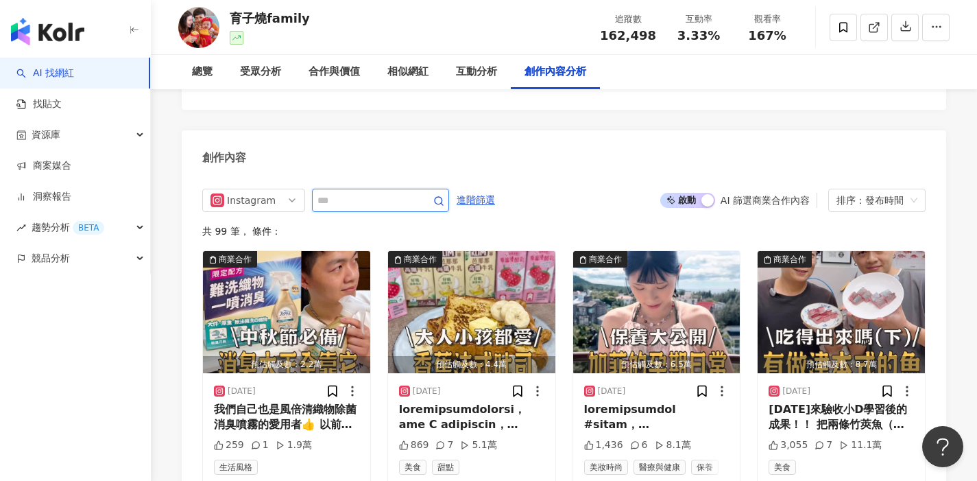
click at [399, 192] on input "text" at bounding box center [366, 200] width 96 height 16
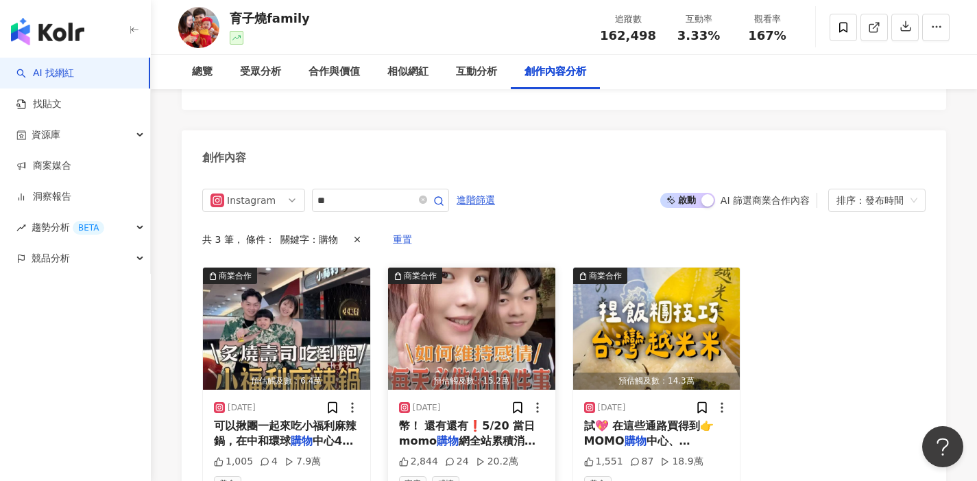
click at [471, 418] on div "幣！ 還有還有❗️5/20 當日momo 購物 網全站累積消費達＄5000，就可參加" at bounding box center [471, 433] width 145 height 31
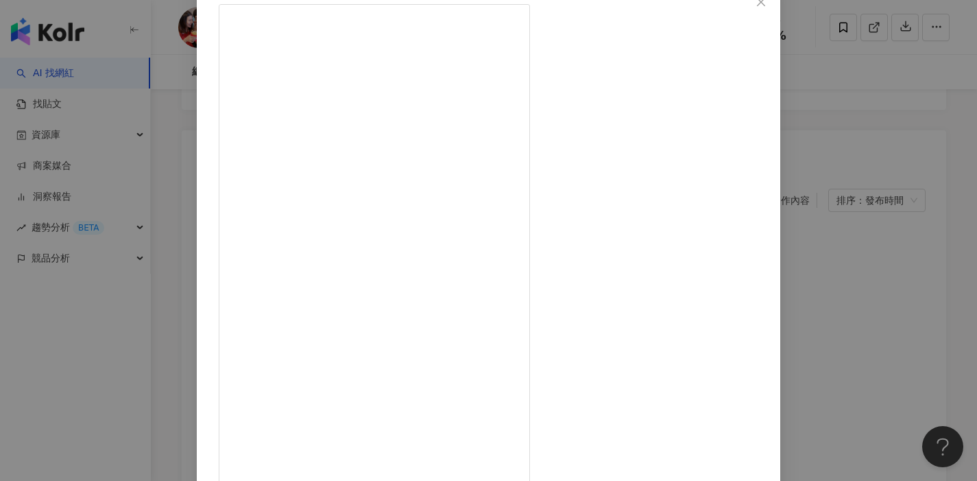
scroll to position [134, 0]
click at [902, 280] on div "育子燒family [DATE] 2,844 24 20.2萬 查看原始貼文" at bounding box center [488, 240] width 977 height 481
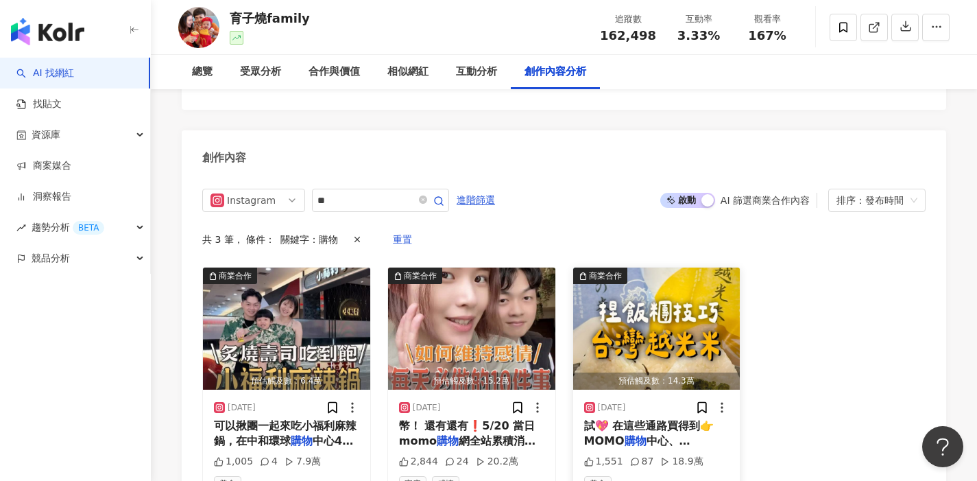
click at [638, 434] on mark "購物" at bounding box center [636, 440] width 22 height 13
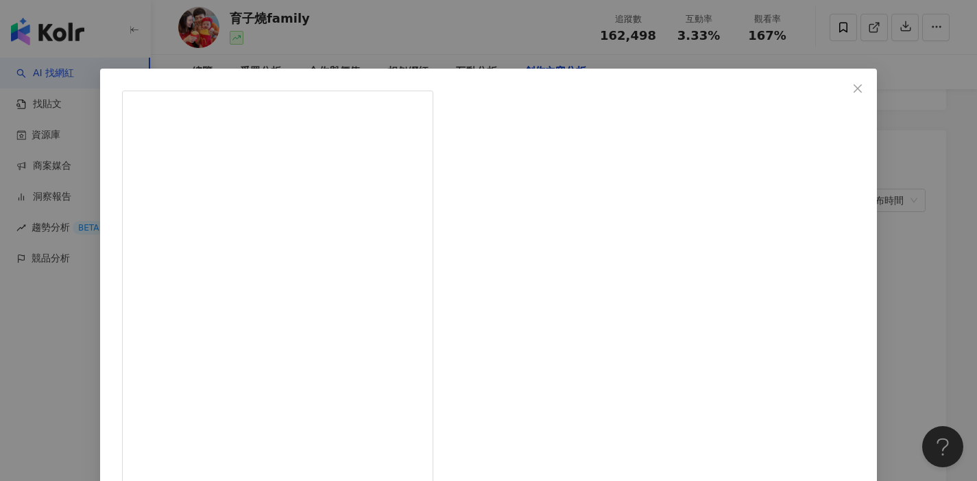
scroll to position [116, 0]
click at [879, 287] on div "育子燒family [DATE] 1,551 87 18.9萬 查看原始貼文" at bounding box center [488, 240] width 977 height 481
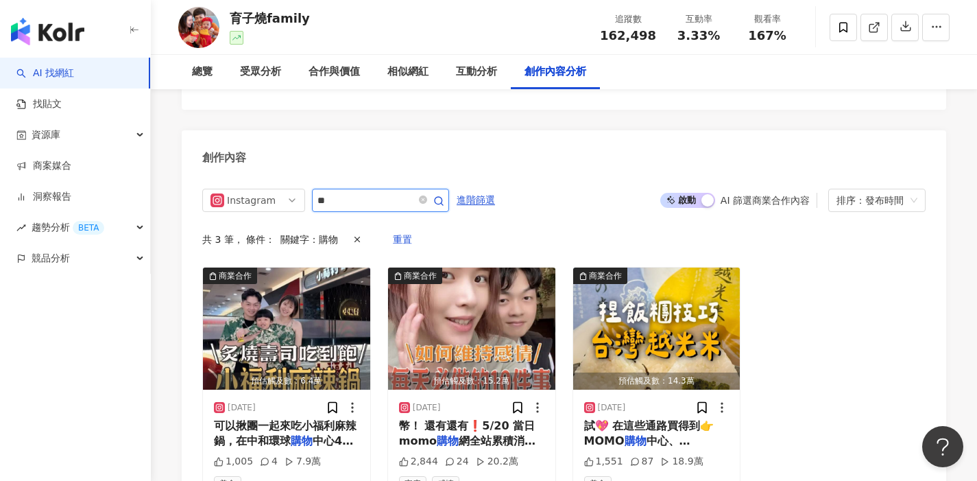
click at [378, 192] on input "**" at bounding box center [366, 200] width 96 height 16
type input "*"
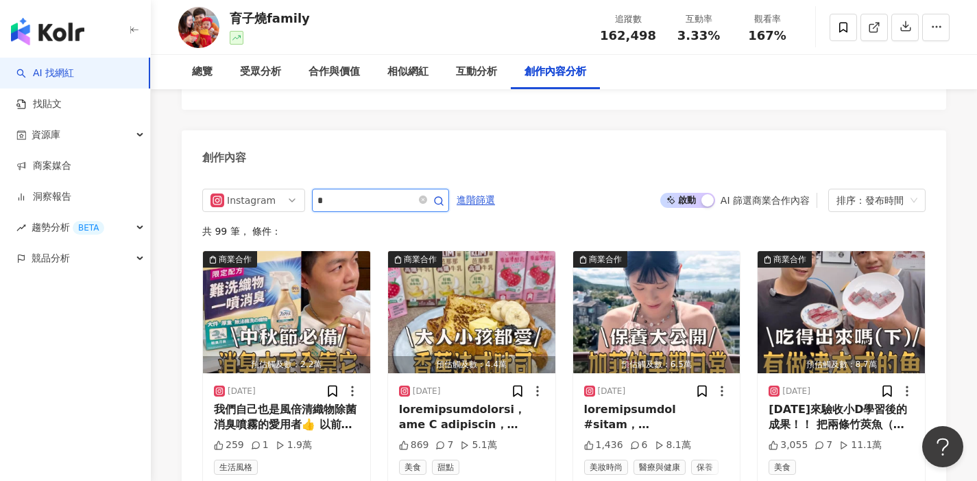
type input "*"
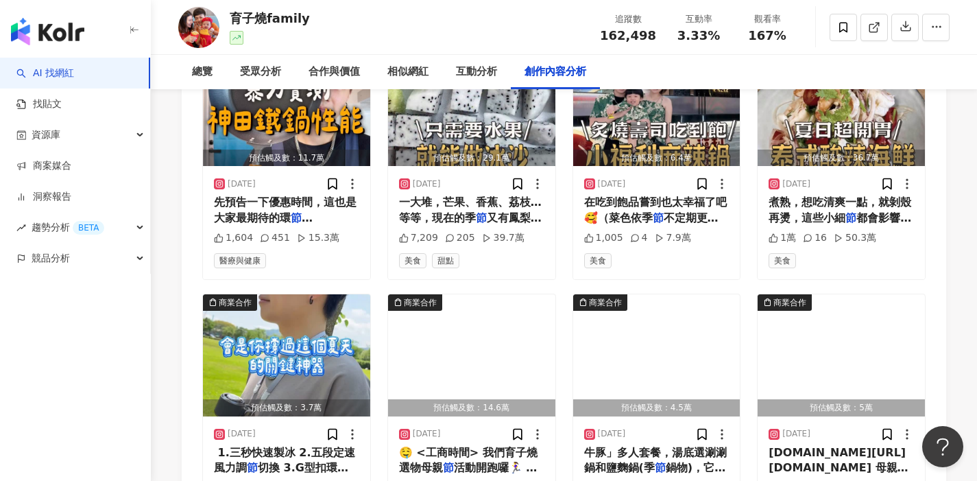
scroll to position [4737, 0]
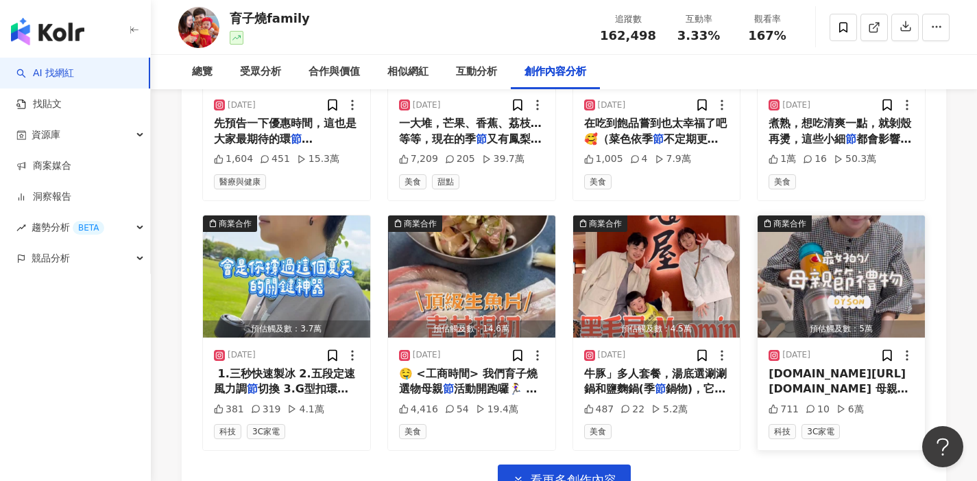
click at [835, 366] on div "[DOMAIN_NAME][URL][DOMAIN_NAME] 母親 節 快到了，4/25-5/11 dyson" at bounding box center [841, 381] width 145 height 31
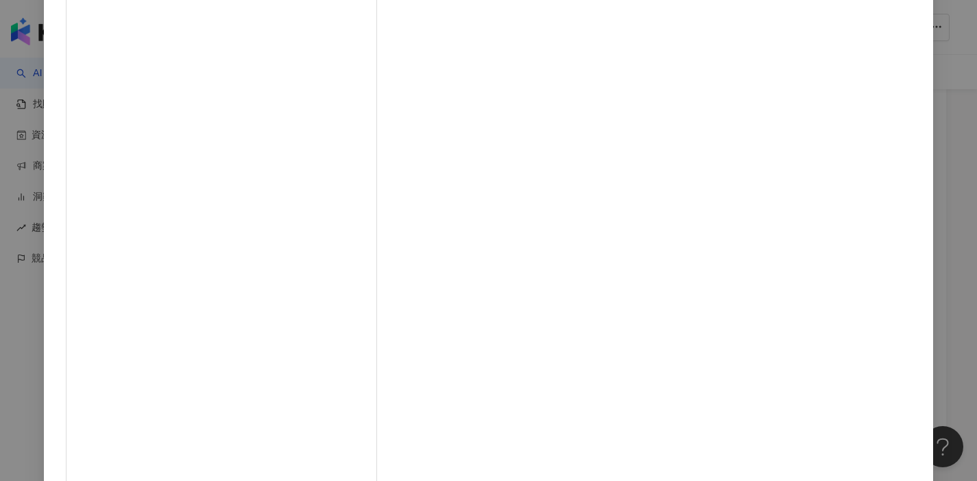
scroll to position [4792, 0]
click at [866, 368] on div "育子燒family [DATE] 711 10 6萬 查看原始貼文" at bounding box center [488, 240] width 977 height 481
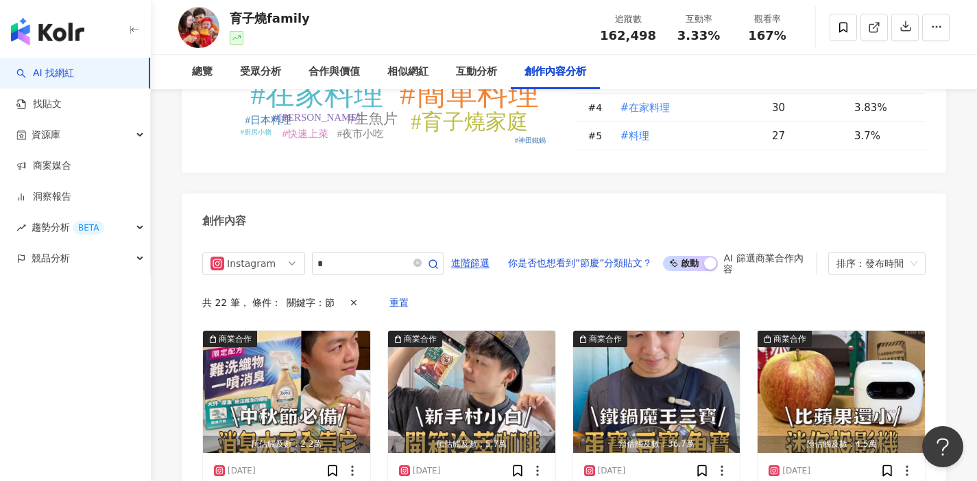
scroll to position [4069, 0]
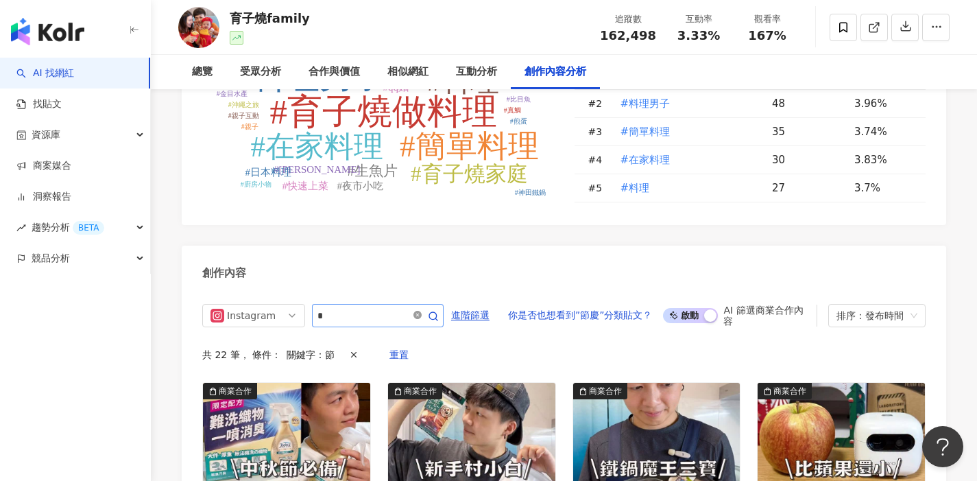
click at [422, 311] on icon "close-circle" at bounding box center [418, 315] width 8 height 8
